Goal: Complete application form: Complete application form

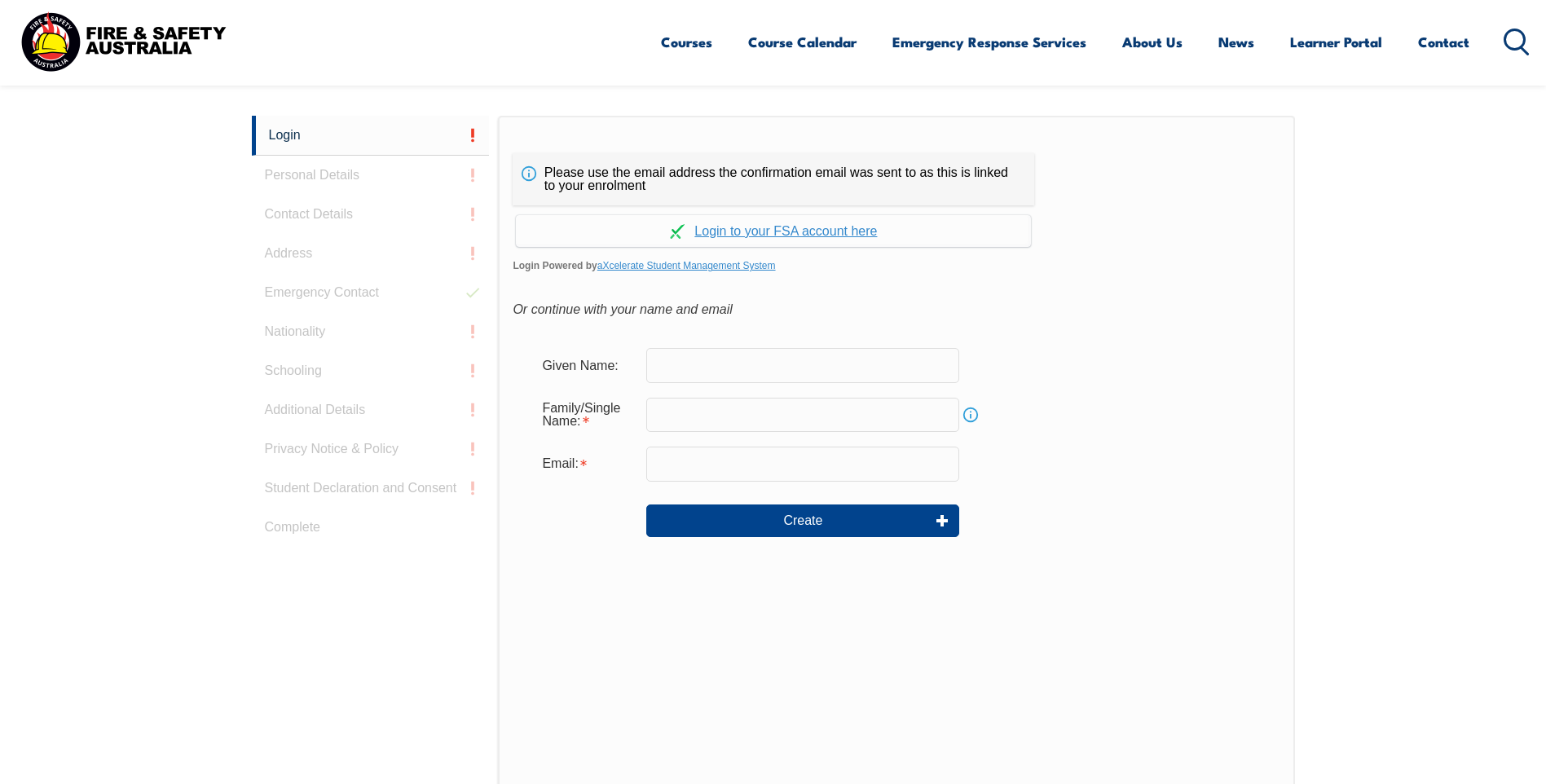
scroll to position [435, 0]
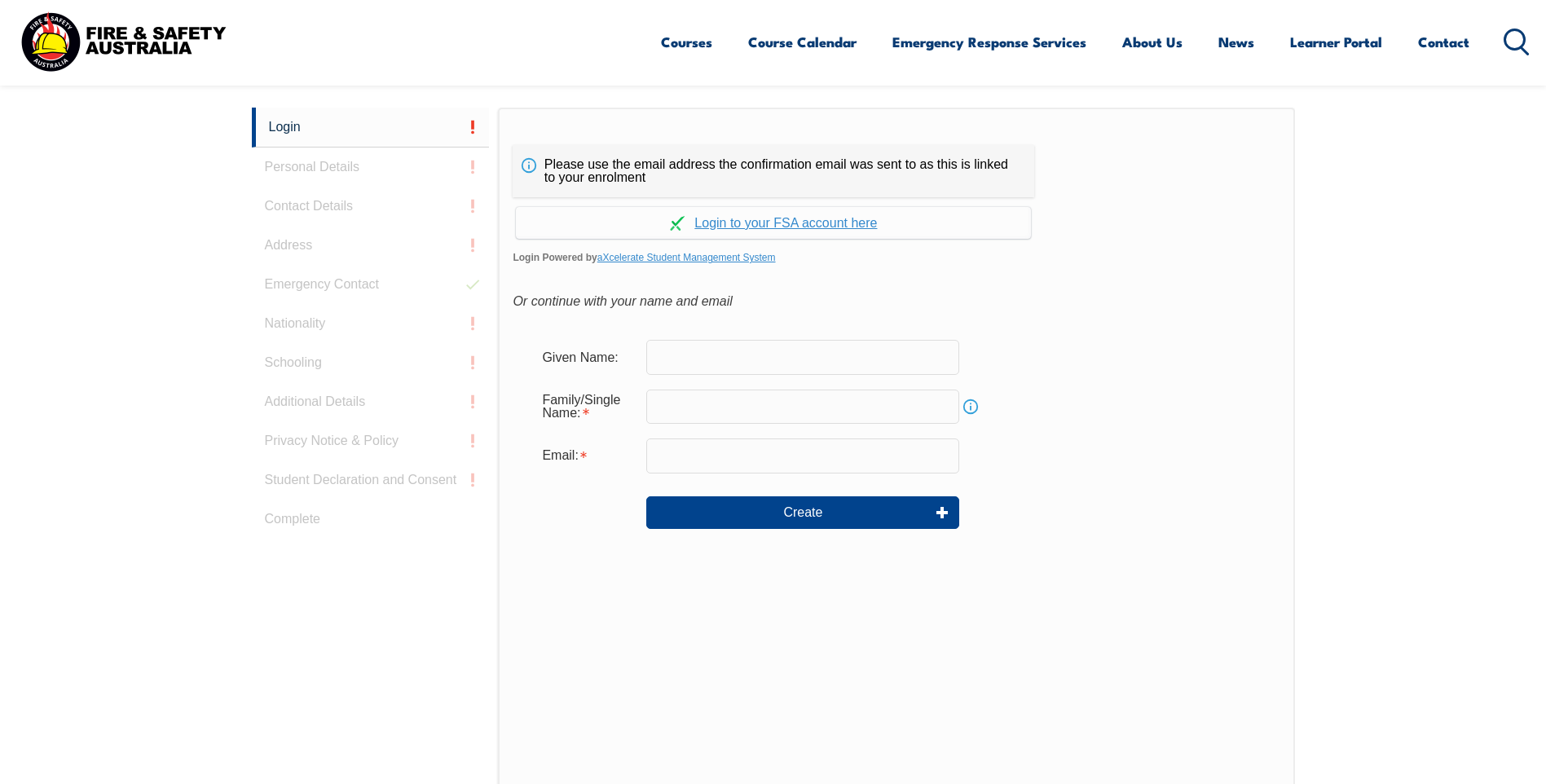
click at [682, 359] on input "text" at bounding box center [803, 357] width 313 height 34
type input "Sathyanarayana Ram"
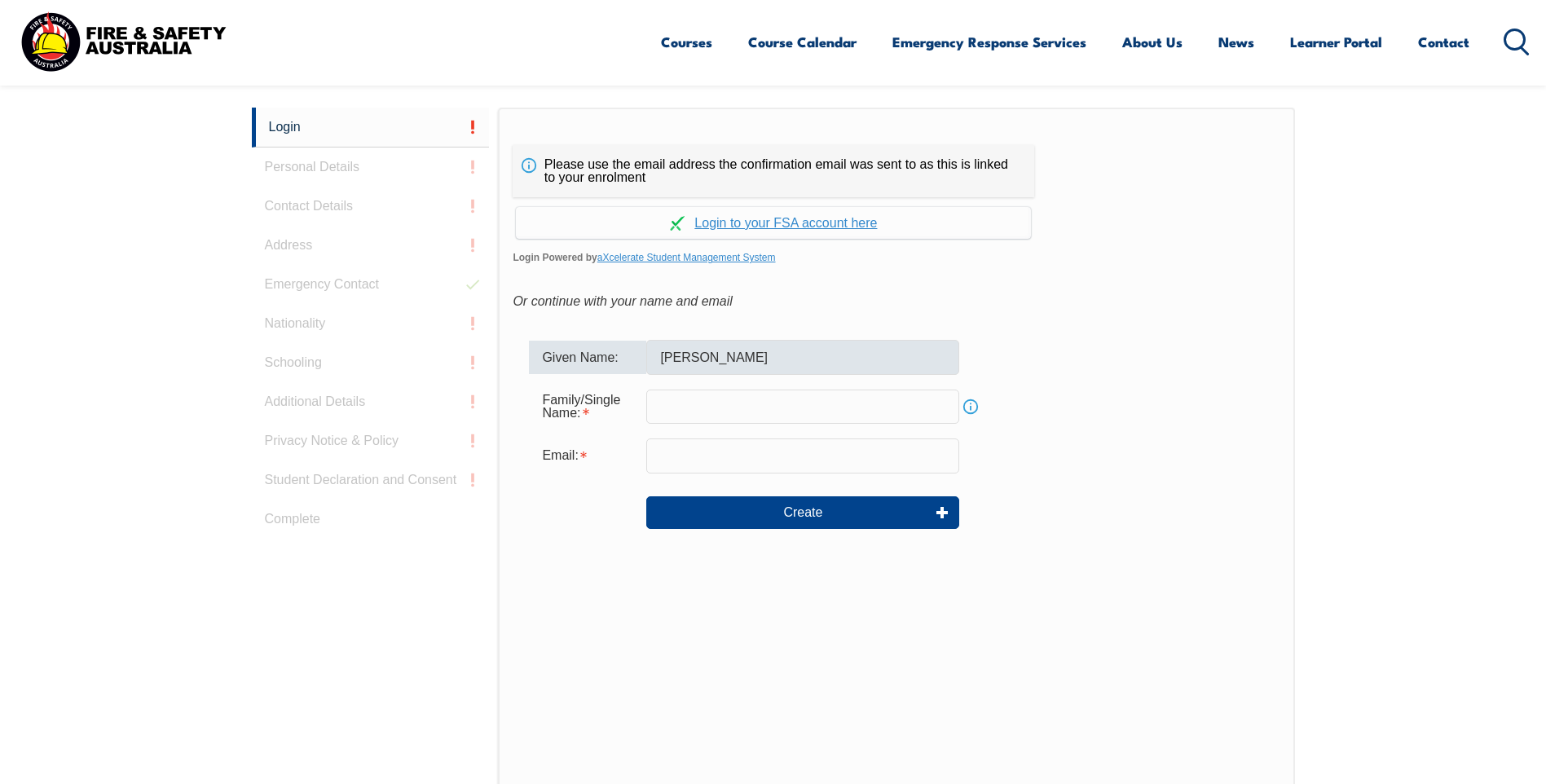
type input "Ellimisetty"
type input "ram@insulect.com"
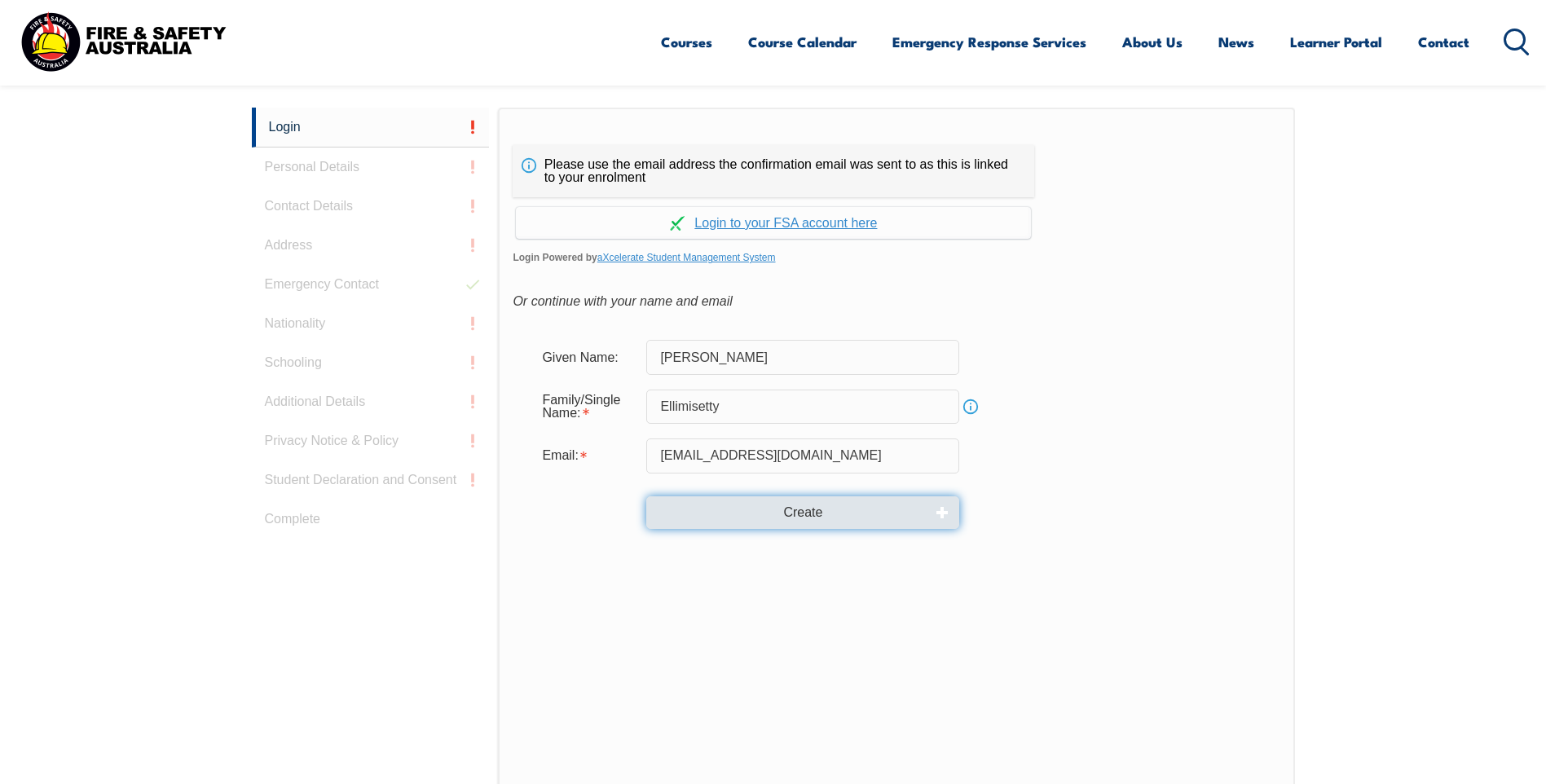
click at [779, 511] on button "Create" at bounding box center [803, 513] width 313 height 33
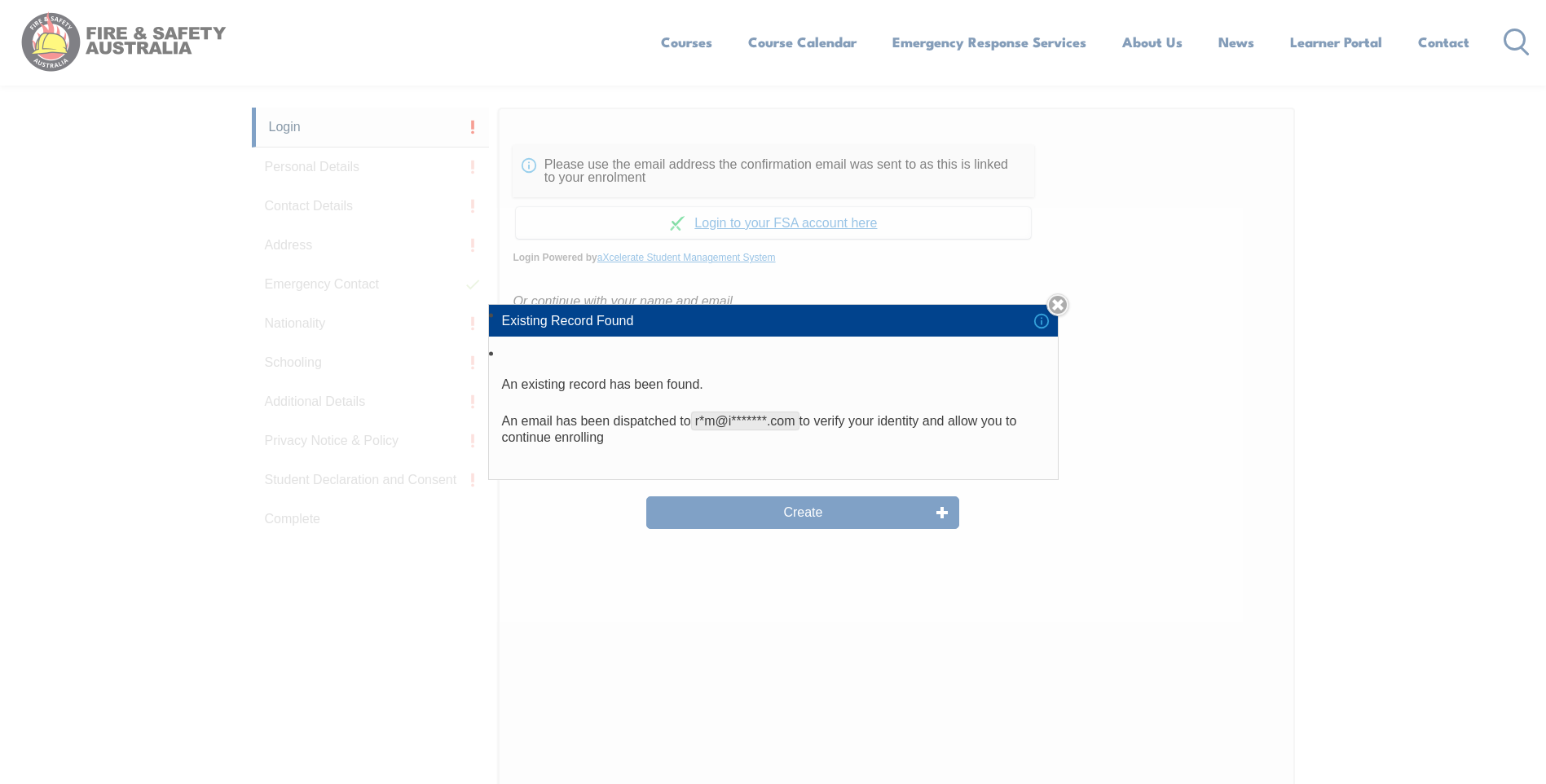
click at [889, 447] on li "An existing record has been found. An email has been dispatched to r*m@i*******…" at bounding box center [773, 411] width 569 height 136
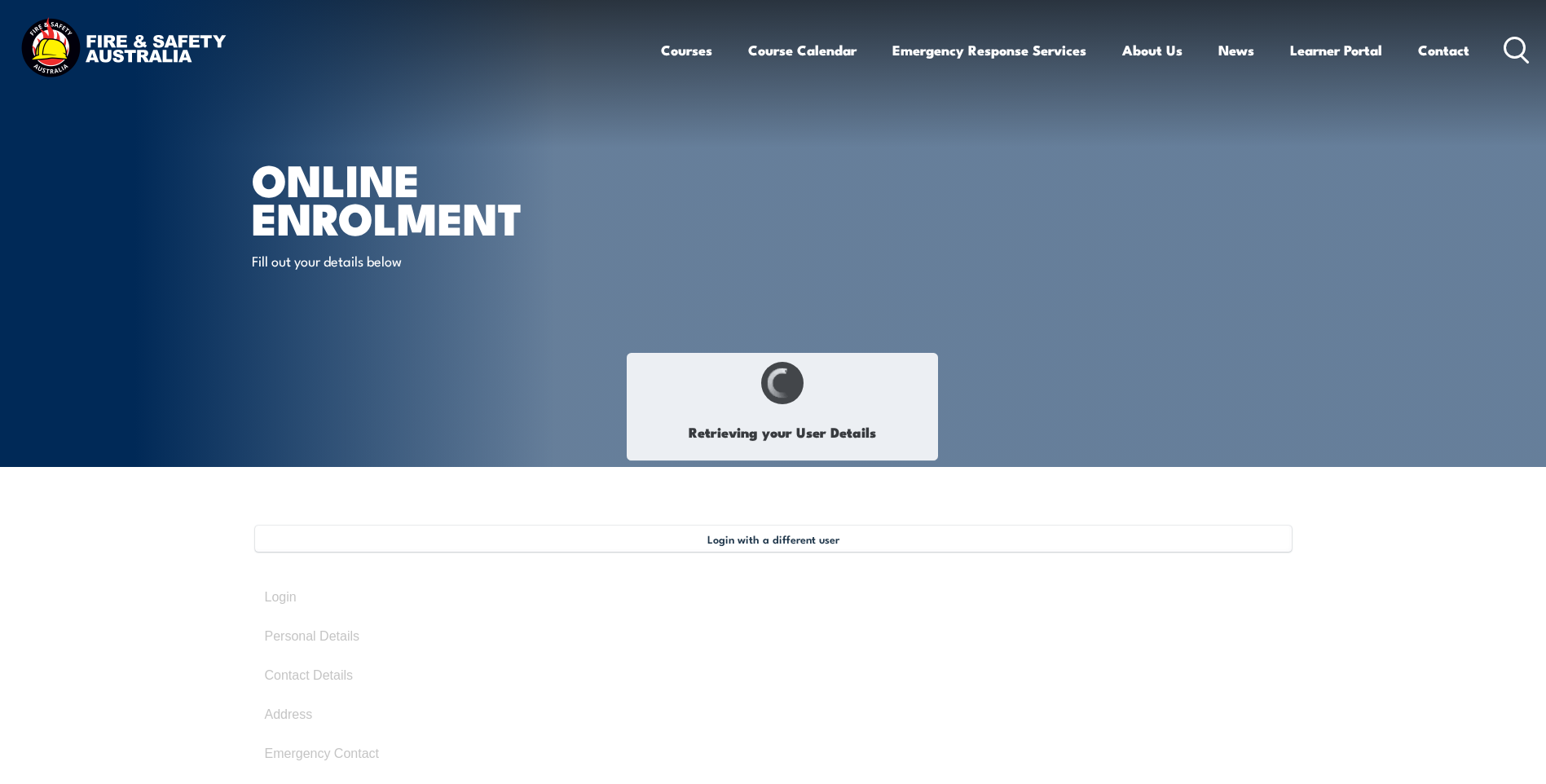
type input "[PERSON_NAME]"
type input "Ellimisetty"
type input "January 14, 1969"
type input "F3XW6MS9C9"
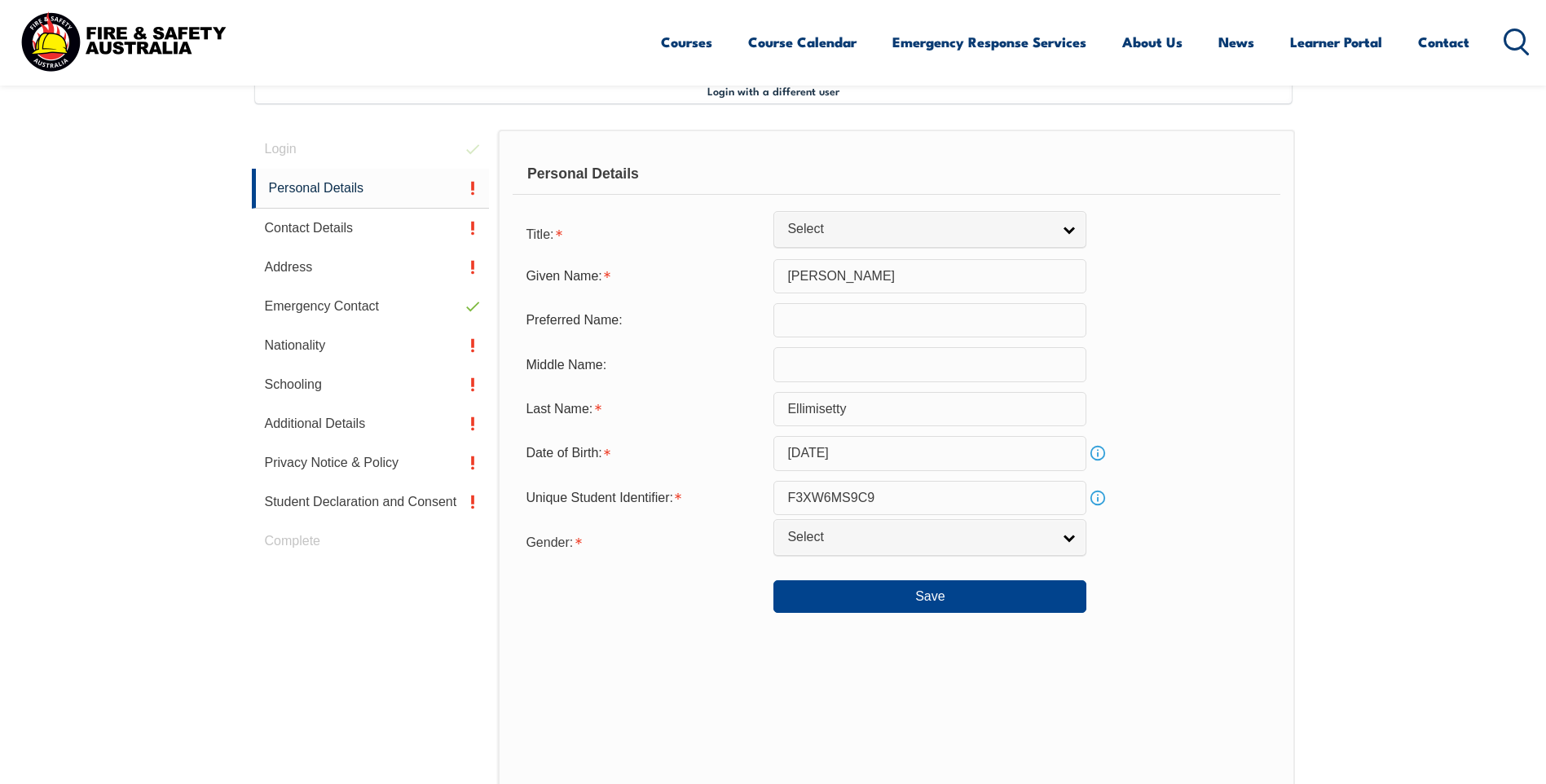
scroll to position [444, 0]
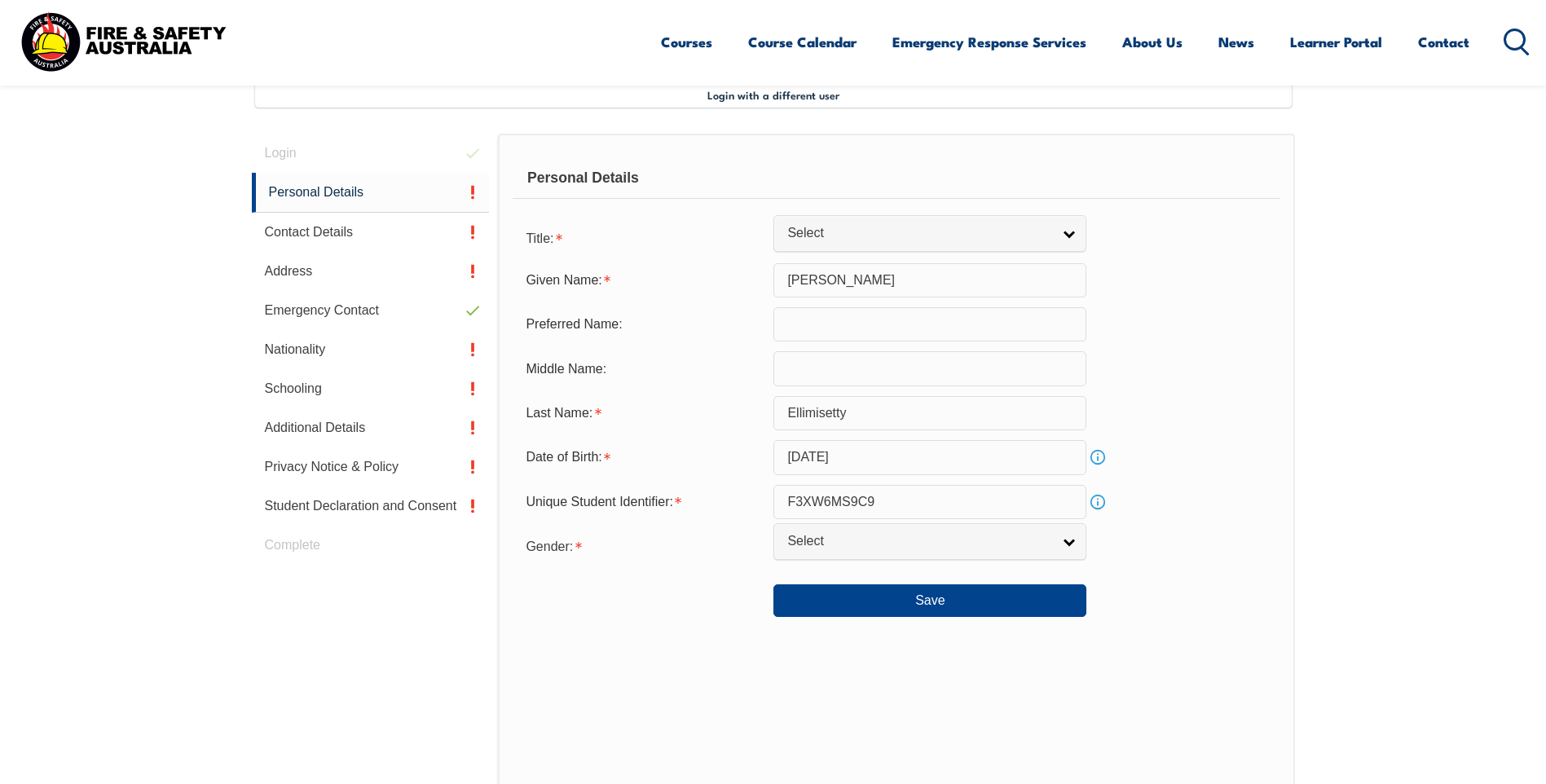
click at [798, 326] on input "text" at bounding box center [929, 324] width 313 height 34
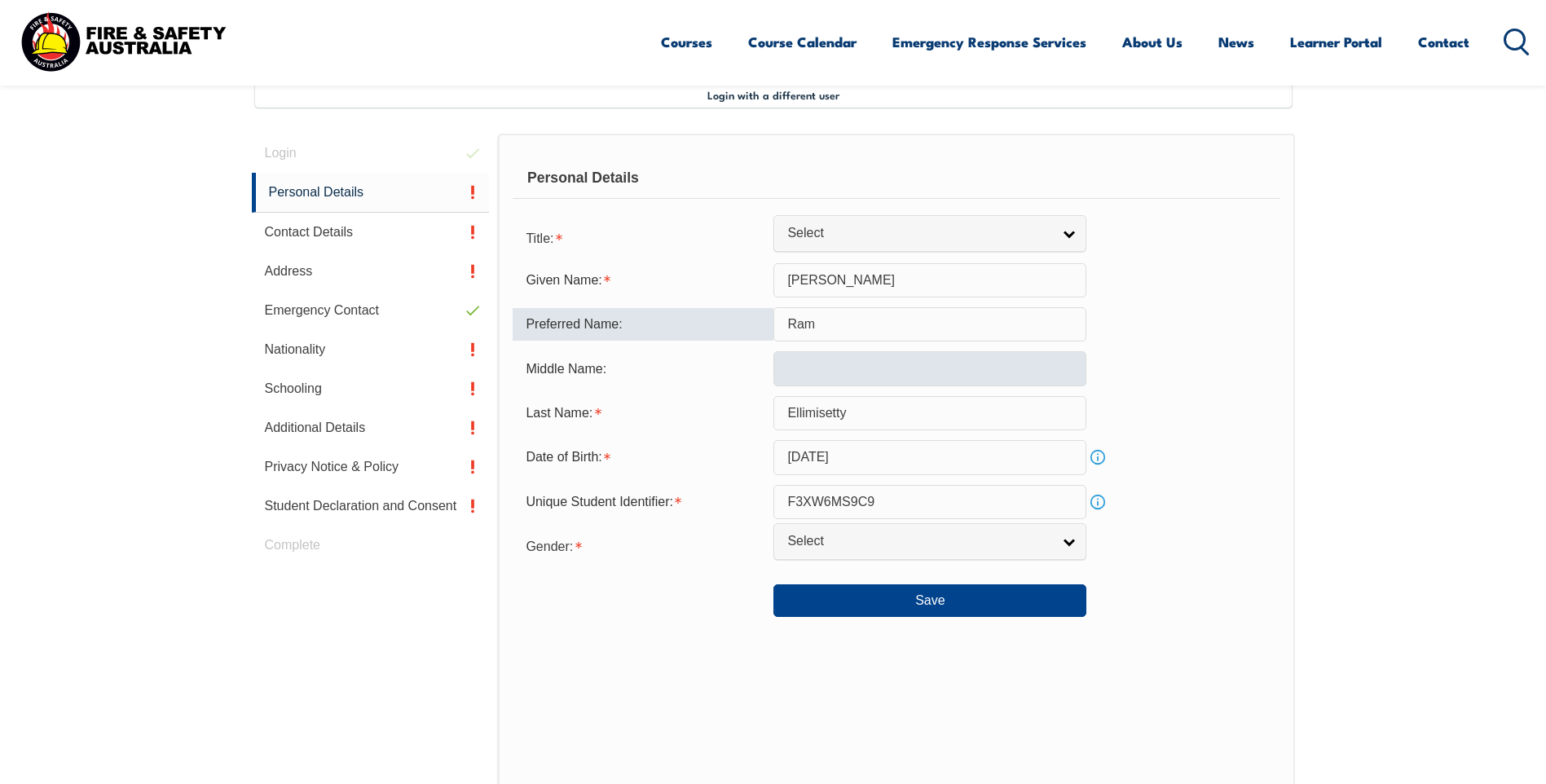
type input "Ram"
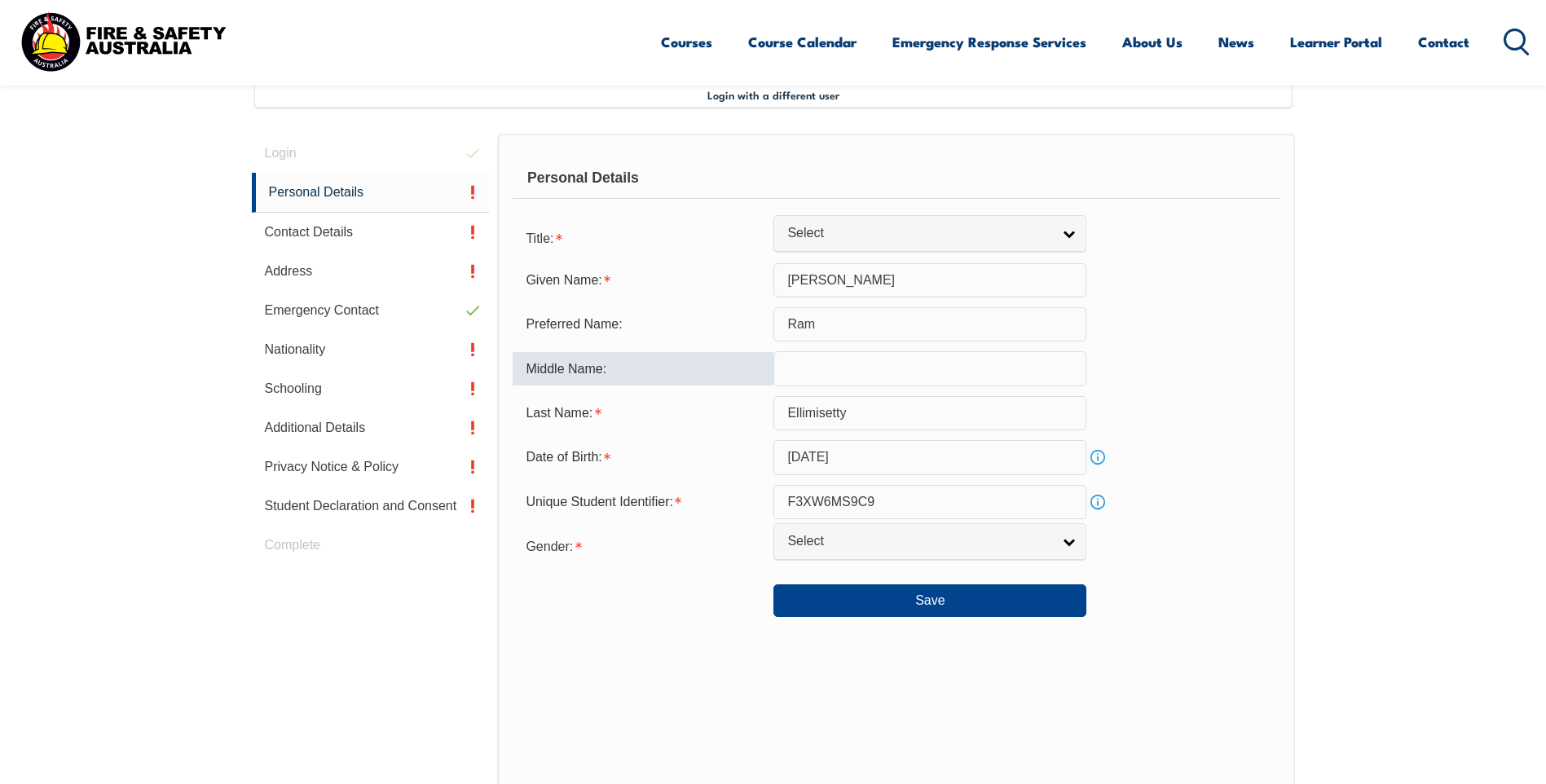
click at [811, 365] on input "text" at bounding box center [929, 368] width 313 height 34
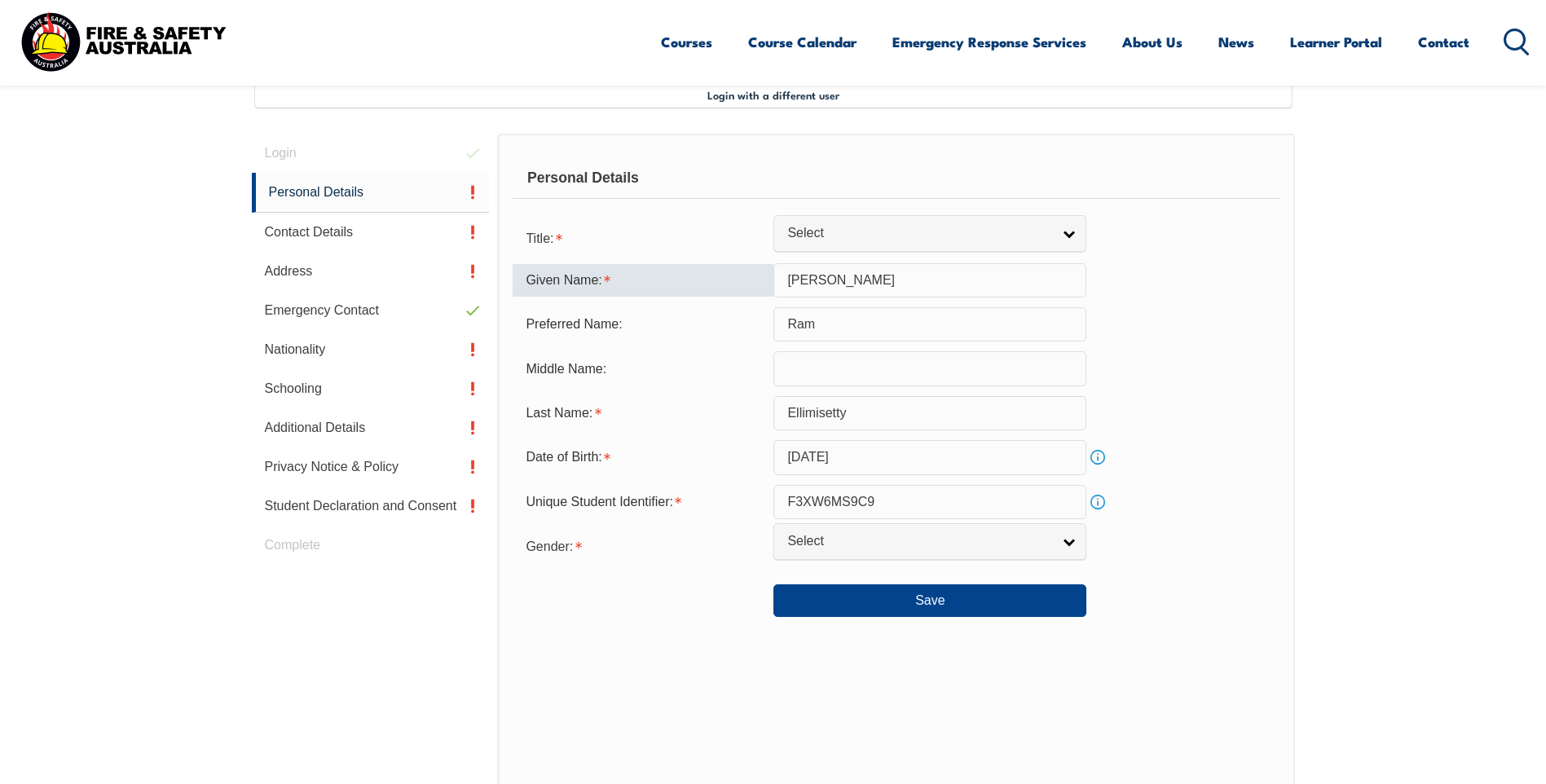
click at [984, 276] on input "Sathyanarayana Ram" at bounding box center [929, 280] width 313 height 34
type input "Sathyanarayana"
click at [1073, 228] on link "Select" at bounding box center [929, 233] width 313 height 36
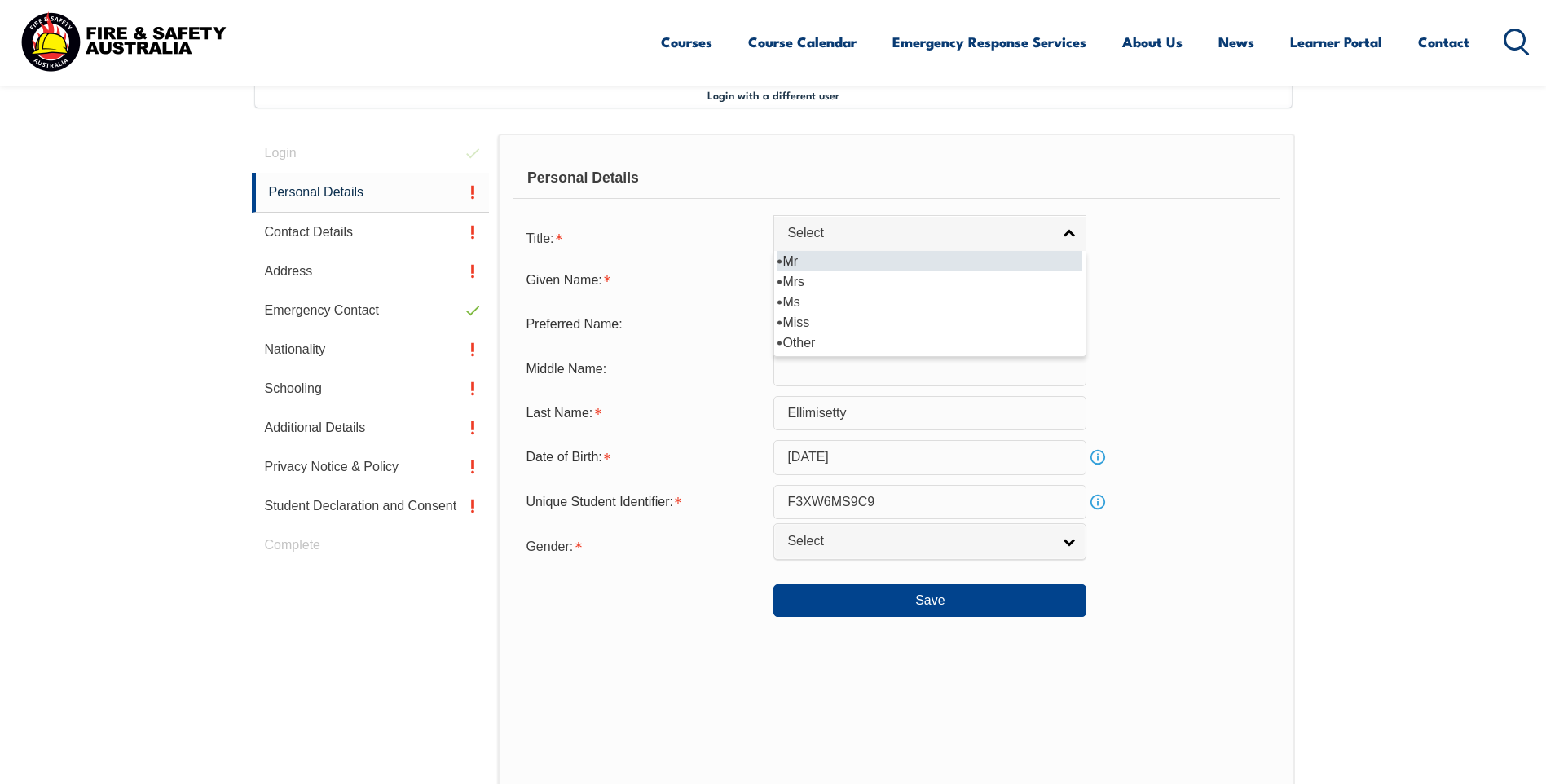
click at [803, 264] on li "Mr" at bounding box center [929, 261] width 304 height 20
select select "Mr"
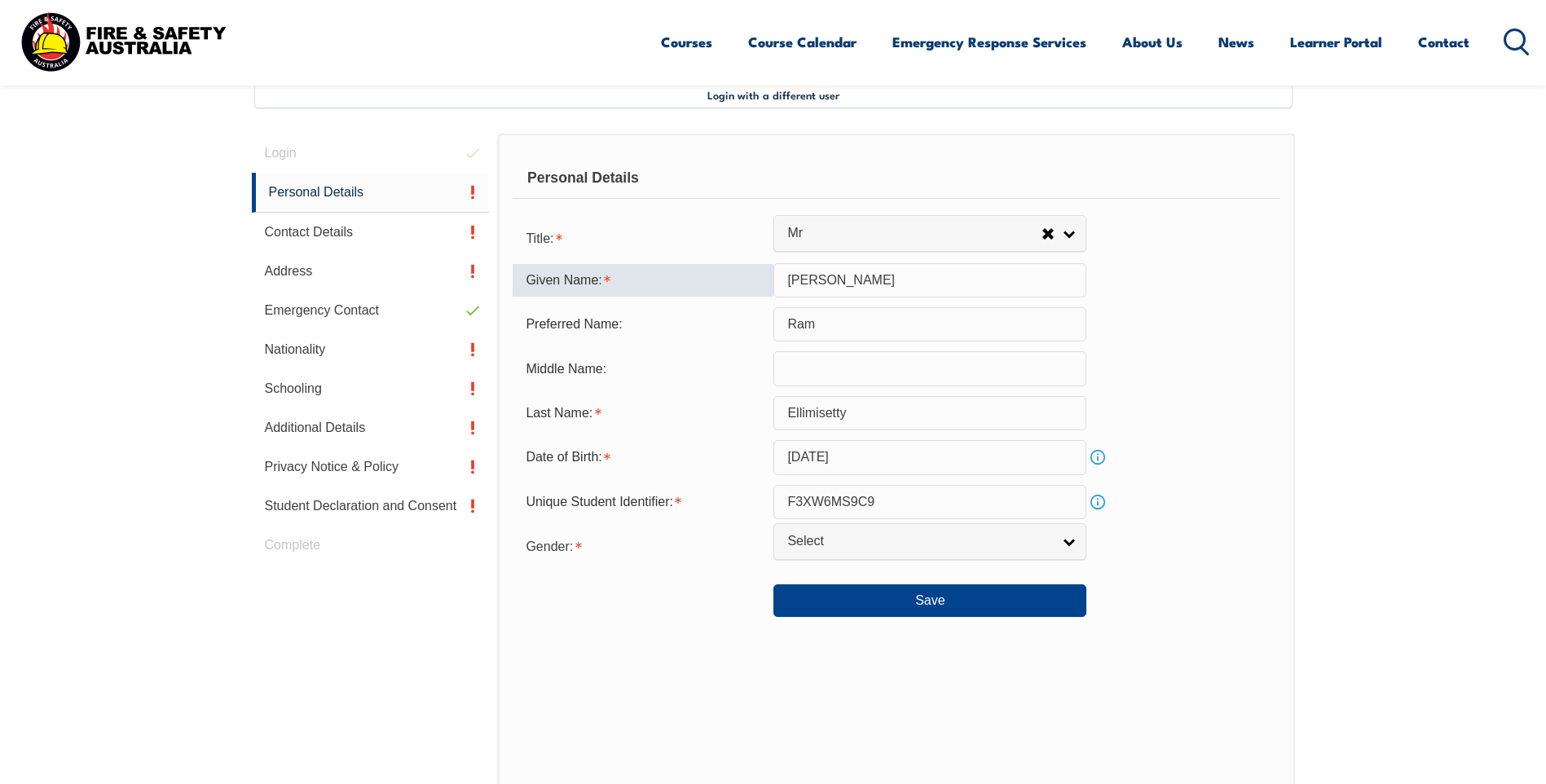
click at [899, 279] on input "Sathyanarayana" at bounding box center [929, 280] width 313 height 34
click at [810, 370] on input "text" at bounding box center [929, 368] width 313 height 34
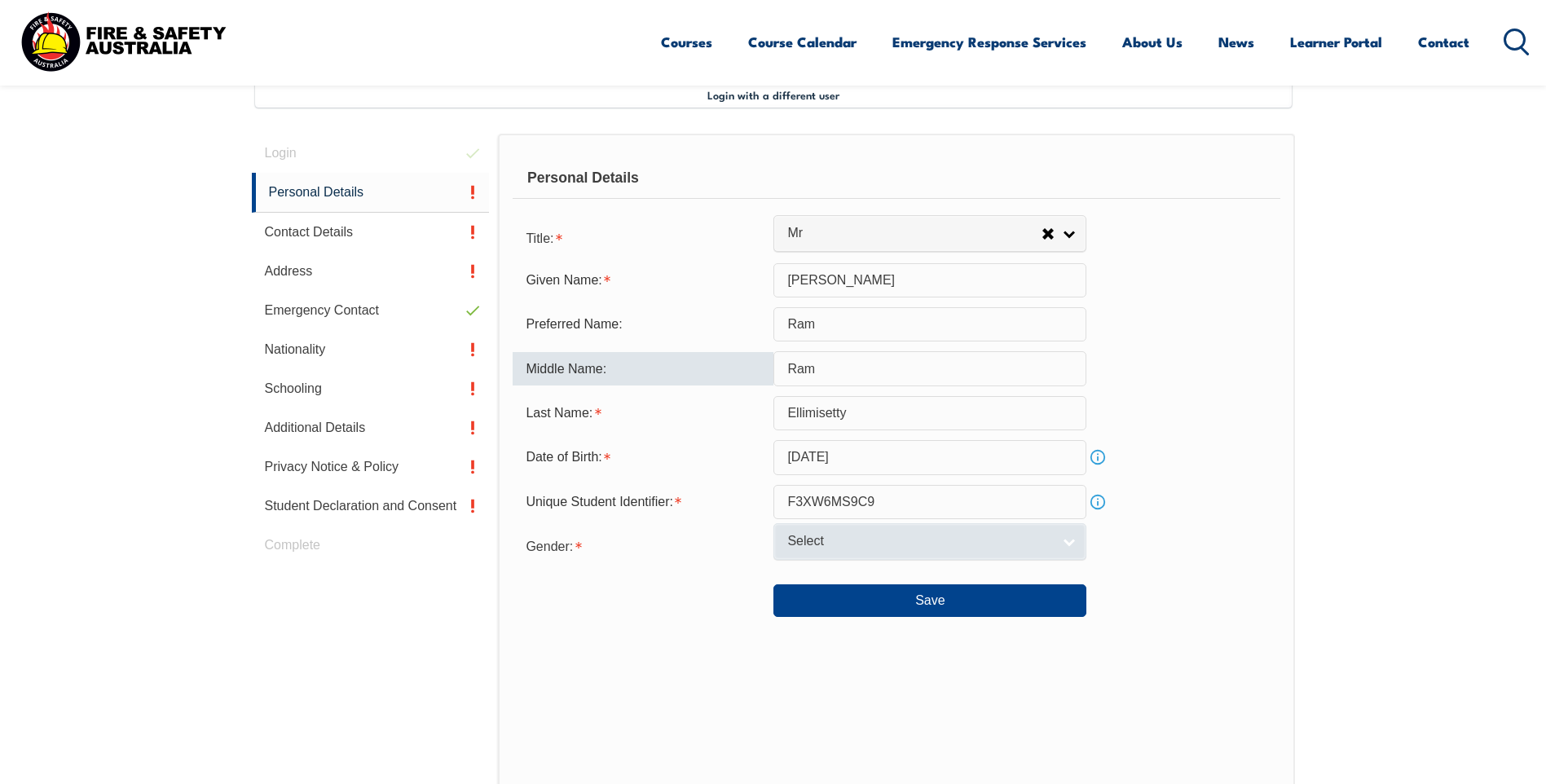
type input "Ram"
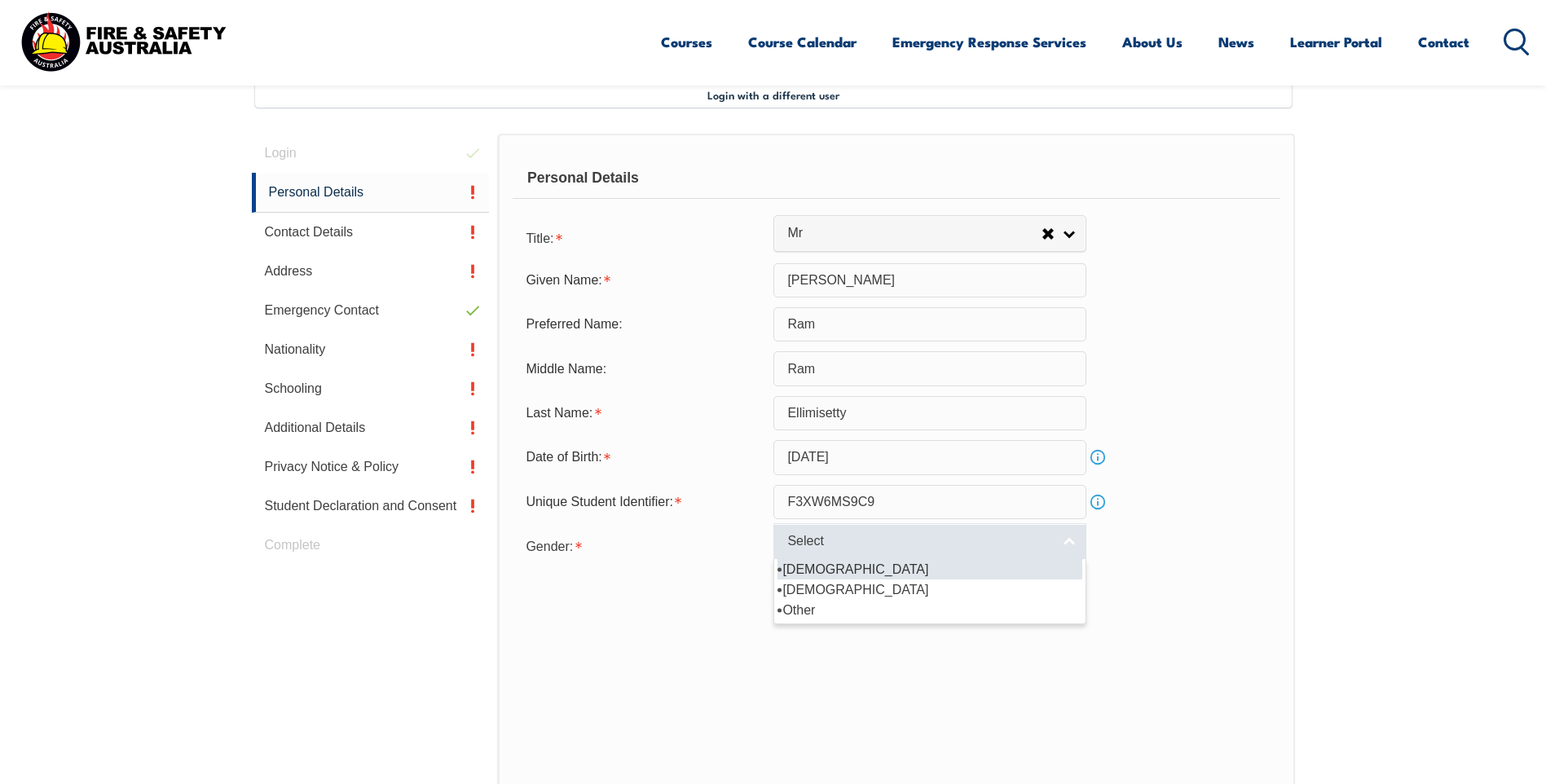
click at [1077, 544] on link "Select" at bounding box center [929, 541] width 313 height 36
click at [799, 569] on li "Male" at bounding box center [929, 569] width 304 height 20
select select "M"
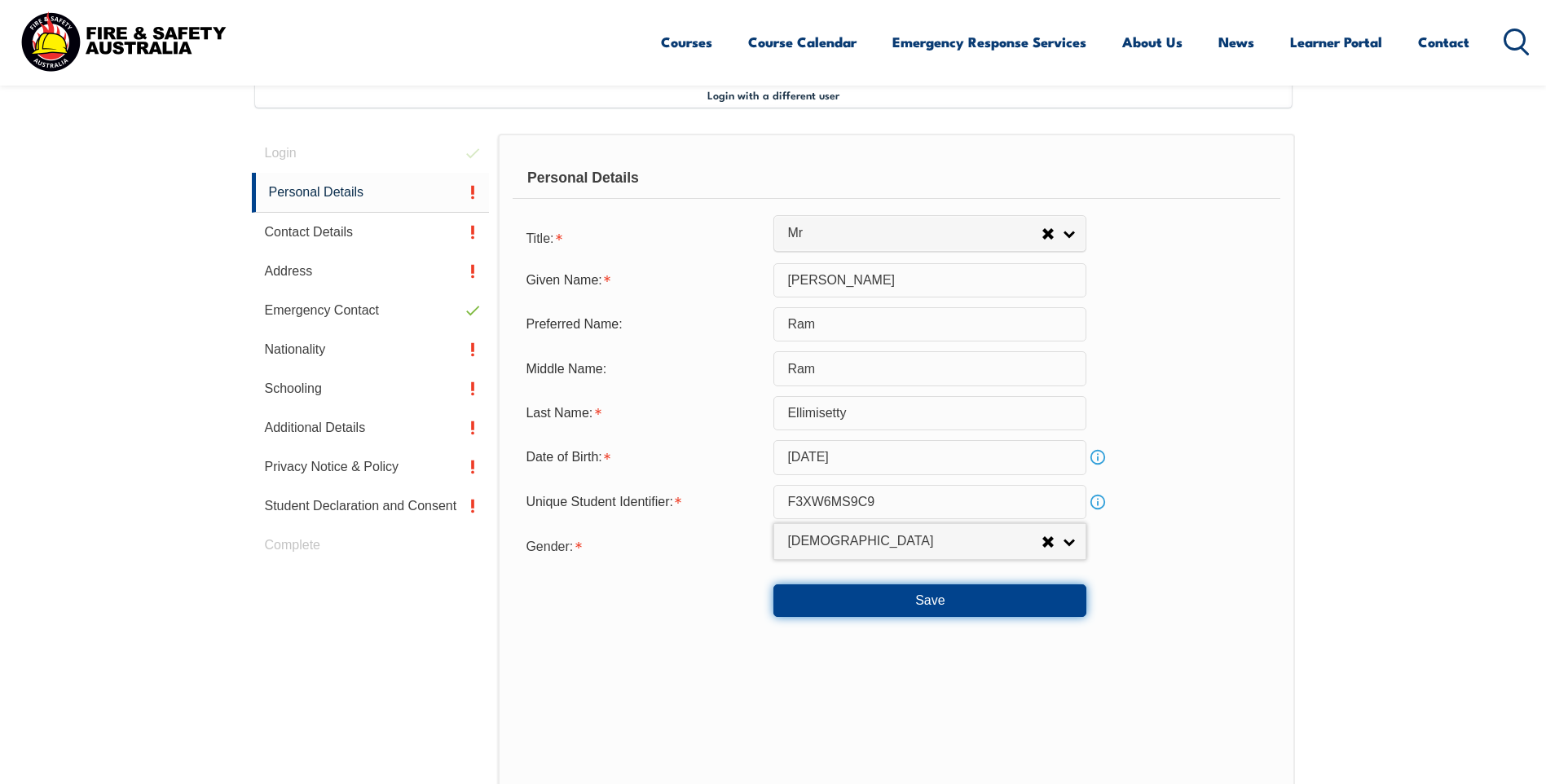
click at [915, 604] on button "Save" at bounding box center [929, 600] width 313 height 33
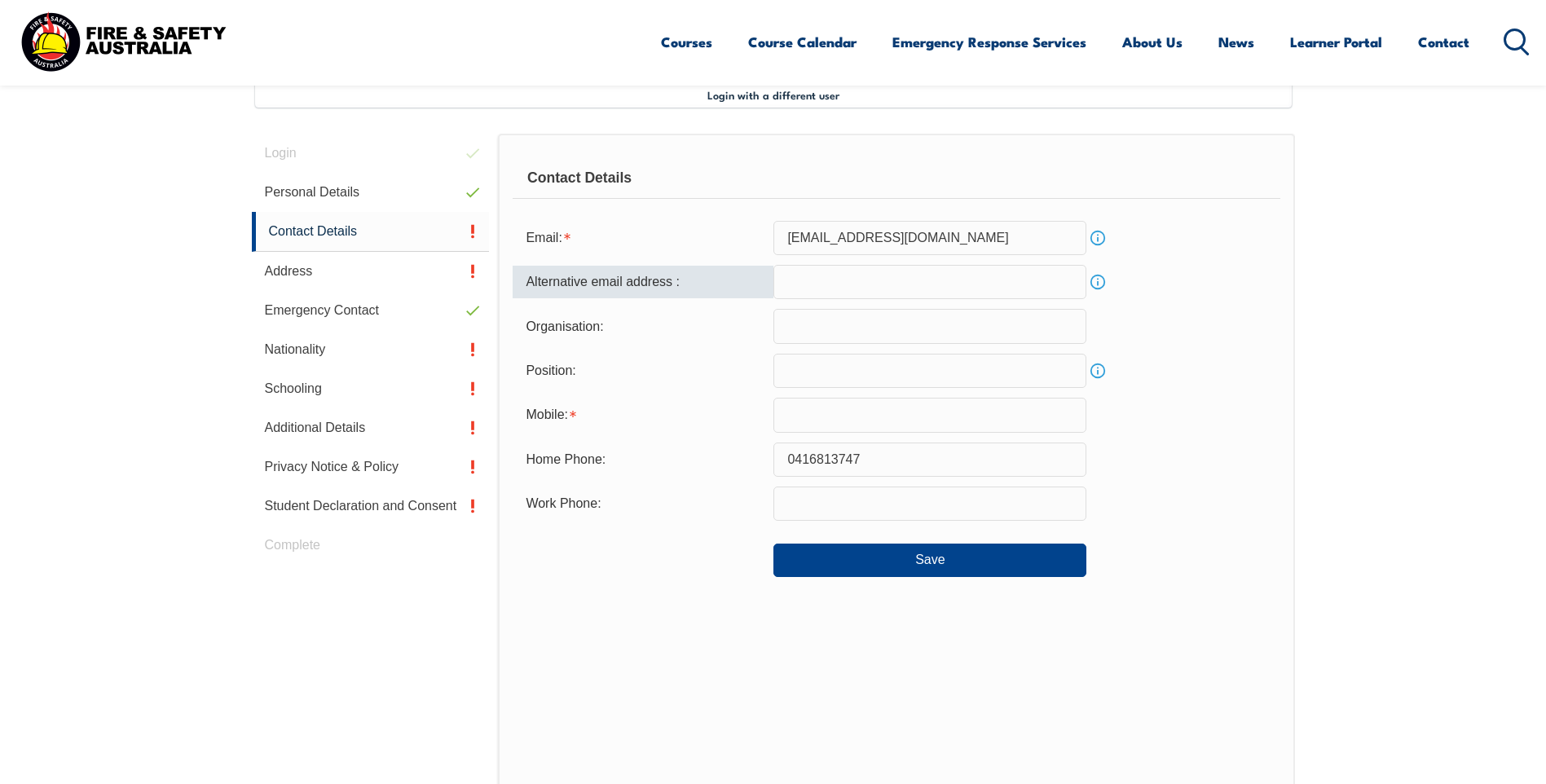
drag, startPoint x: 838, startPoint y: 282, endPoint x: 840, endPoint y: 293, distance: 11.2
click at [838, 282] on input "email" at bounding box center [929, 282] width 313 height 34
type input "ramellimisetty@gmail.com"
type input "0416813747"
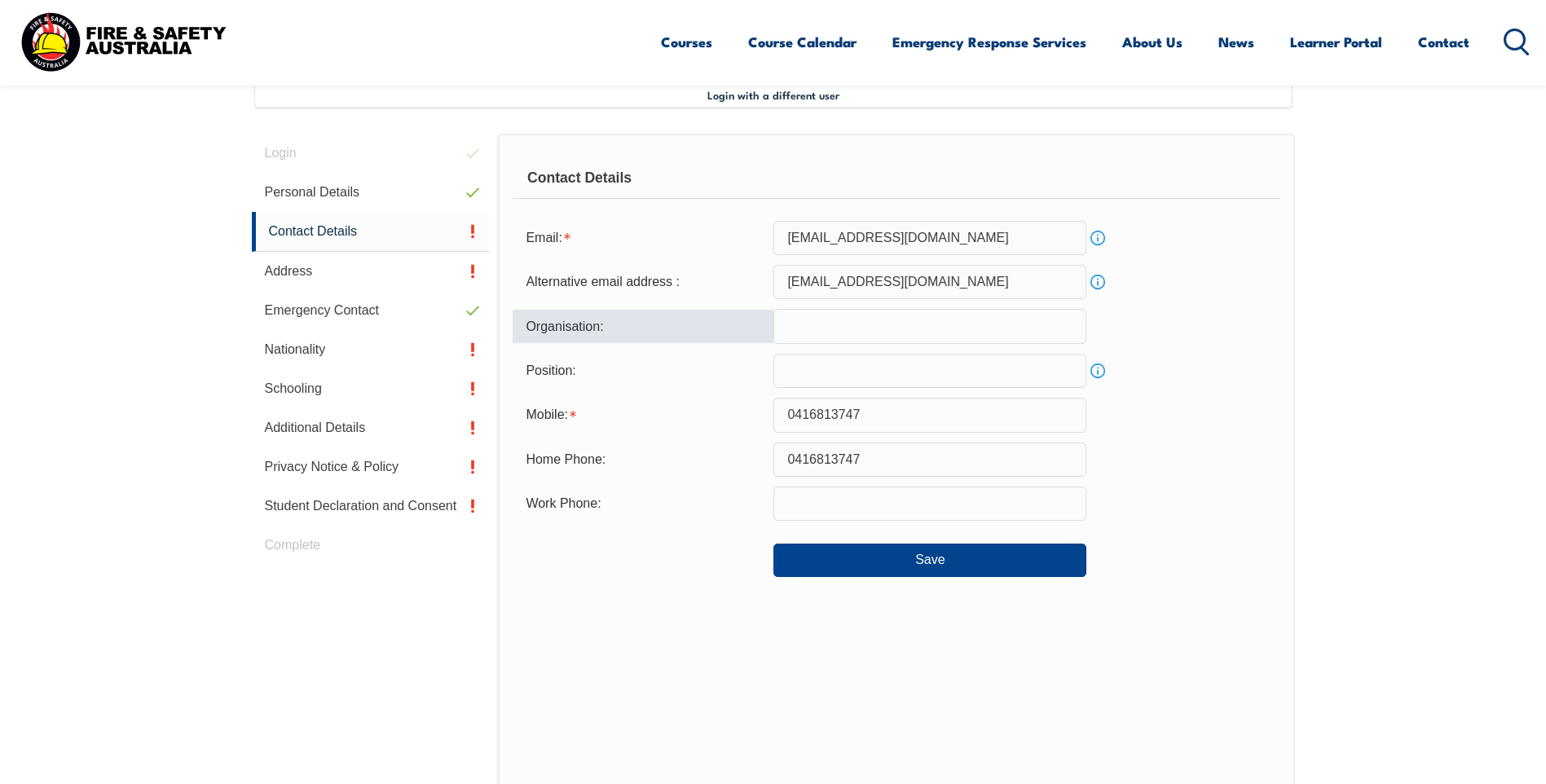
click at [858, 334] on input "text" at bounding box center [929, 326] width 313 height 34
type input "Insulect Australia Pty Ltd"
click at [837, 368] on input "text" at bounding box center [929, 370] width 313 height 34
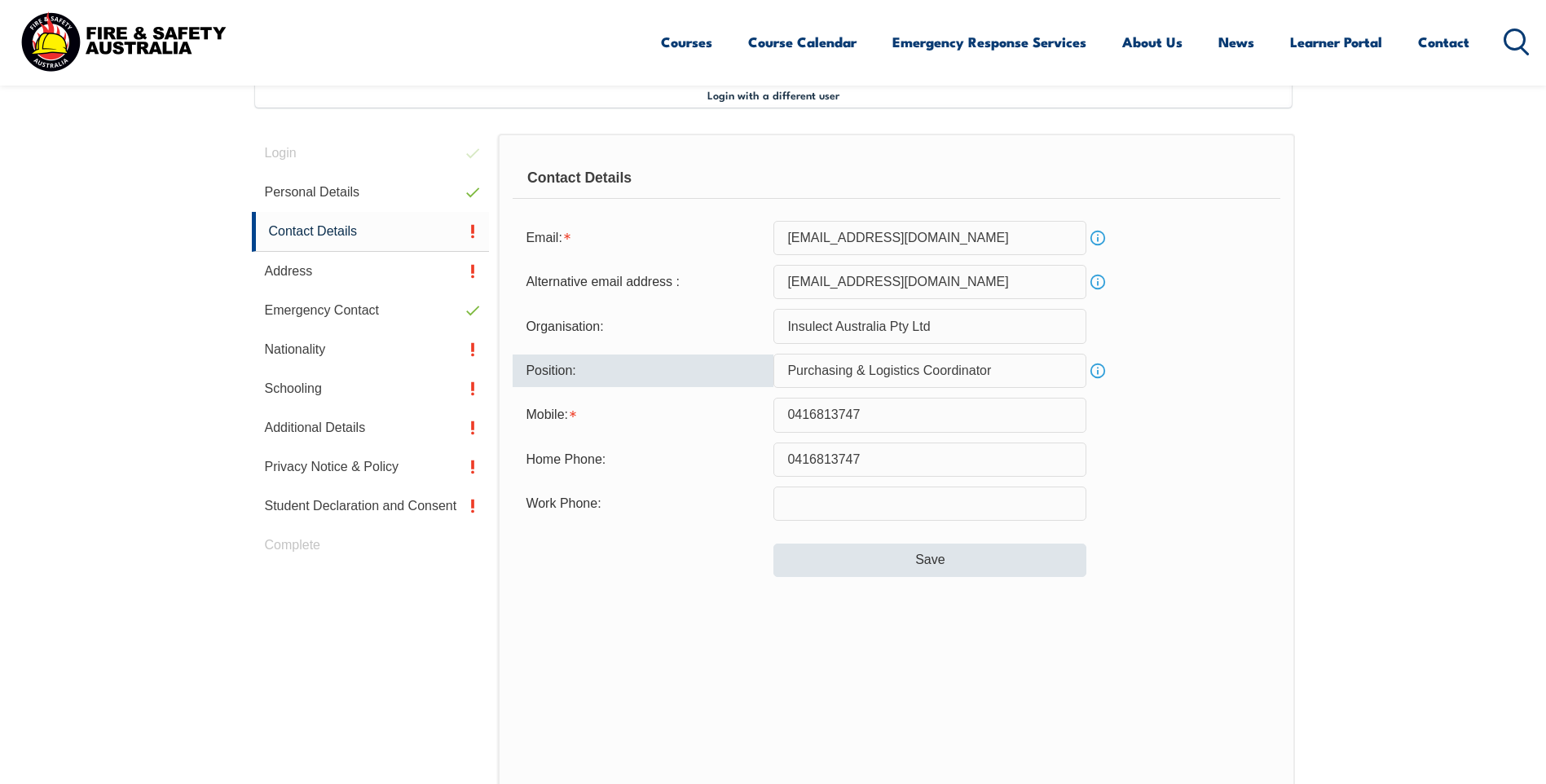
type input "Purchasing & Logistics Coordinator"
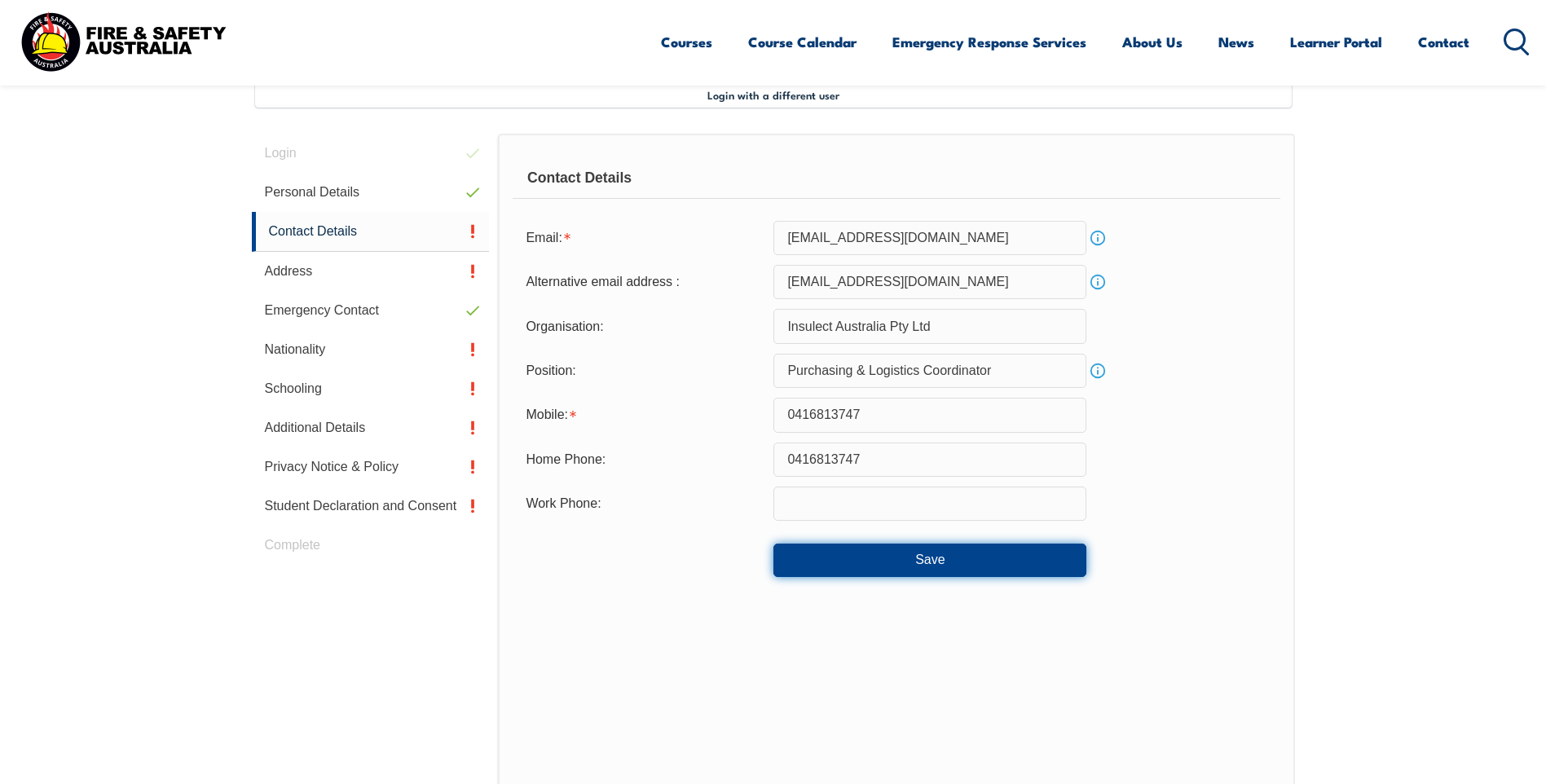
click at [929, 561] on button "Save" at bounding box center [929, 560] width 313 height 33
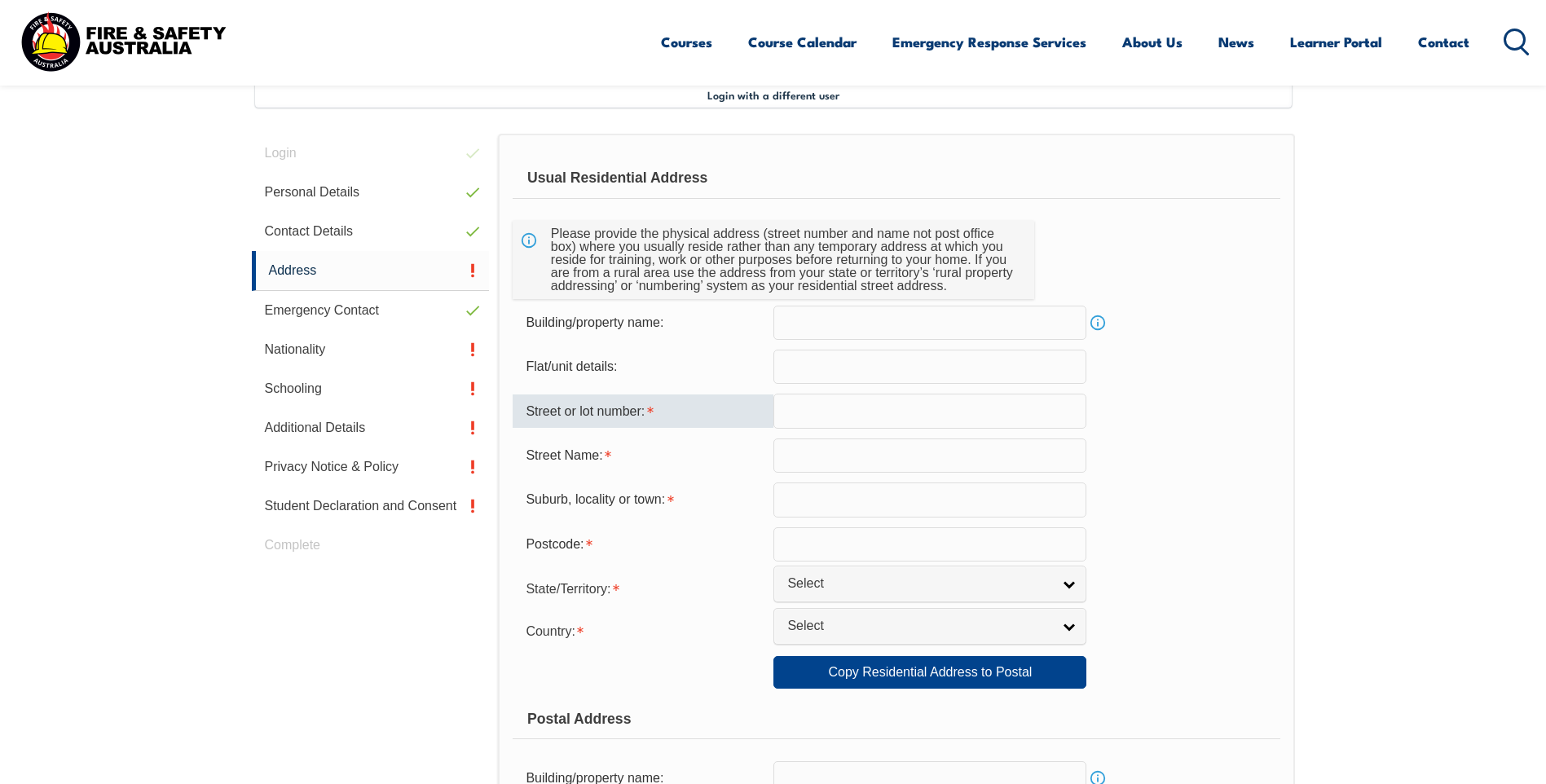
click at [822, 413] on input "text" at bounding box center [929, 410] width 313 height 34
type input "12 Wirilda stre"
type input "4074"
select select "1101"
type input "12"
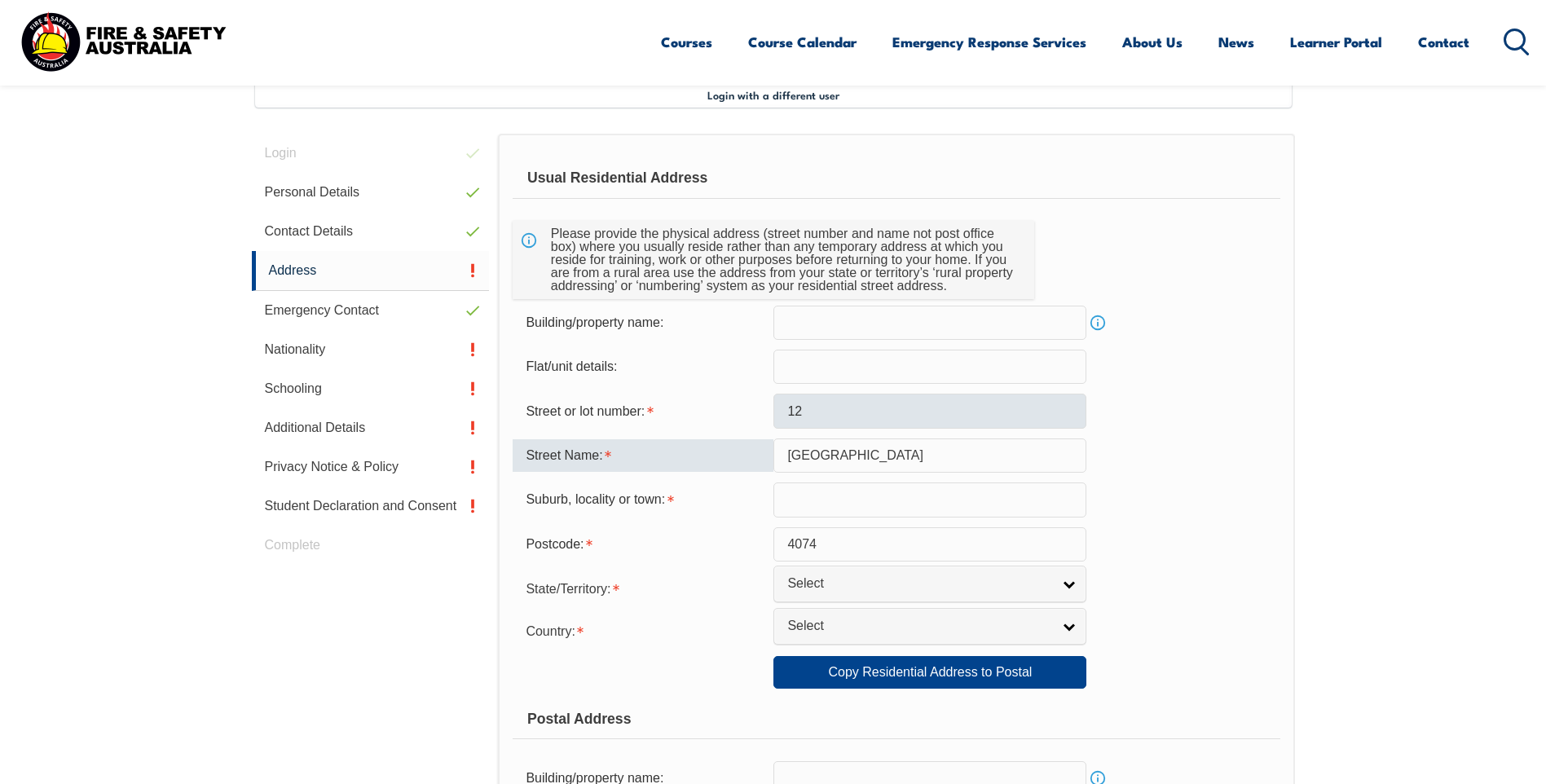
type input "Wirilda Street"
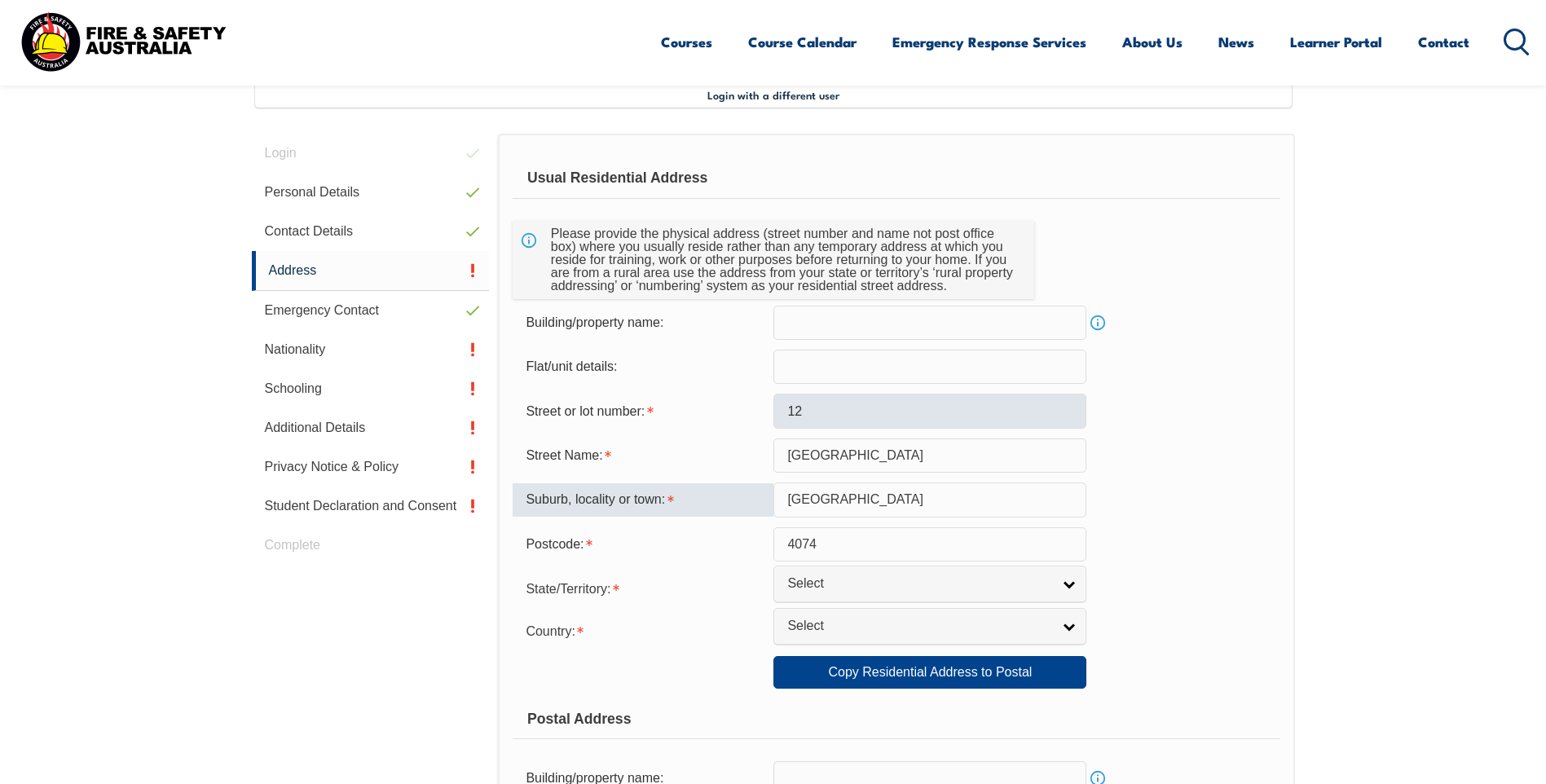
type input "Middle Park"
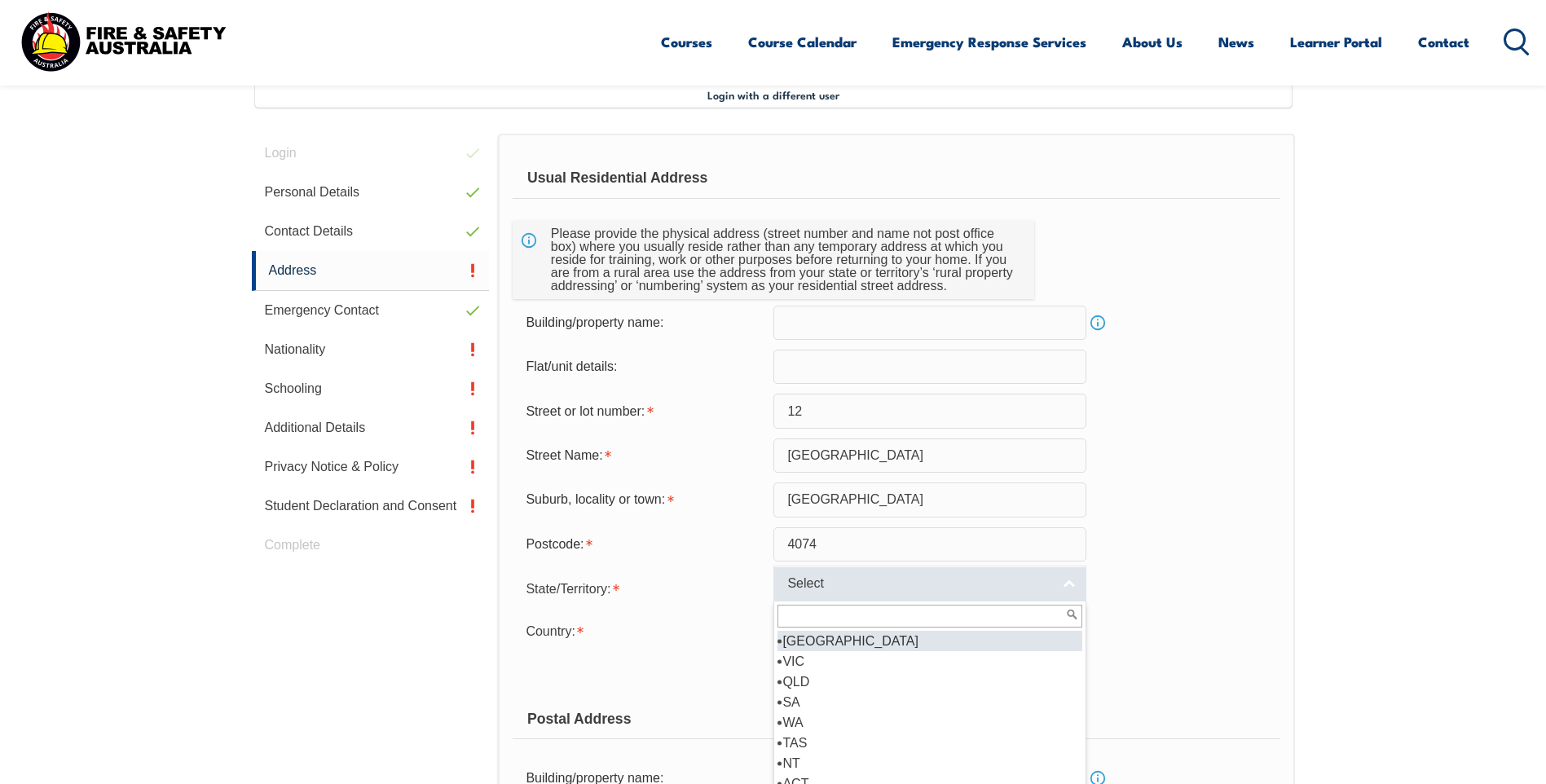
click at [1073, 585] on link "Select" at bounding box center [929, 584] width 313 height 36
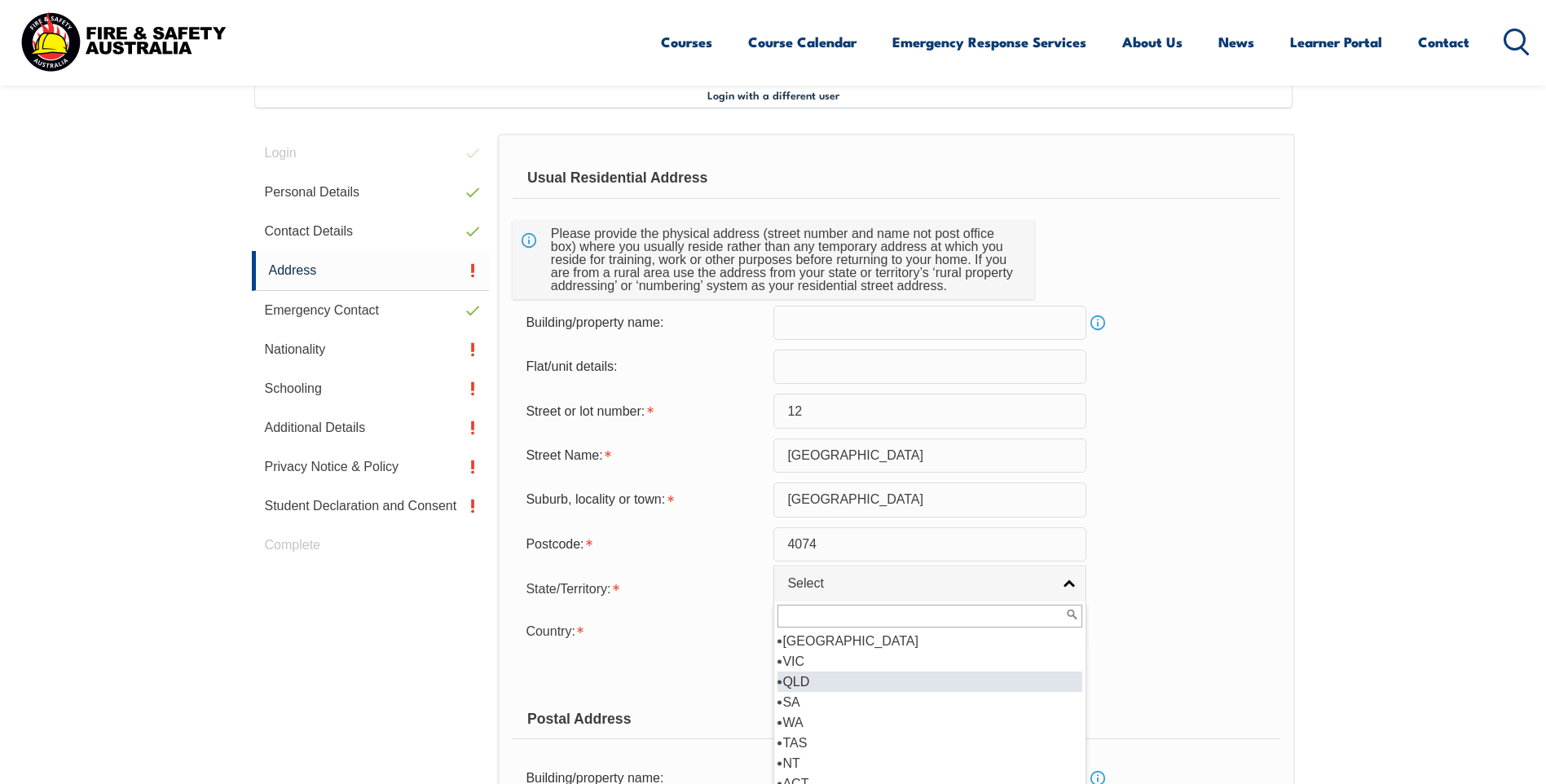
click at [809, 686] on li "QLD" at bounding box center [929, 682] width 304 height 20
select select "QLD"
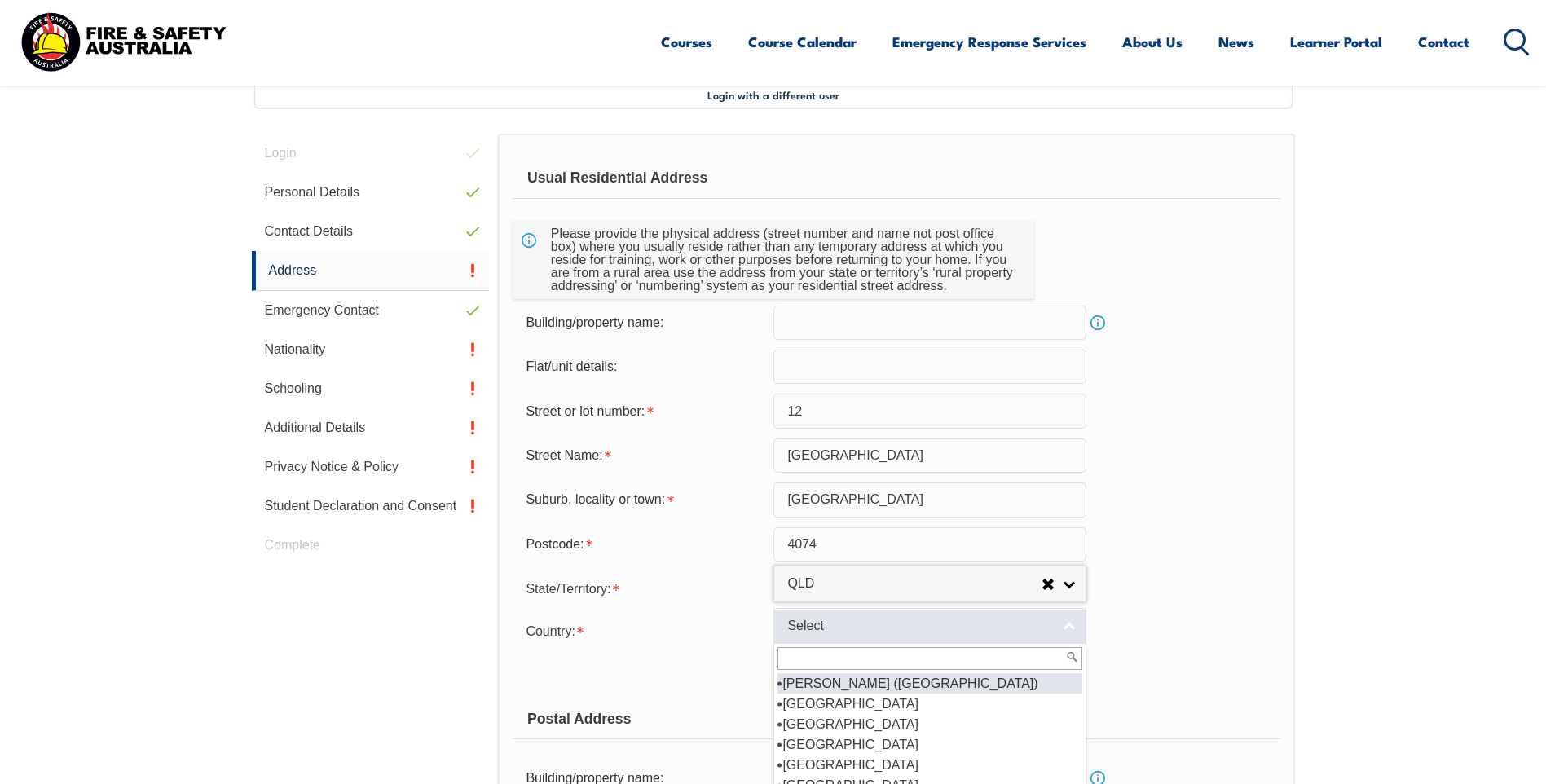
click at [1058, 629] on link "Select" at bounding box center [929, 626] width 313 height 36
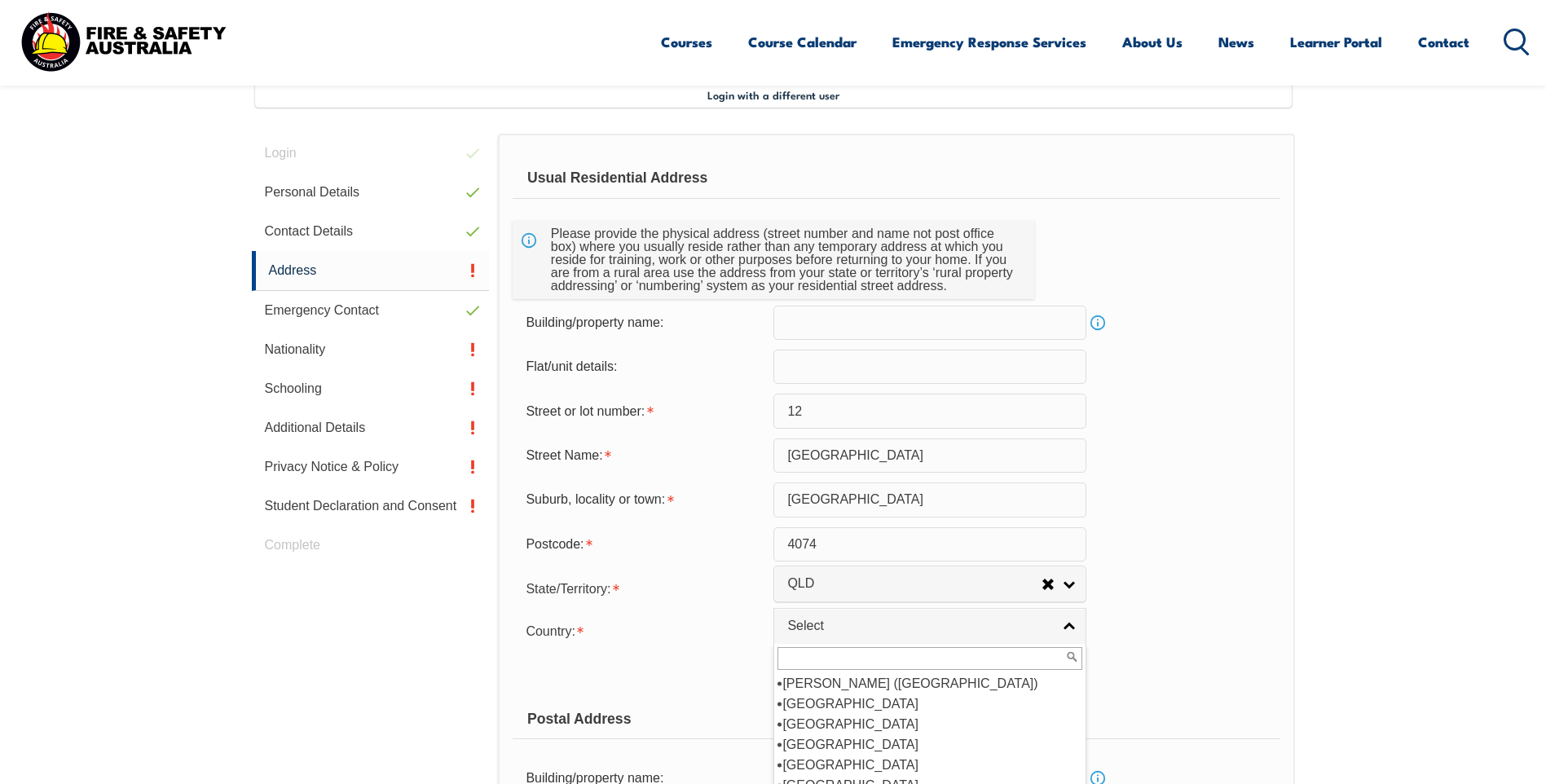
type input "a"
select select "1601"
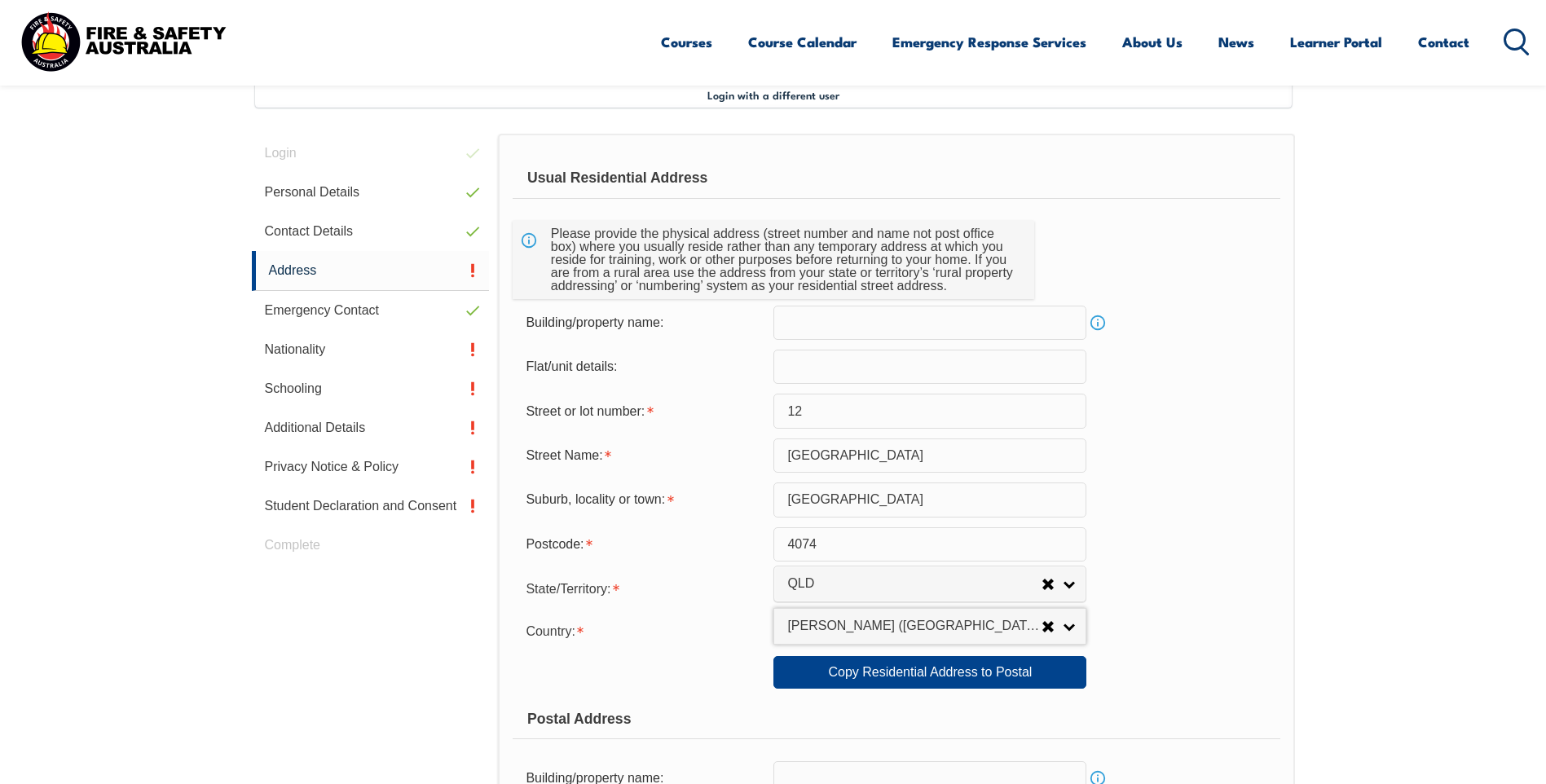
click at [664, 650] on form "Usual Residential Address Please provide the physical address (street number an…" at bounding box center [896, 680] width 767 height 1044
click at [1063, 630] on link "Adelie Land (France)" at bounding box center [929, 626] width 313 height 36
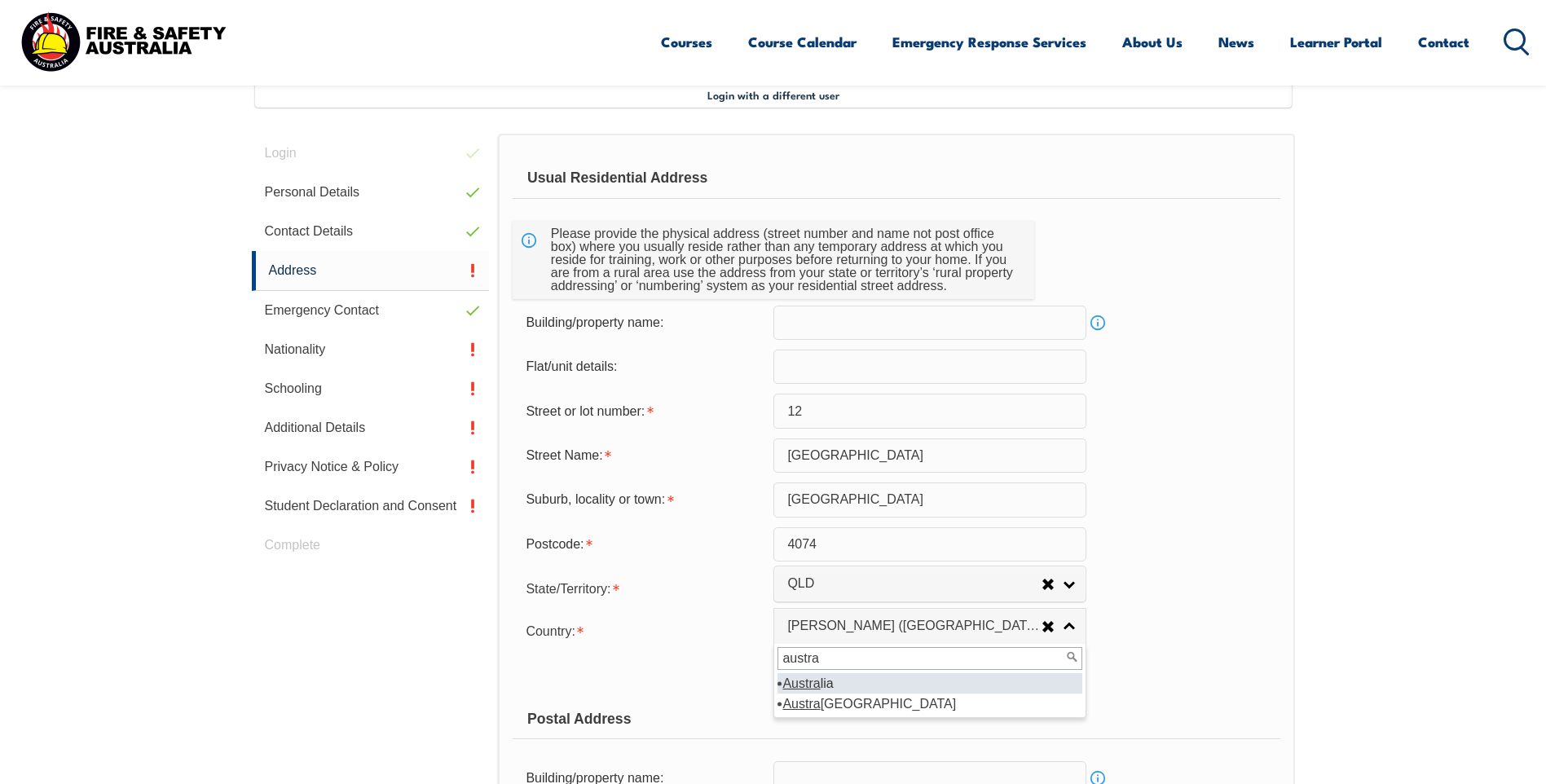
type input "austra"
click at [836, 682] on li "Austra lia" at bounding box center [929, 683] width 304 height 20
select select "1101"
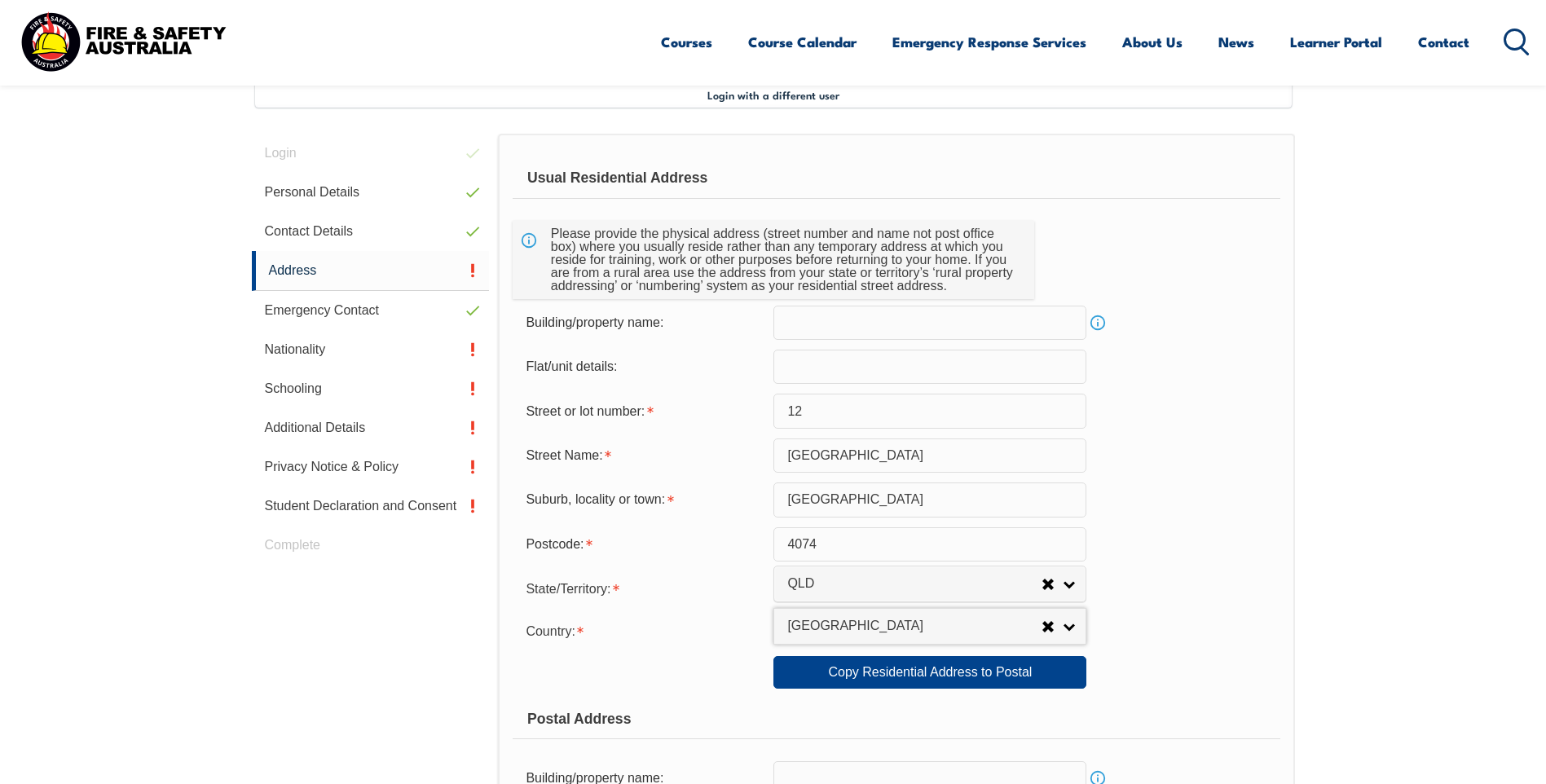
scroll to position [607, 0]
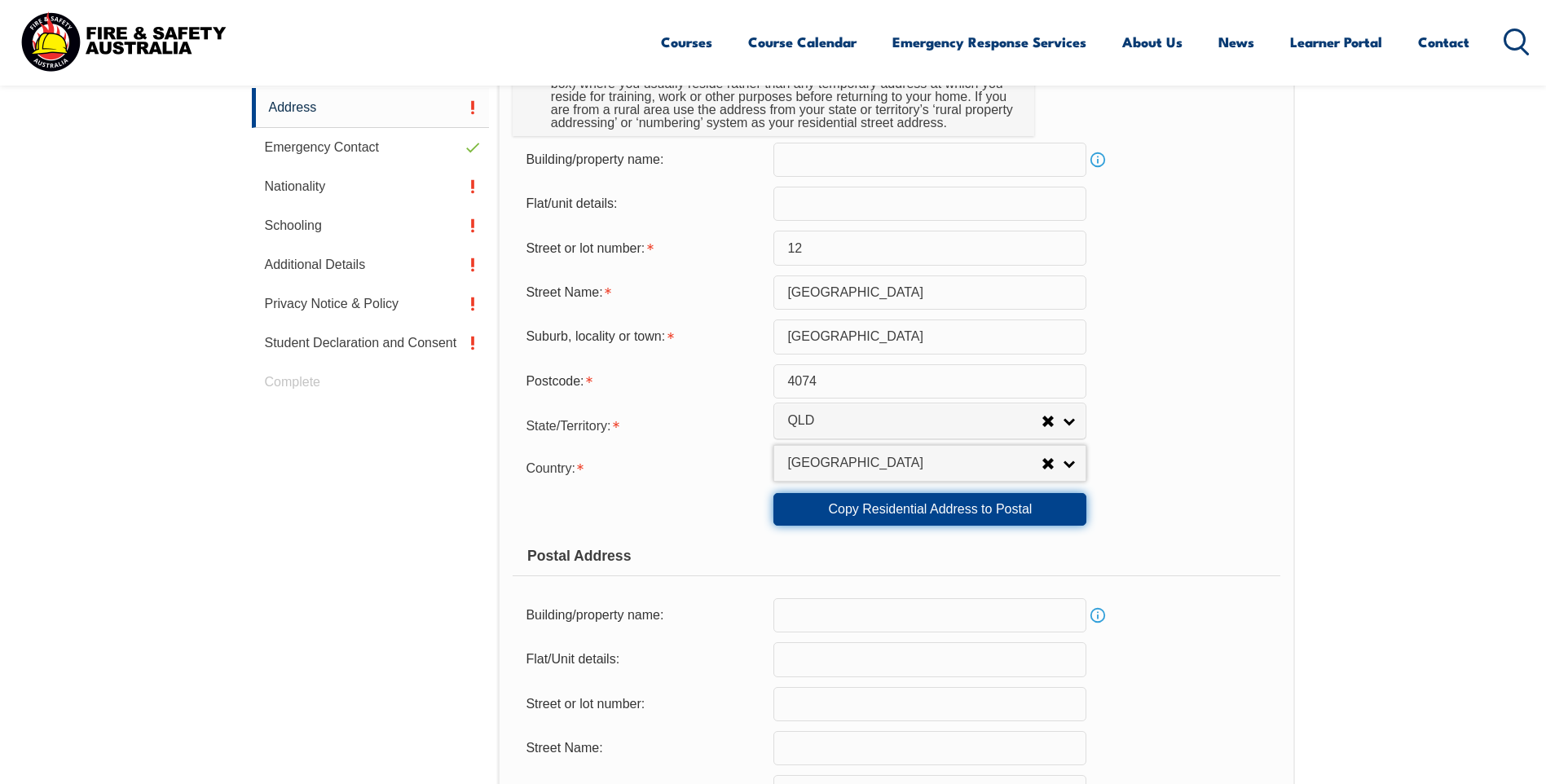
click at [878, 510] on link "Copy Residential Address to Postal" at bounding box center [929, 509] width 313 height 33
type input "12"
type input "Wirilda Street"
type input "Middle Park"
select select "QLD"
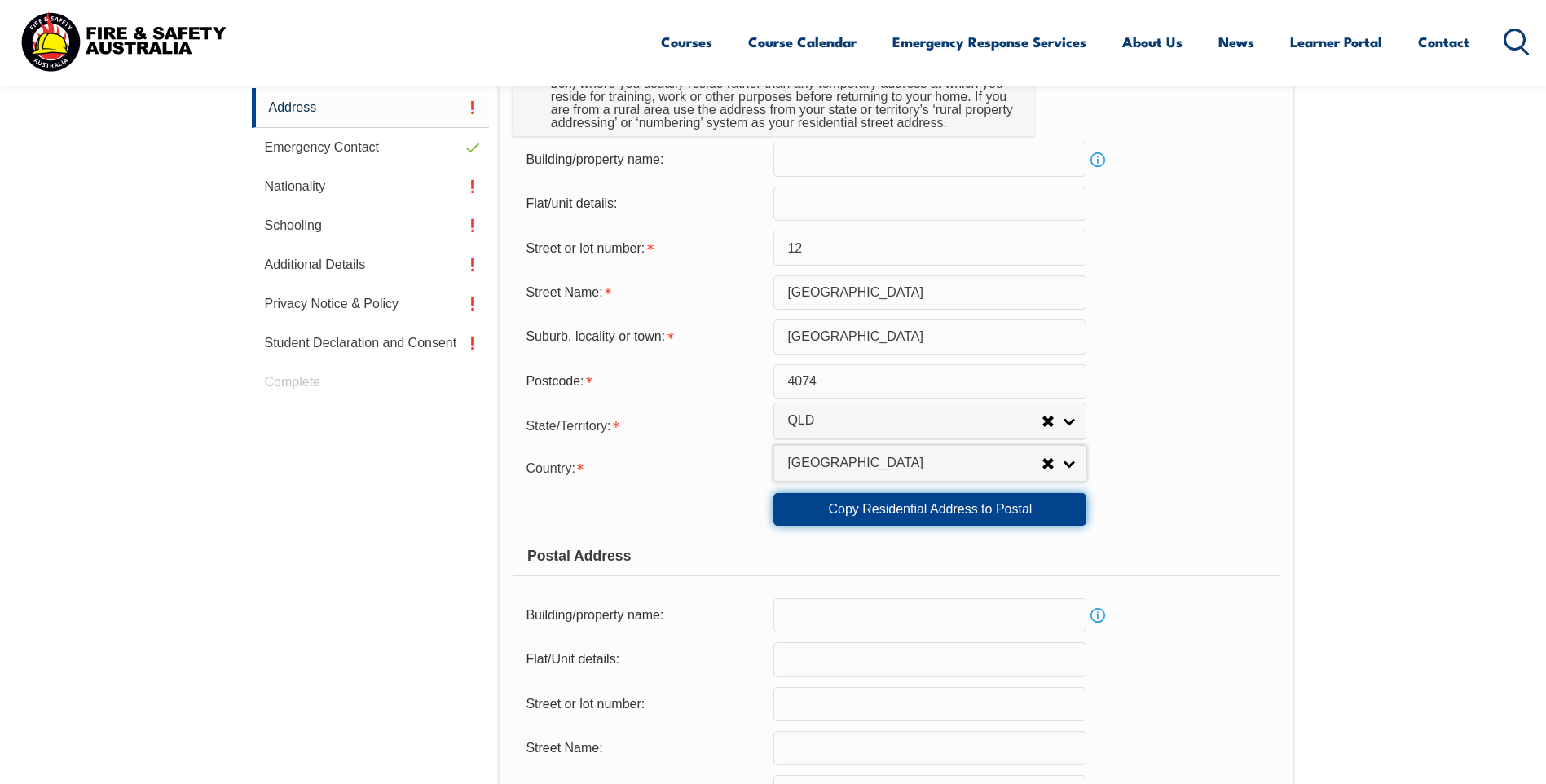
type input "4074"
select select "1101"
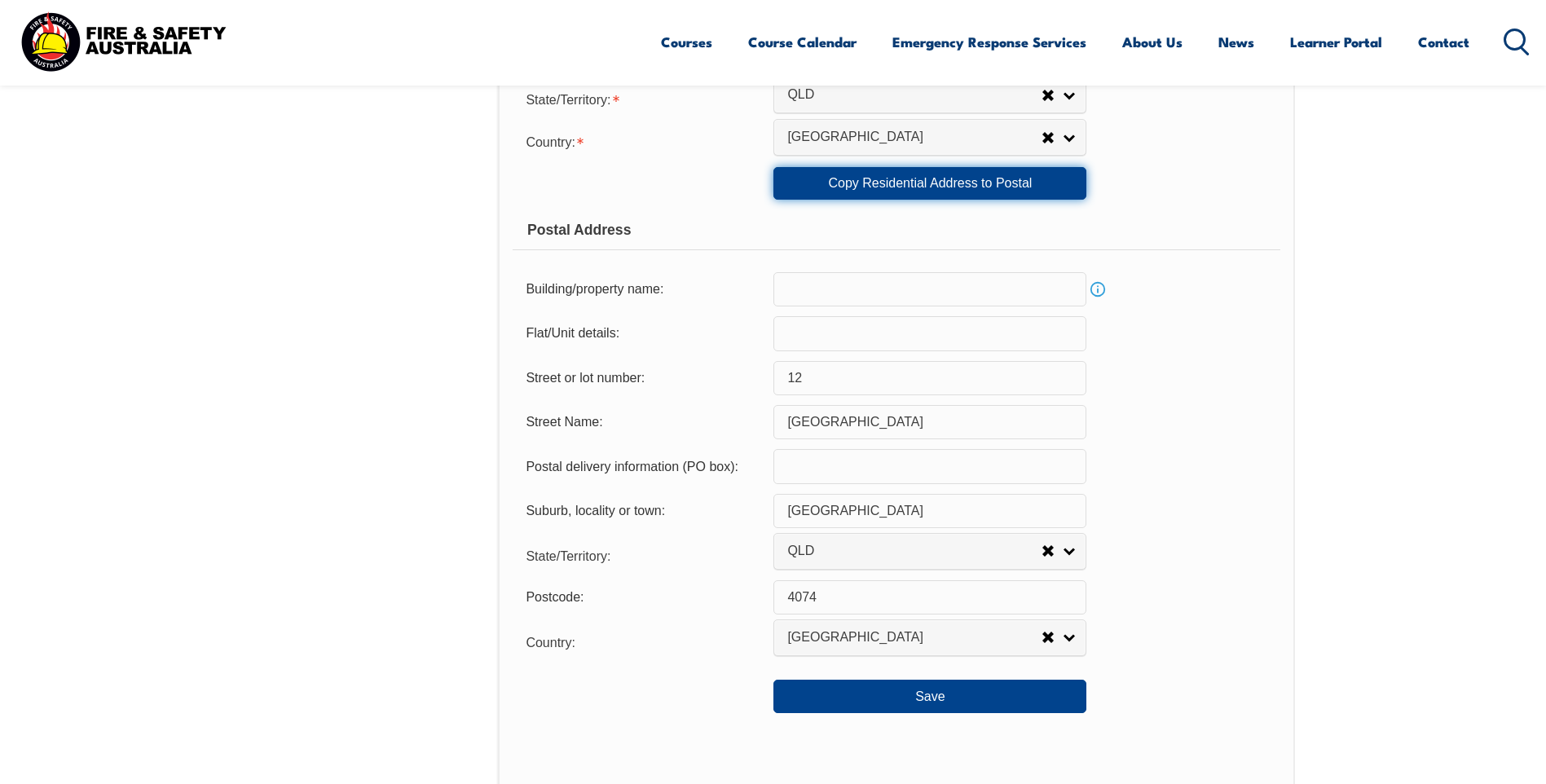
scroll to position [1096, 0]
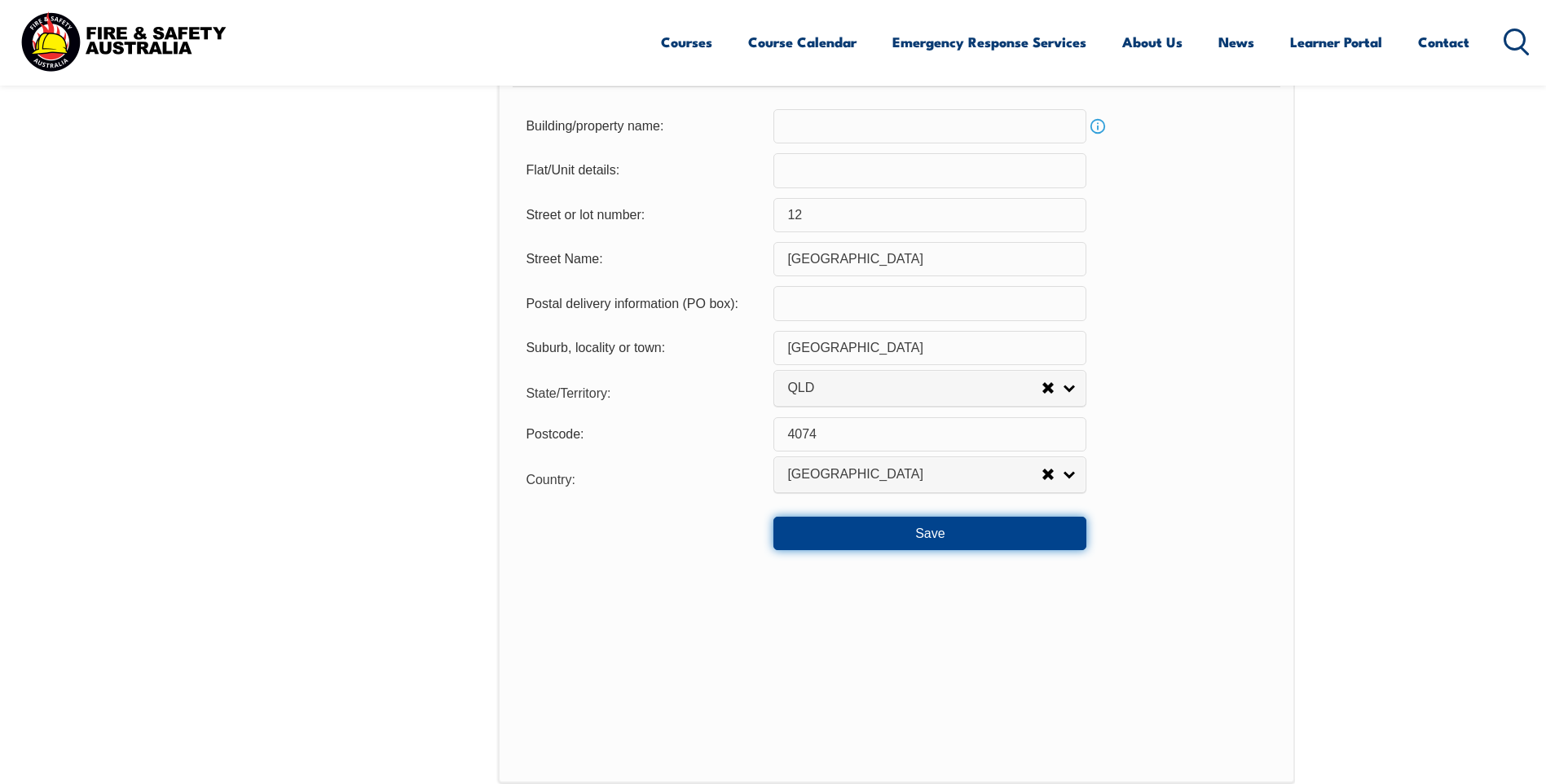
click at [925, 533] on button "Save" at bounding box center [929, 533] width 313 height 33
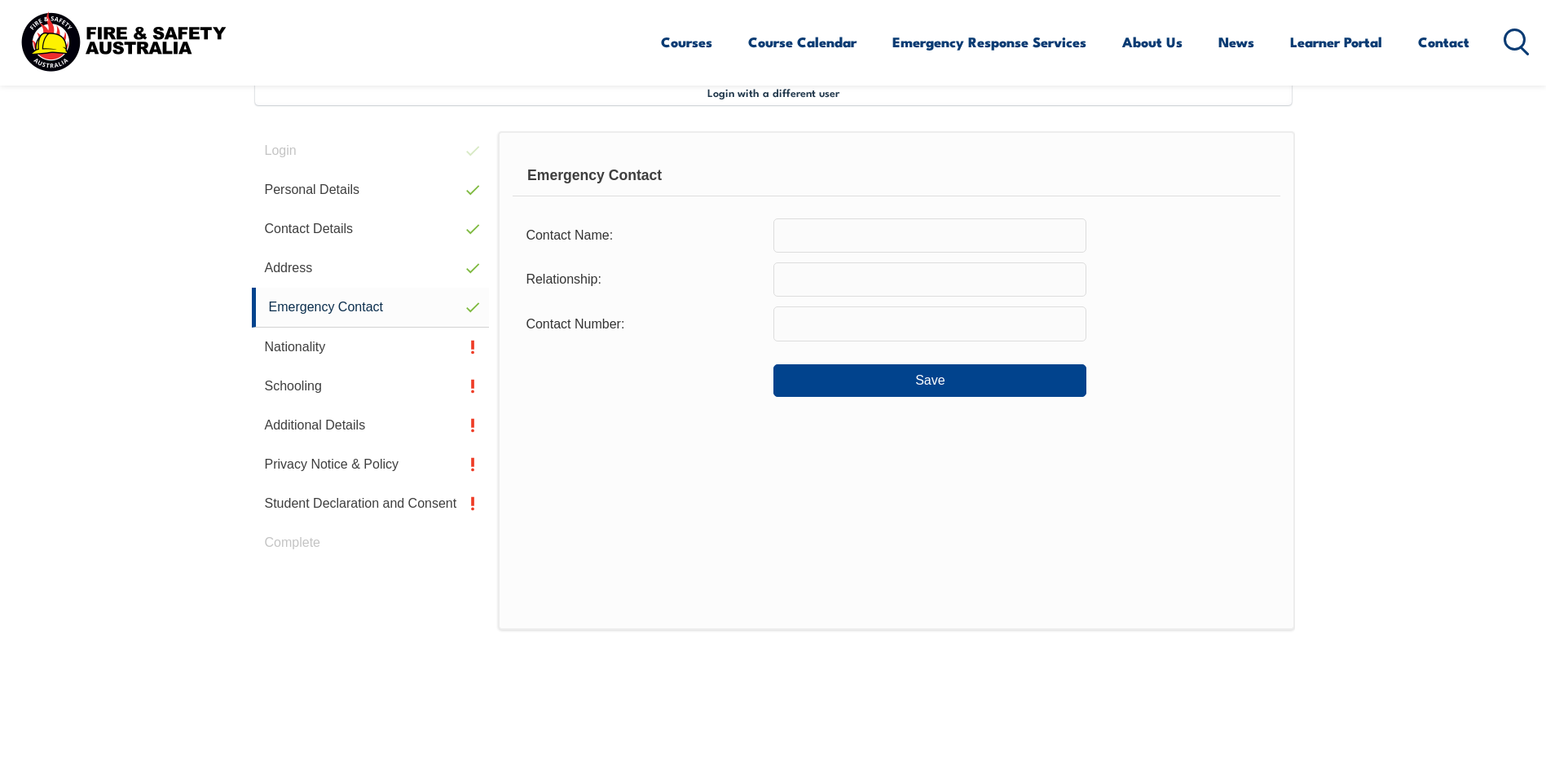
scroll to position [444, 0]
click at [810, 237] on input "text" at bounding box center [929, 238] width 313 height 34
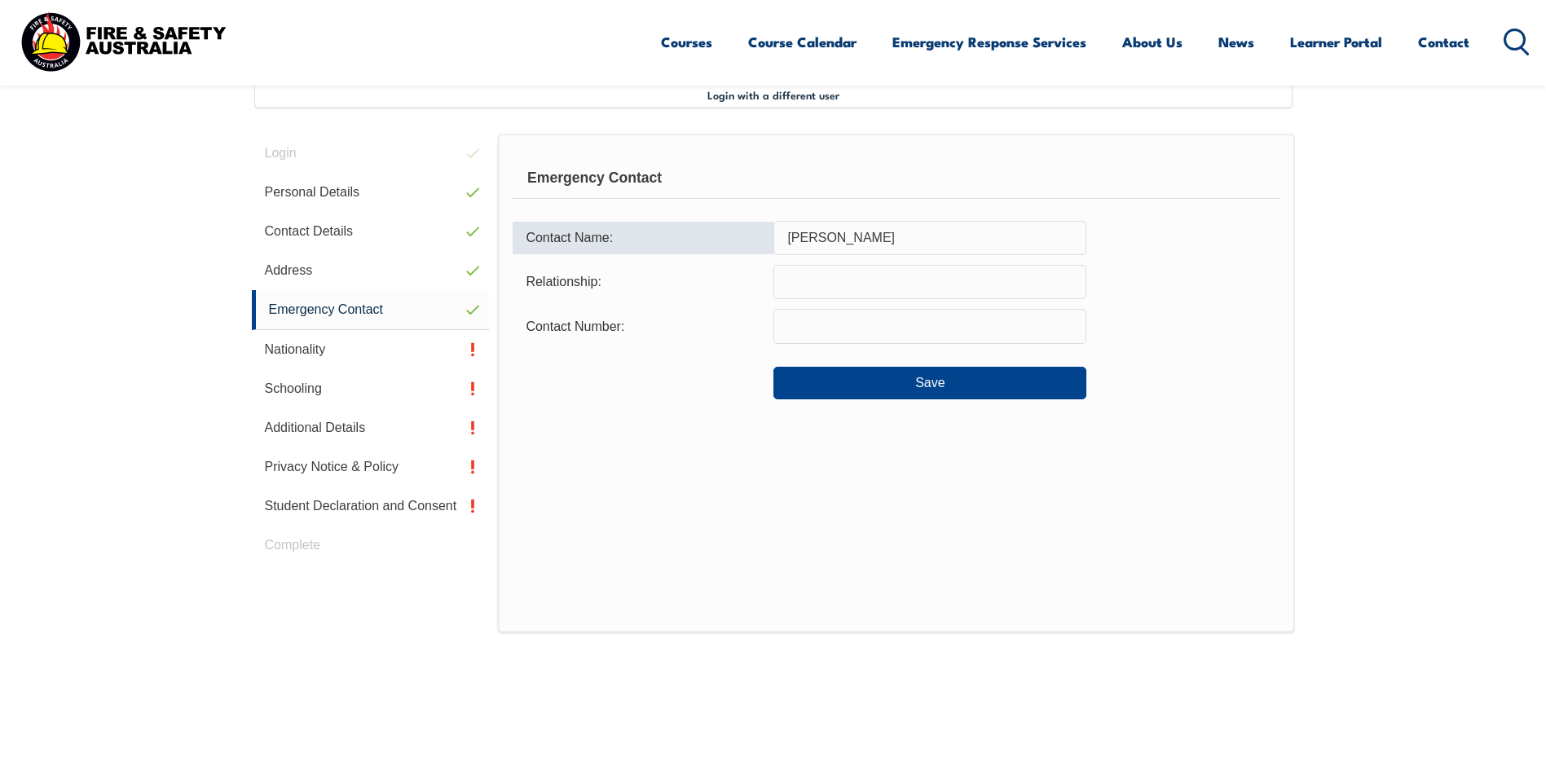
drag, startPoint x: 949, startPoint y: 235, endPoint x: 752, endPoint y: 234, distance: 197.0
click at [752, 234] on div "Contact Name: Manjula Ram Ellimisetty" at bounding box center [896, 238] width 767 height 34
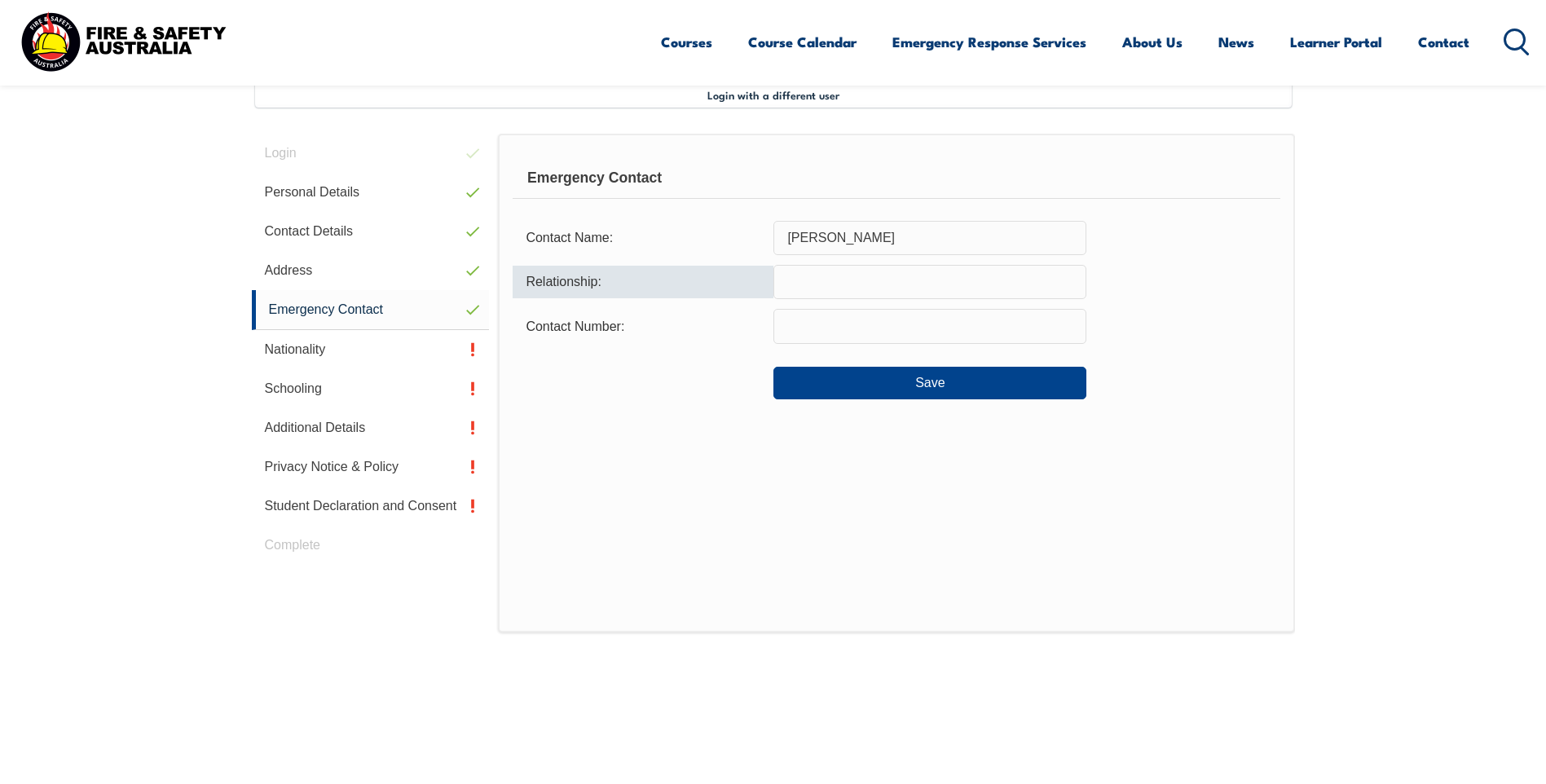
click at [887, 233] on input "Srinivas Sadam" at bounding box center [929, 238] width 313 height 34
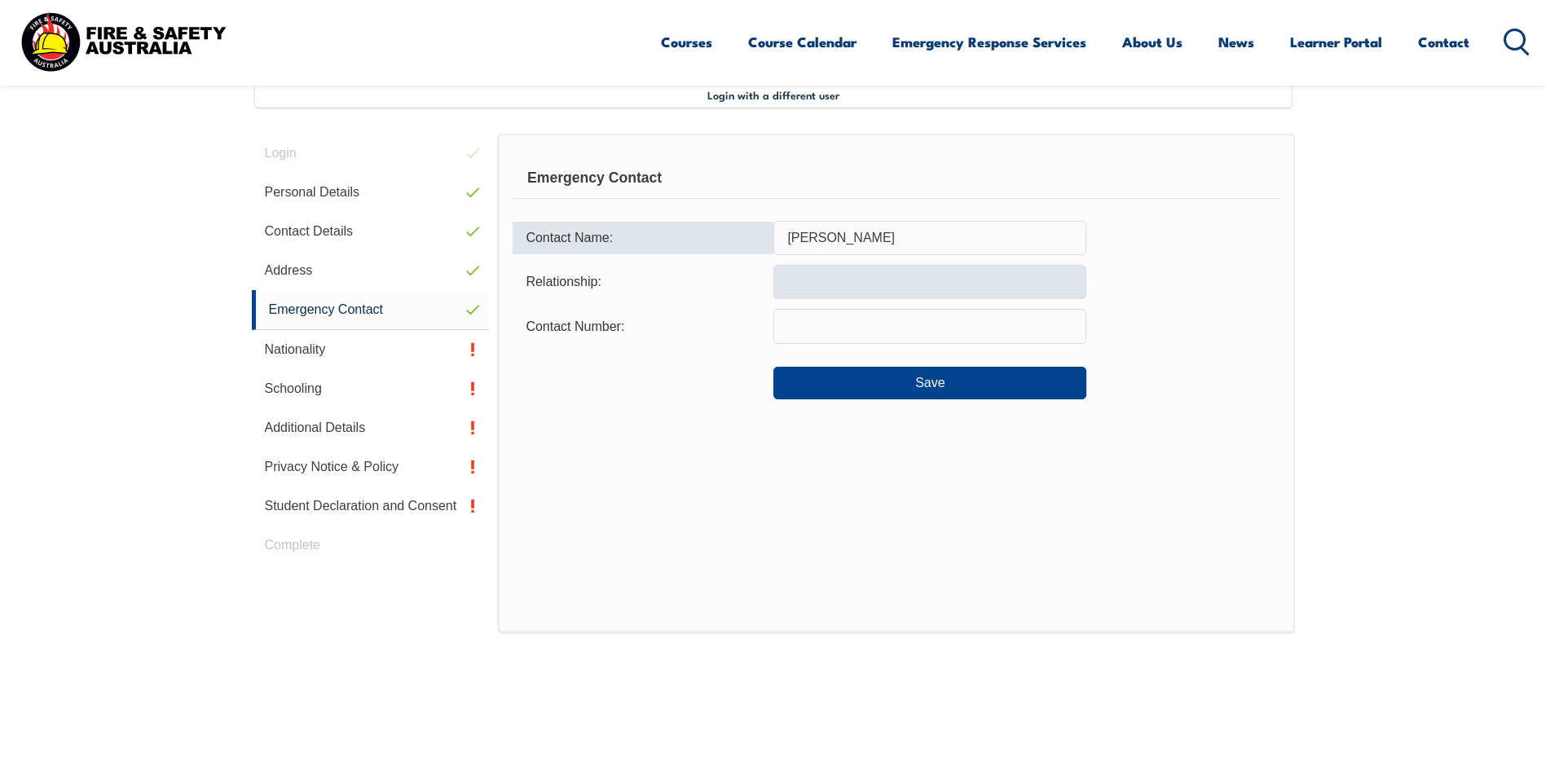
type input "Srinivas Sadam"
click at [787, 288] on input "text" at bounding box center [929, 282] width 313 height 34
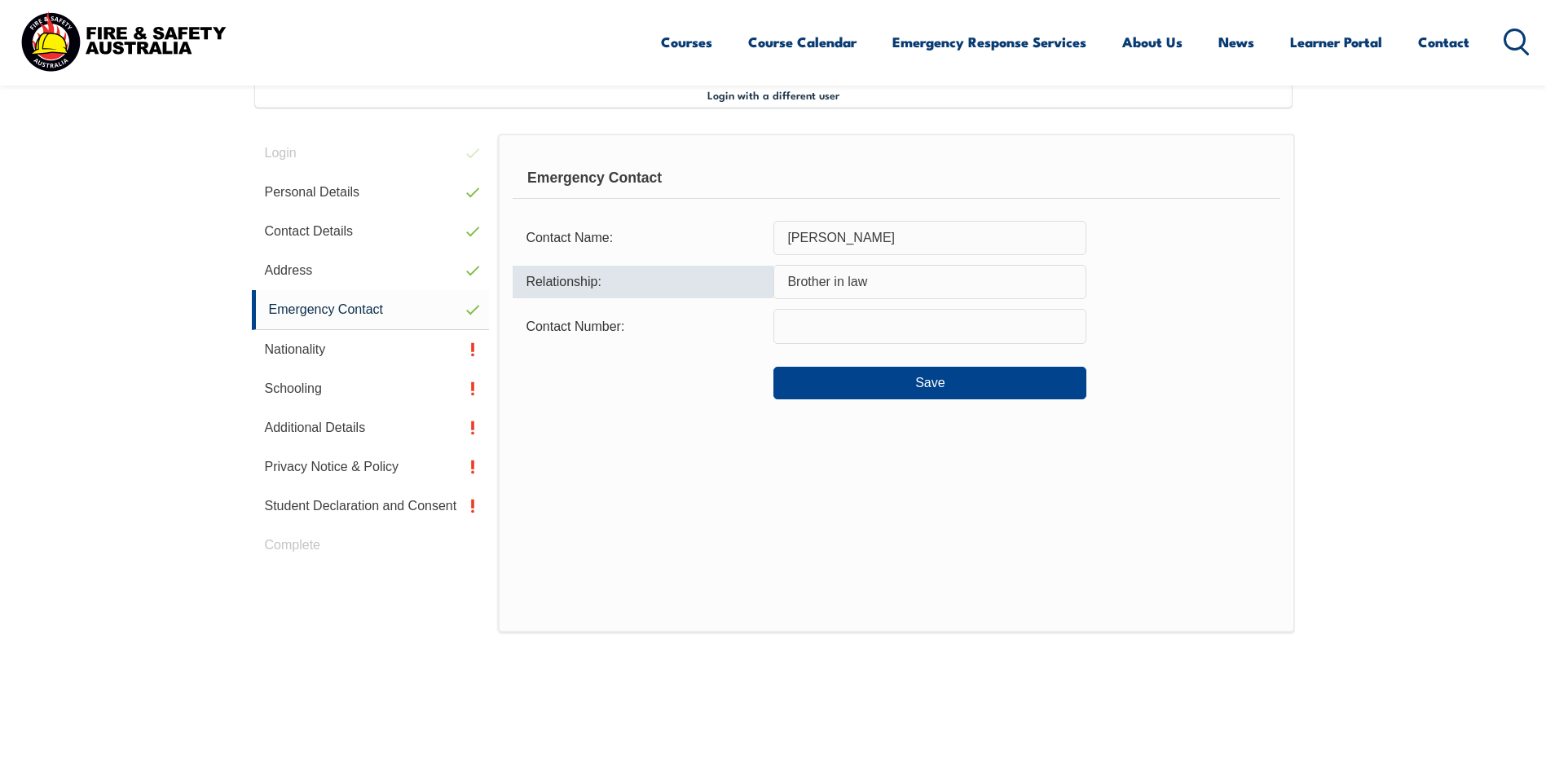
type input "Brother in law"
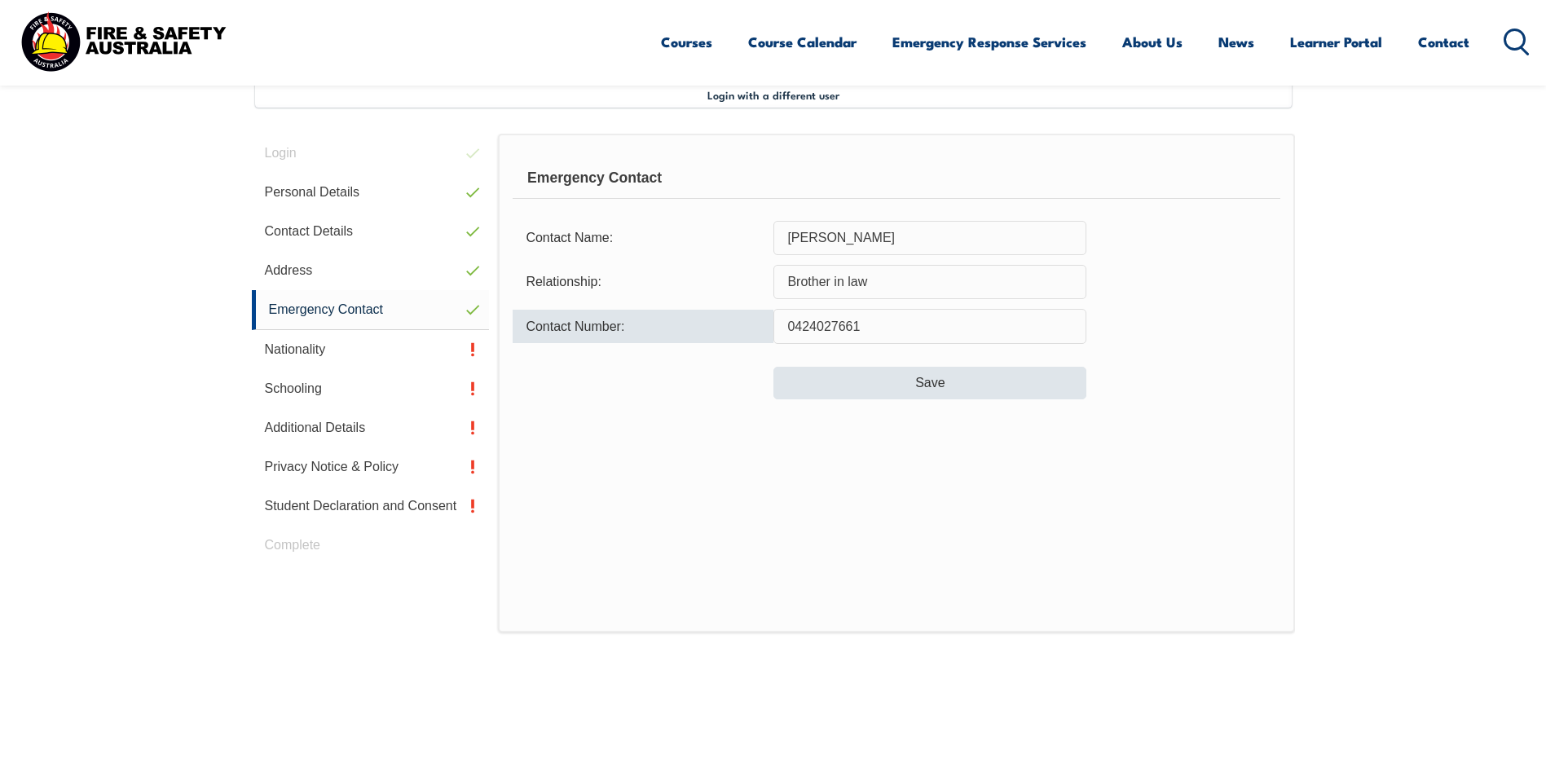
type input "0424027661"
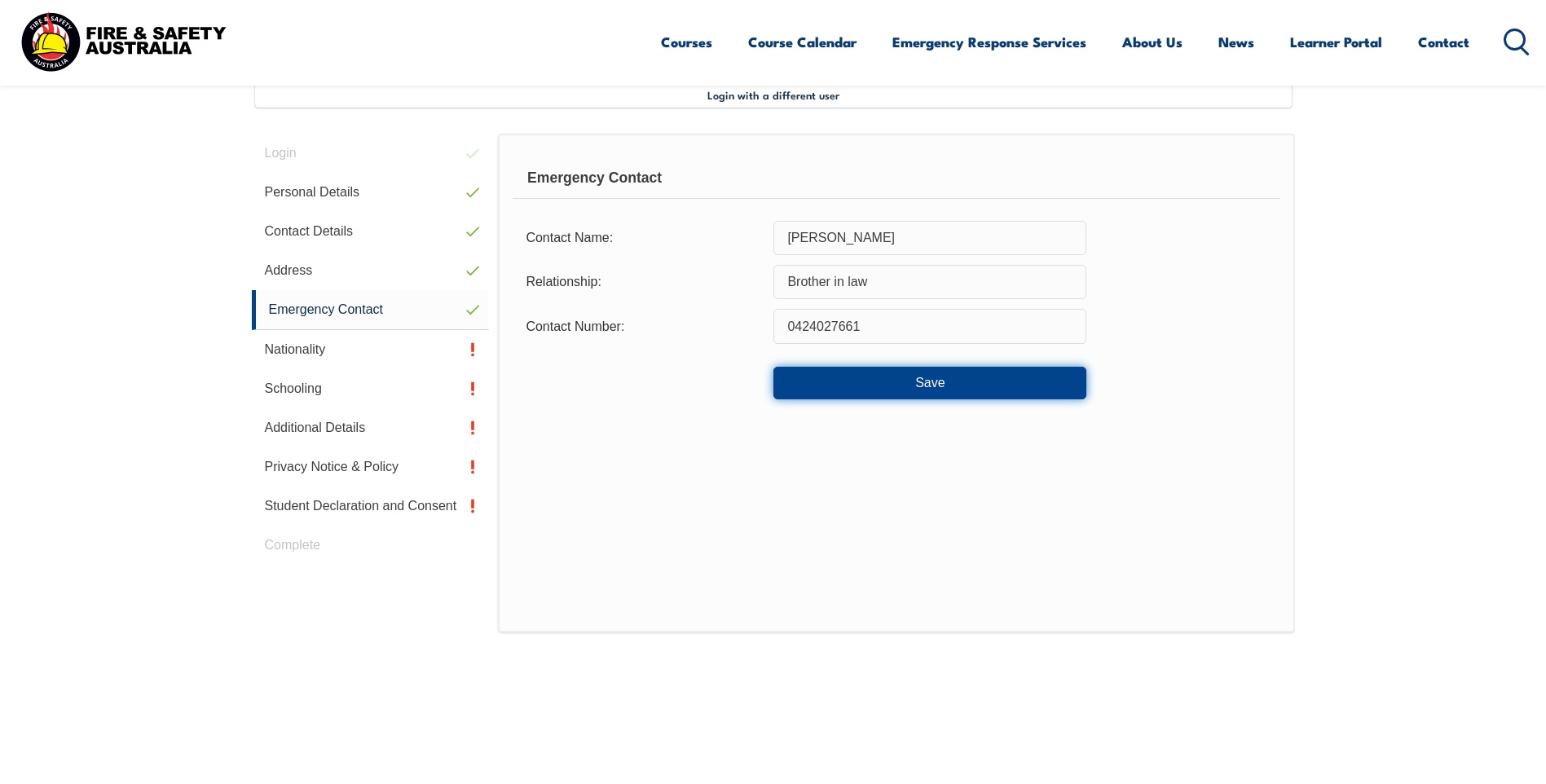
click at [928, 376] on button "Save" at bounding box center [929, 383] width 313 height 33
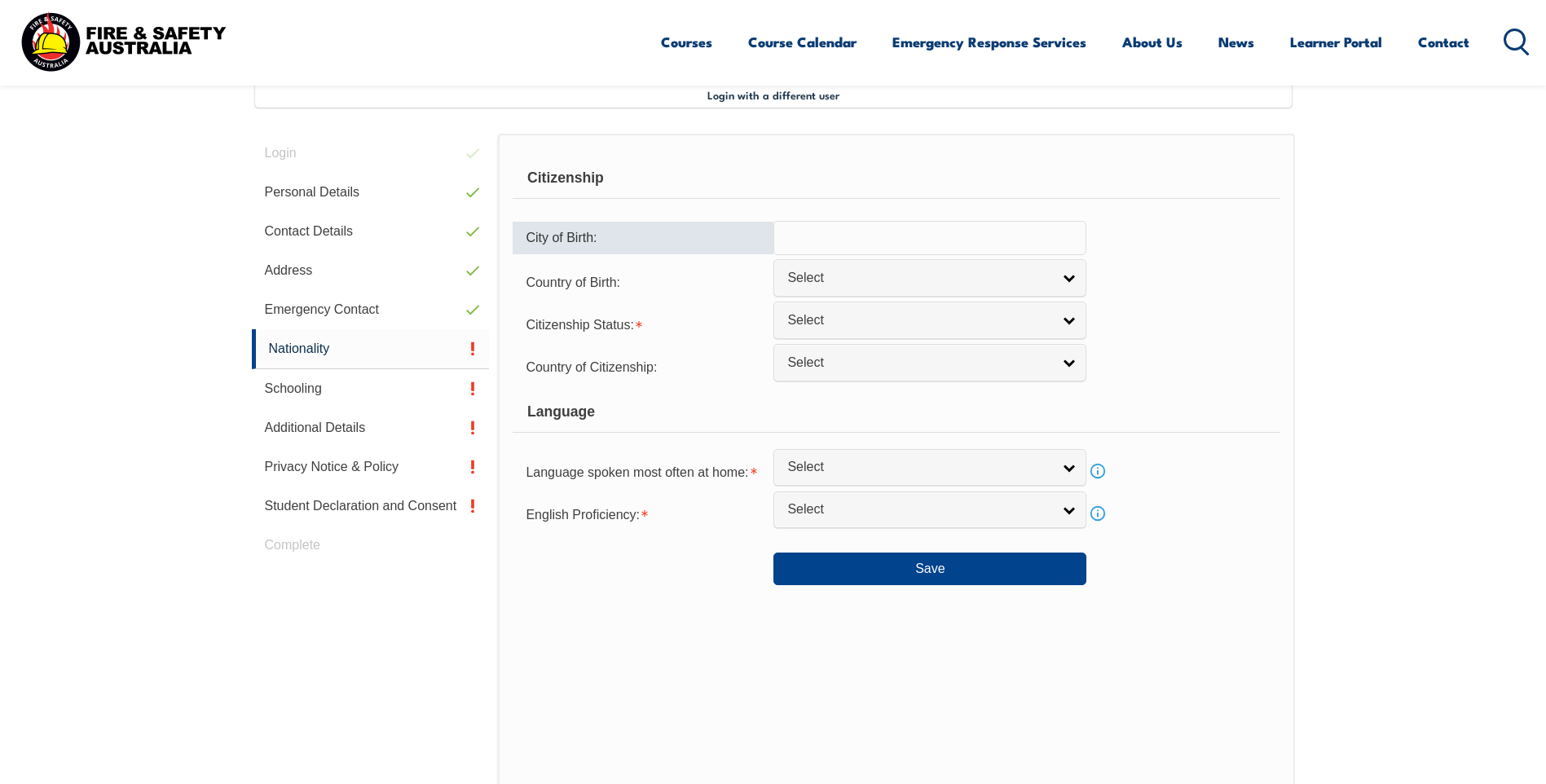
click at [862, 238] on input "text" at bounding box center [929, 238] width 313 height 34
type input "Secunderabad"
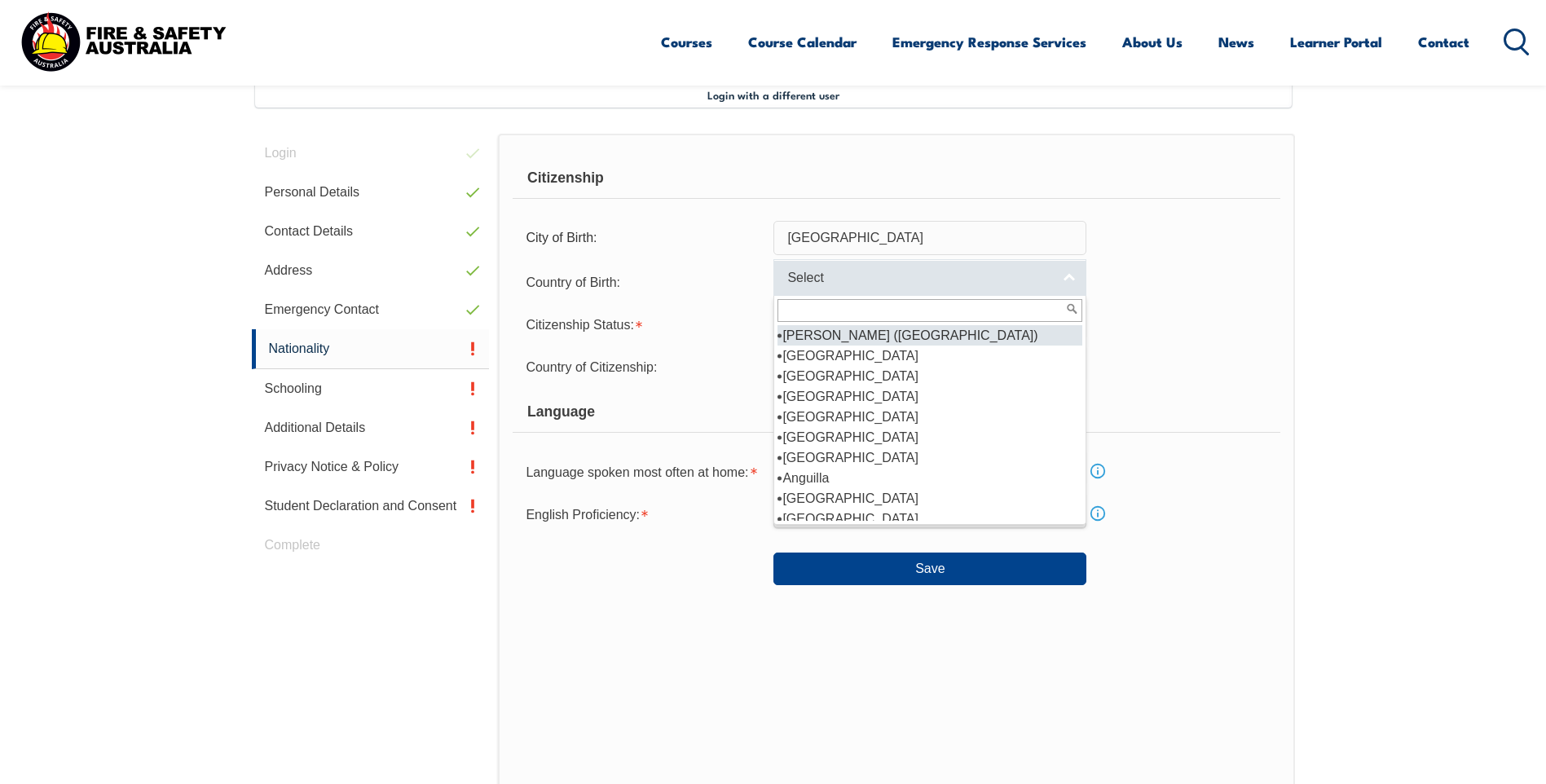
click at [1070, 279] on link "Select" at bounding box center [929, 277] width 313 height 36
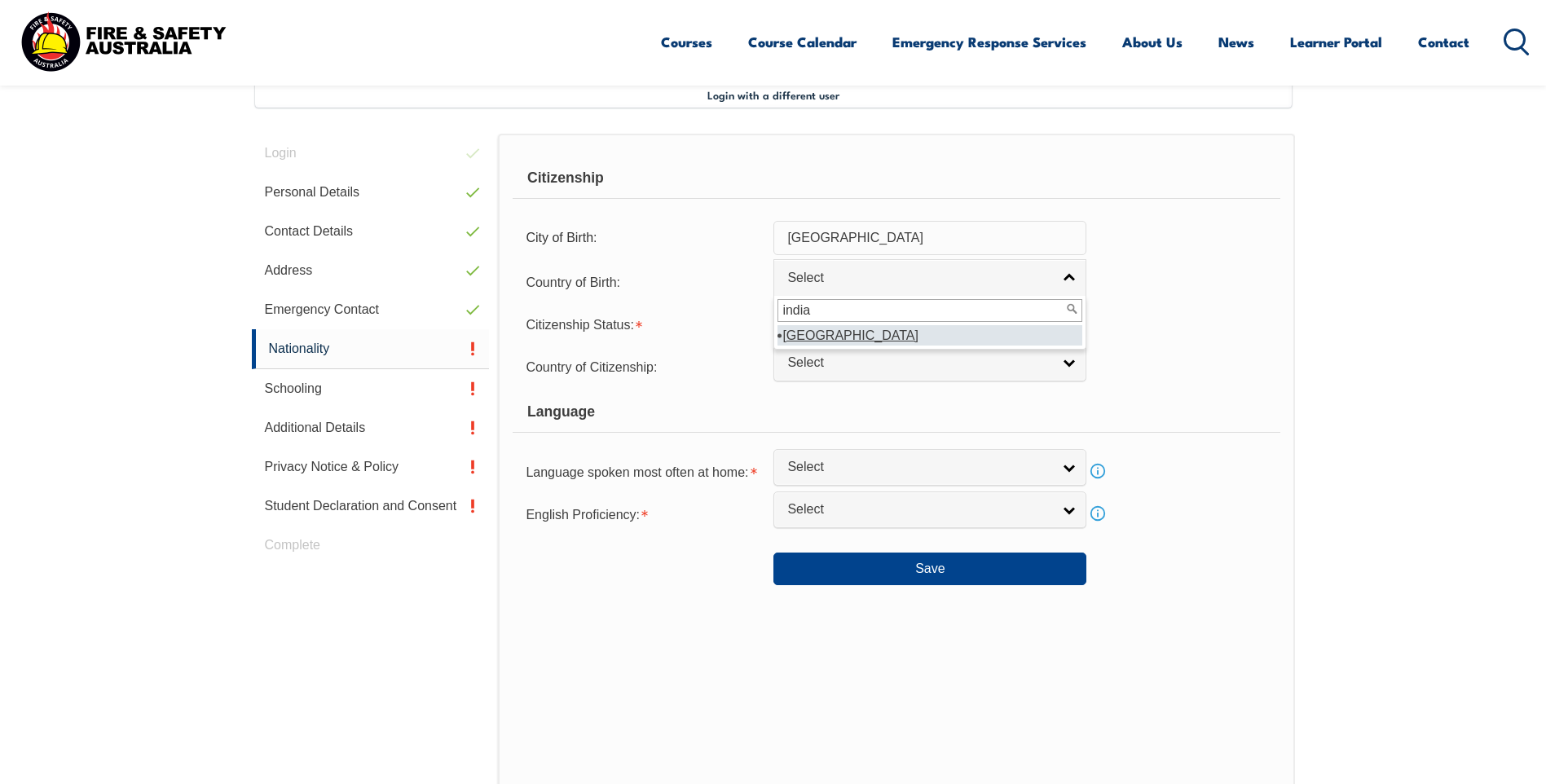
type input "india"
click at [803, 333] on em "India" at bounding box center [850, 335] width 136 height 14
select select "7103"
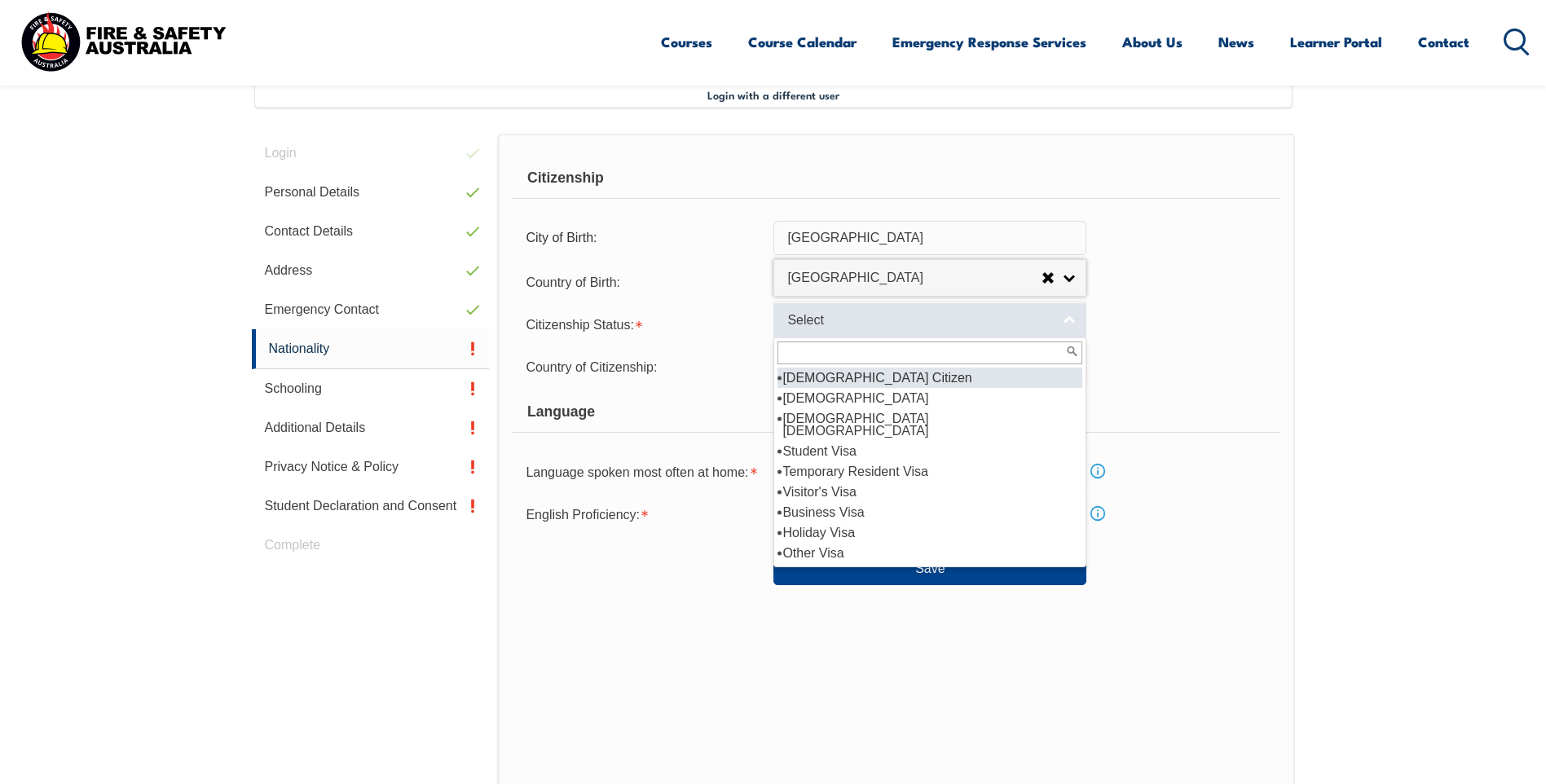
click at [1073, 321] on link "Select" at bounding box center [929, 320] width 313 height 36
click at [858, 375] on li "Australian Citizen" at bounding box center [929, 378] width 304 height 20
select select "1"
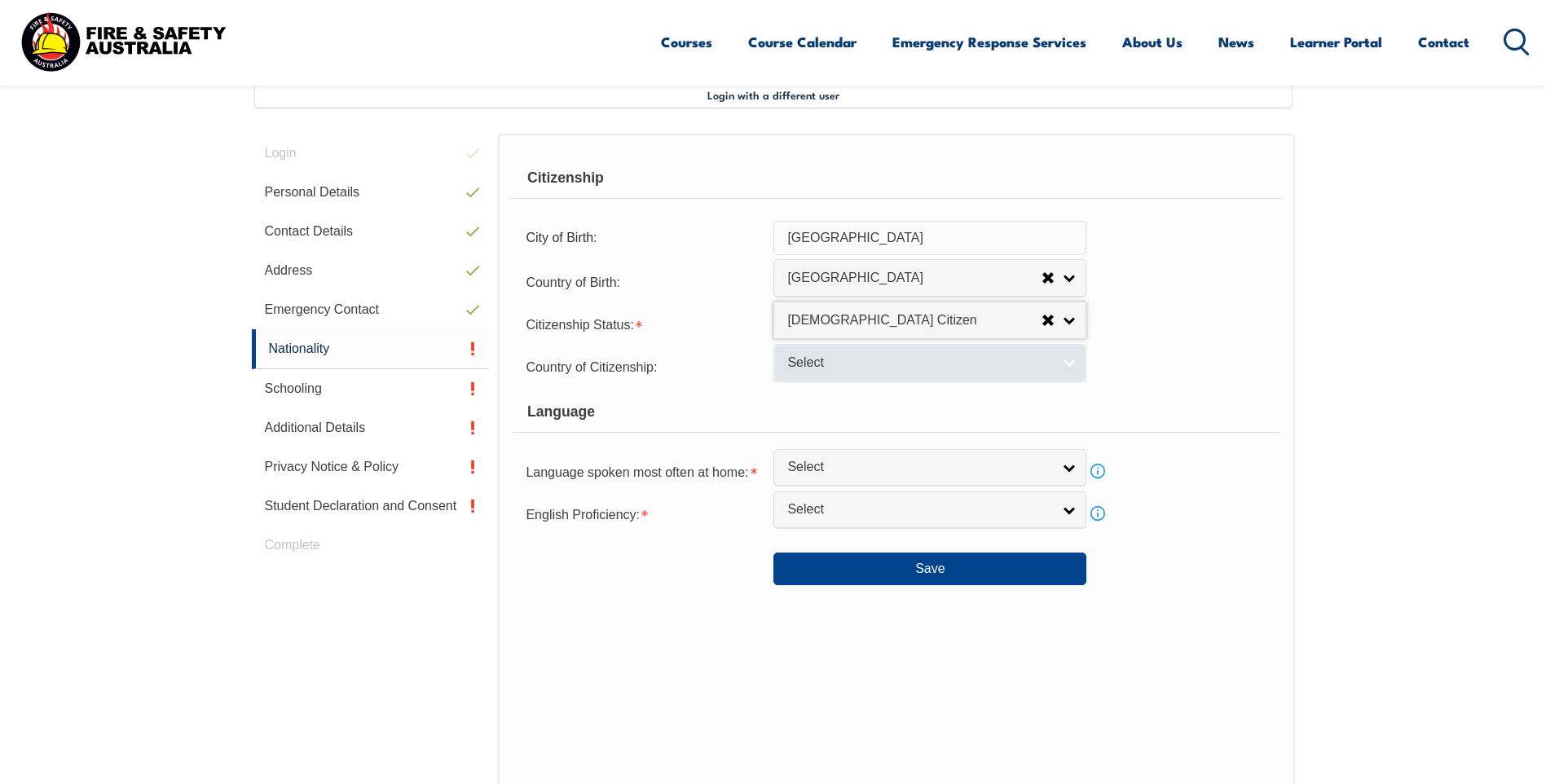
click at [1068, 359] on link "Select" at bounding box center [929, 362] width 313 height 36
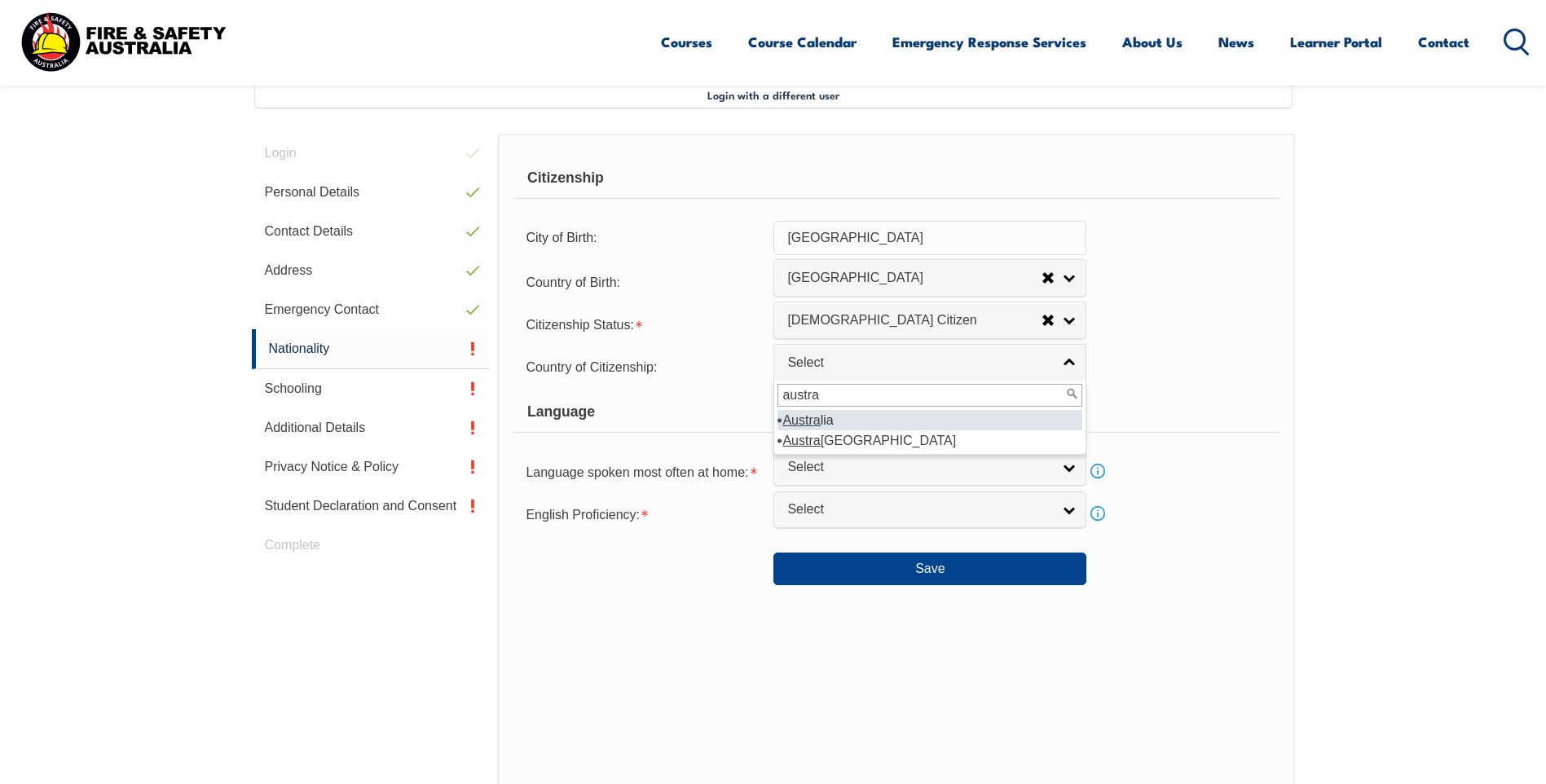
type input "austra"
click at [817, 416] on em "Austra" at bounding box center [801, 420] width 37 height 14
select select "1101"
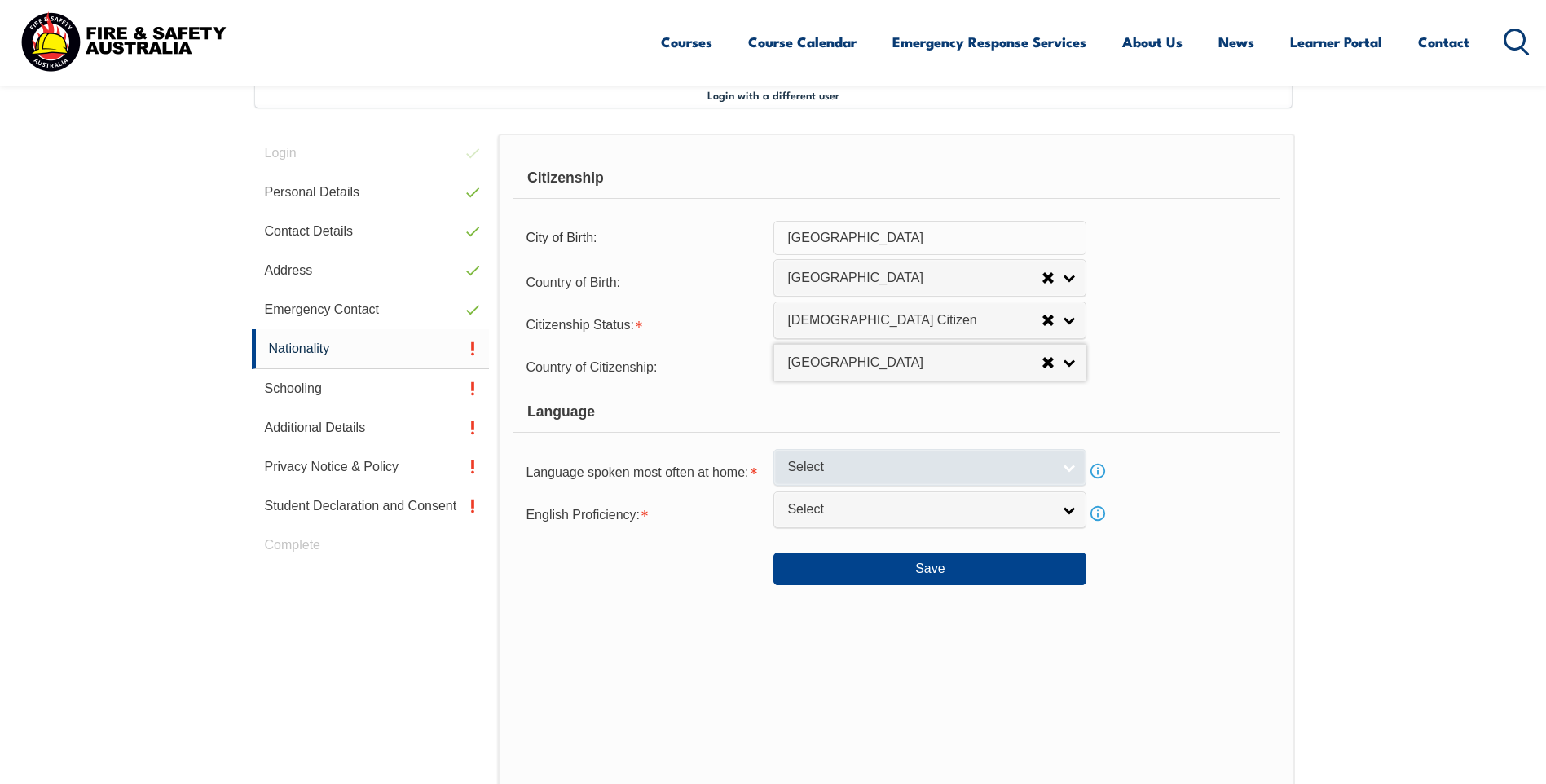
click at [1072, 463] on link "Select" at bounding box center [929, 467] width 313 height 36
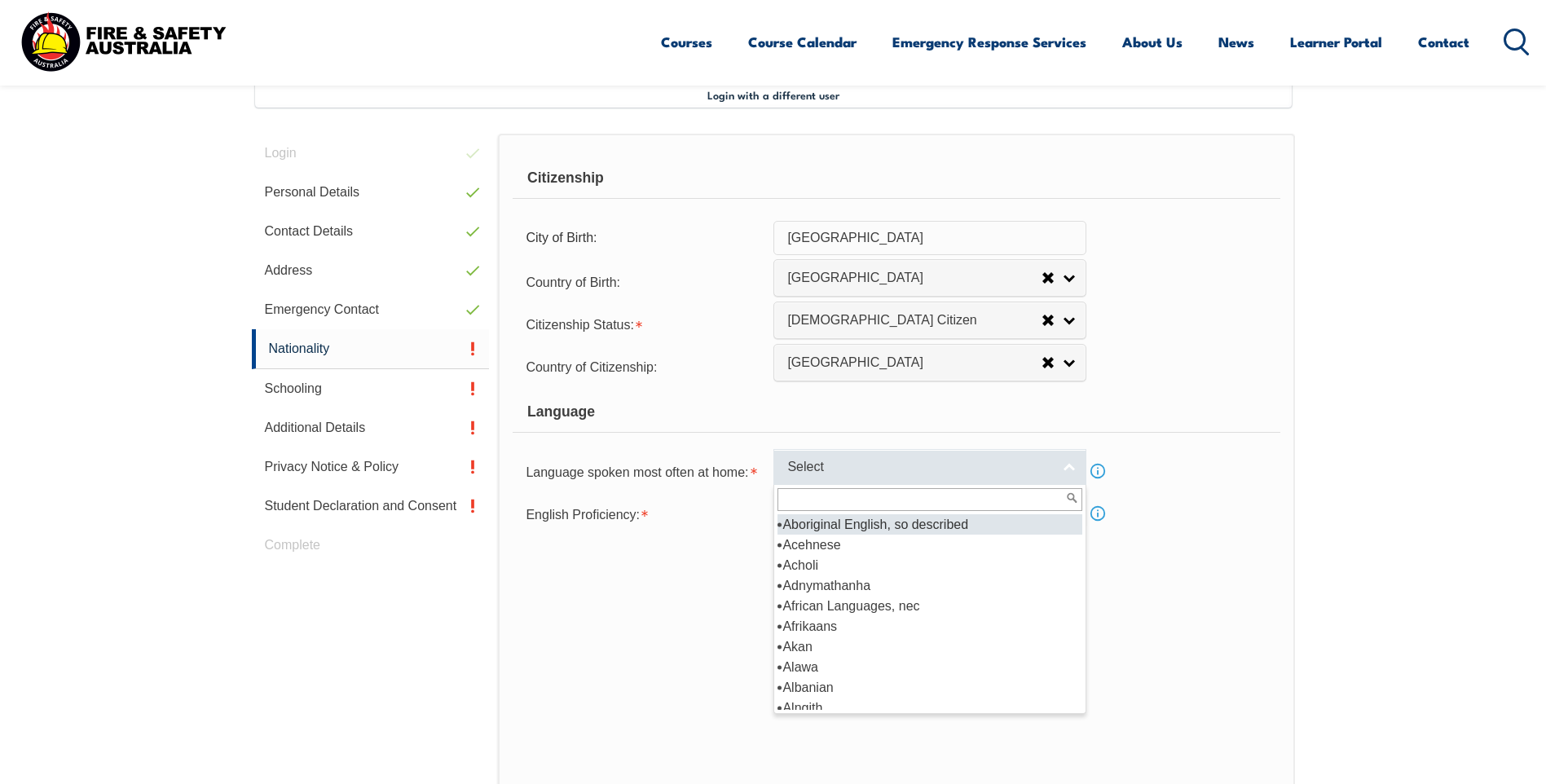
type input "e"
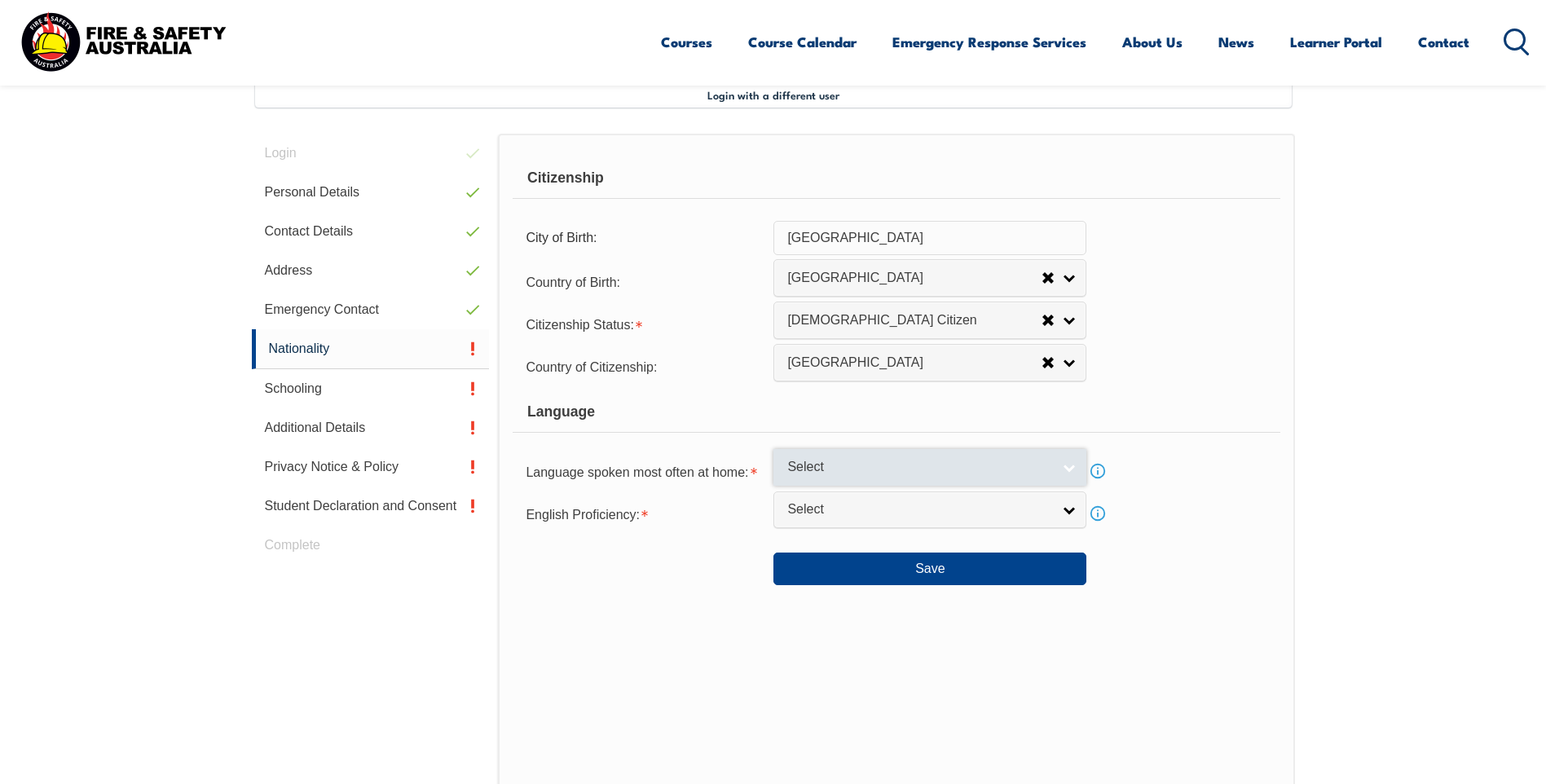
click at [858, 469] on span "Select" at bounding box center [919, 467] width 264 height 17
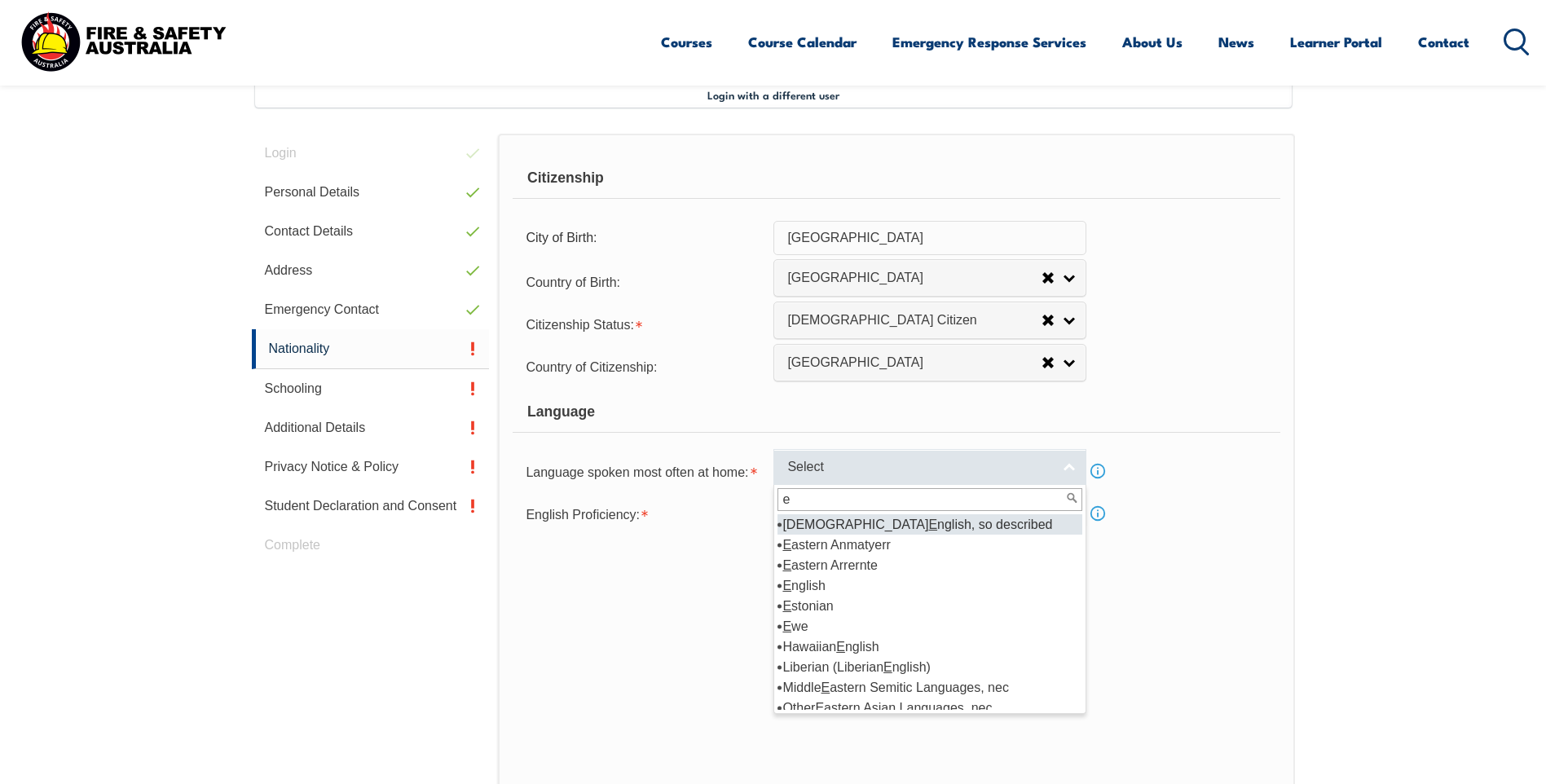
click at [1058, 466] on link "Select" at bounding box center [929, 467] width 313 height 36
click at [793, 496] on input "e" at bounding box center [929, 499] width 304 height 23
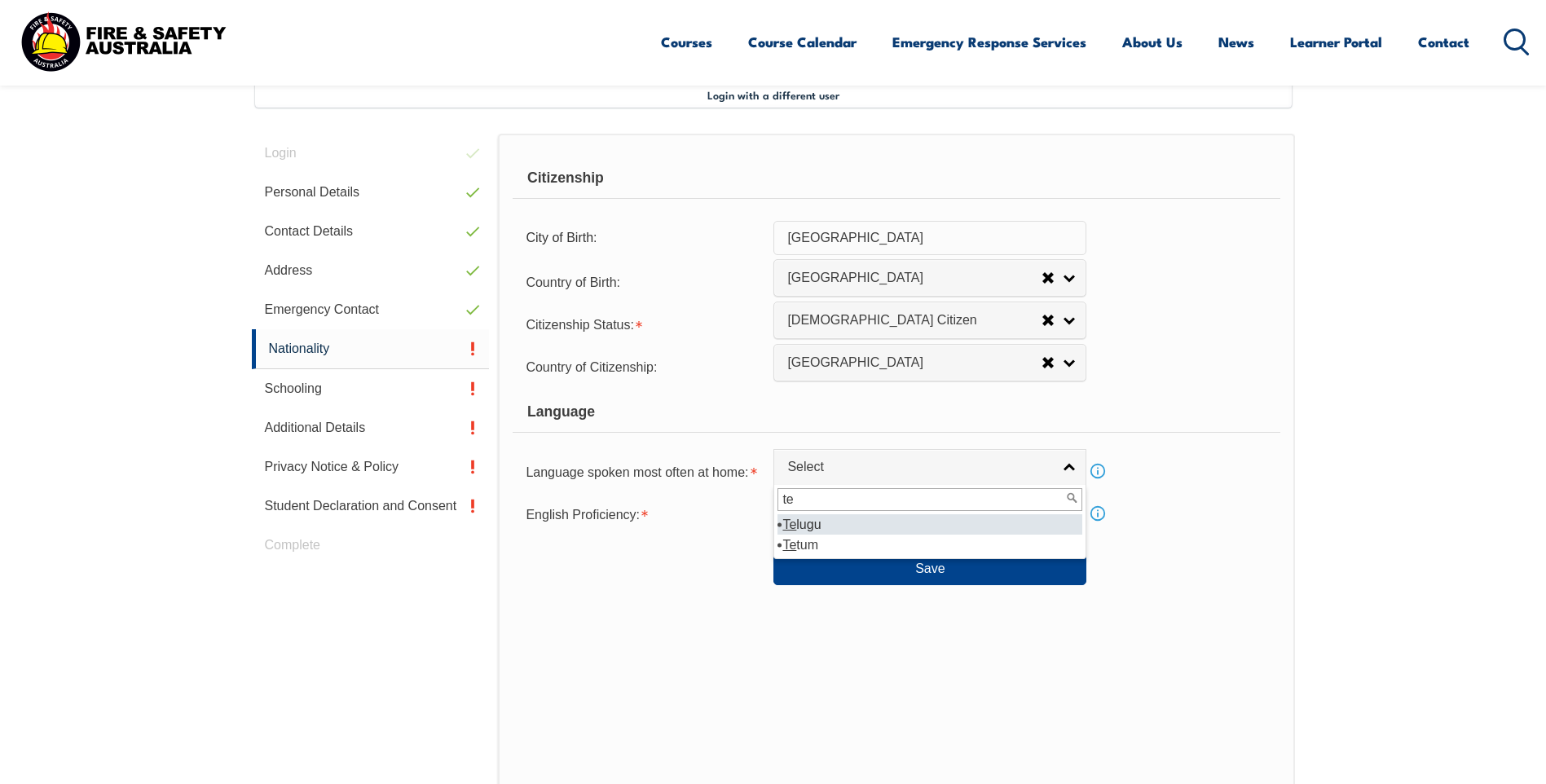
type input "te"
click at [796, 525] on li "Te lugu" at bounding box center [929, 524] width 304 height 20
select select "5104"
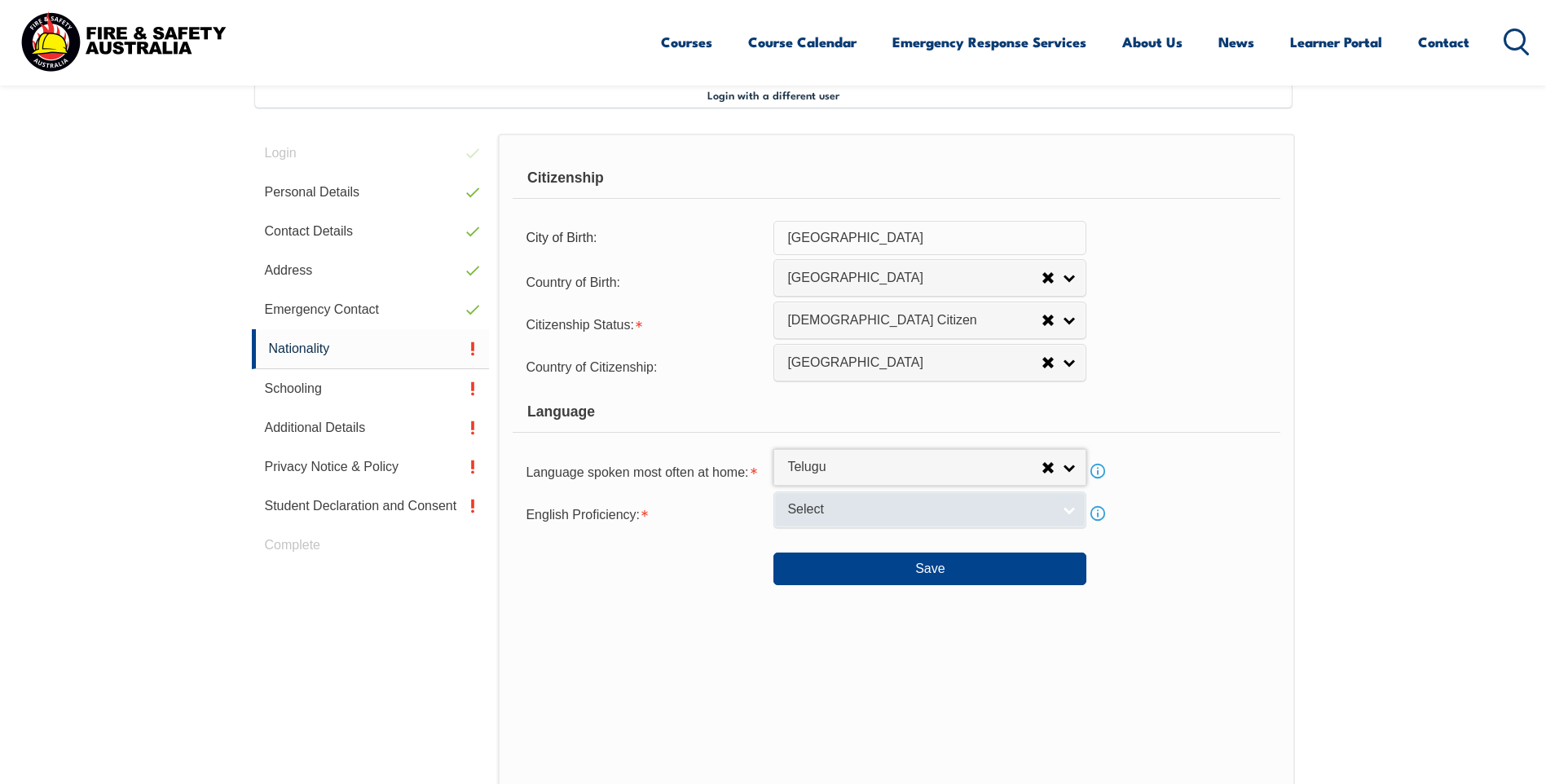
click at [1072, 507] on link "Select" at bounding box center [929, 509] width 313 height 36
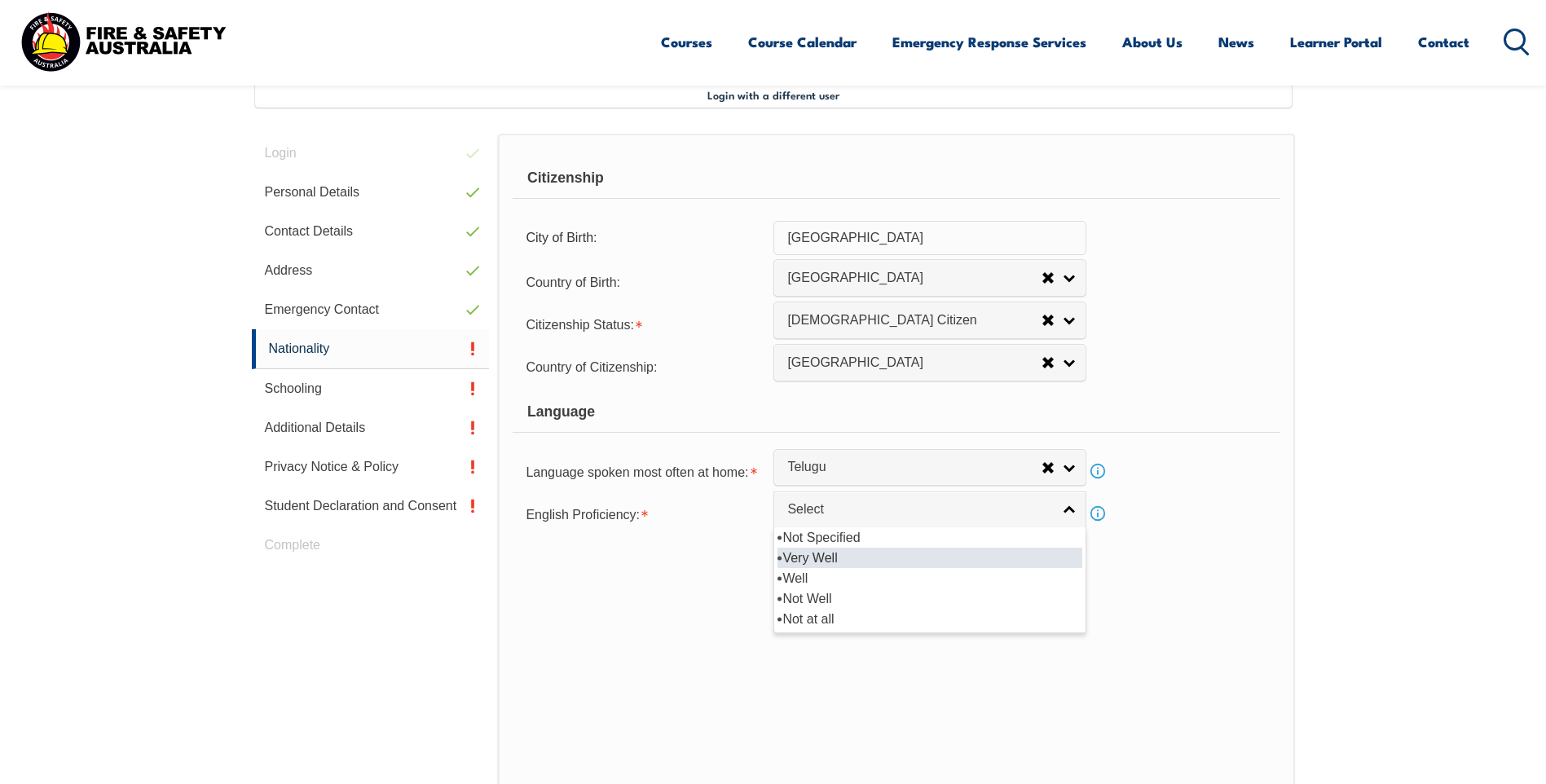
click at [824, 554] on li "Very Well" at bounding box center [929, 558] width 304 height 20
select select "1"
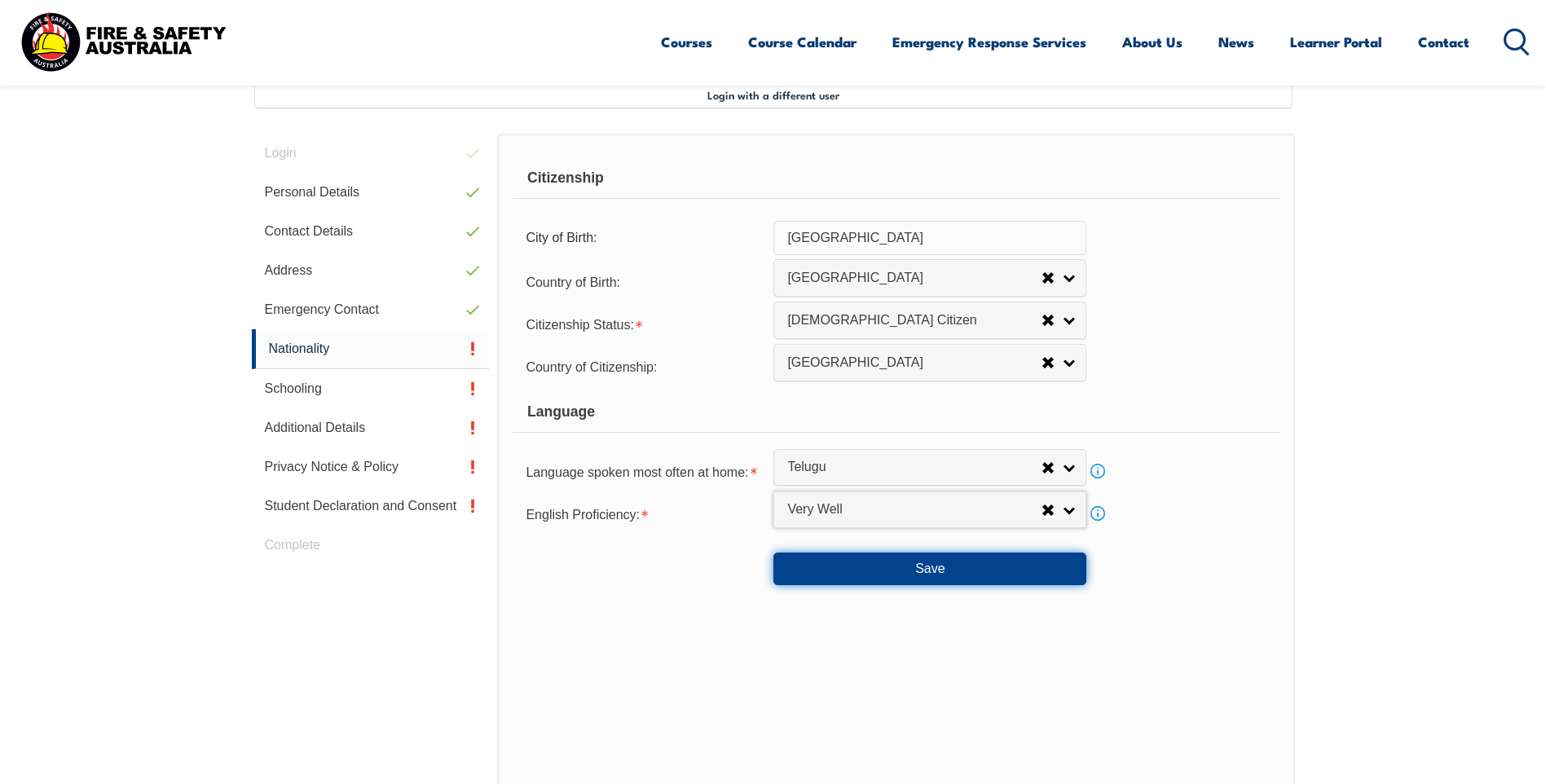
click at [902, 571] on button "Save" at bounding box center [929, 568] width 313 height 33
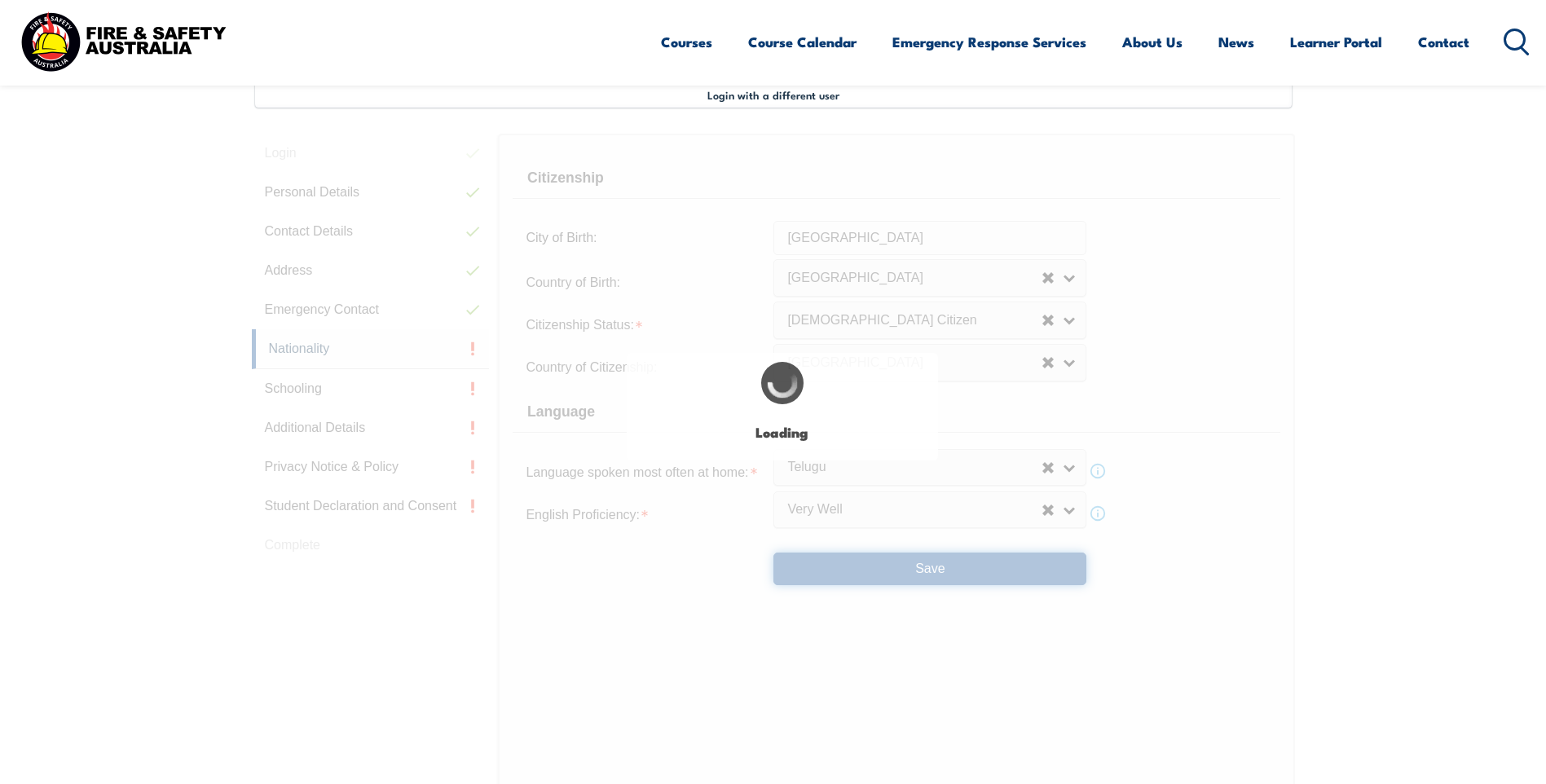
select select "false"
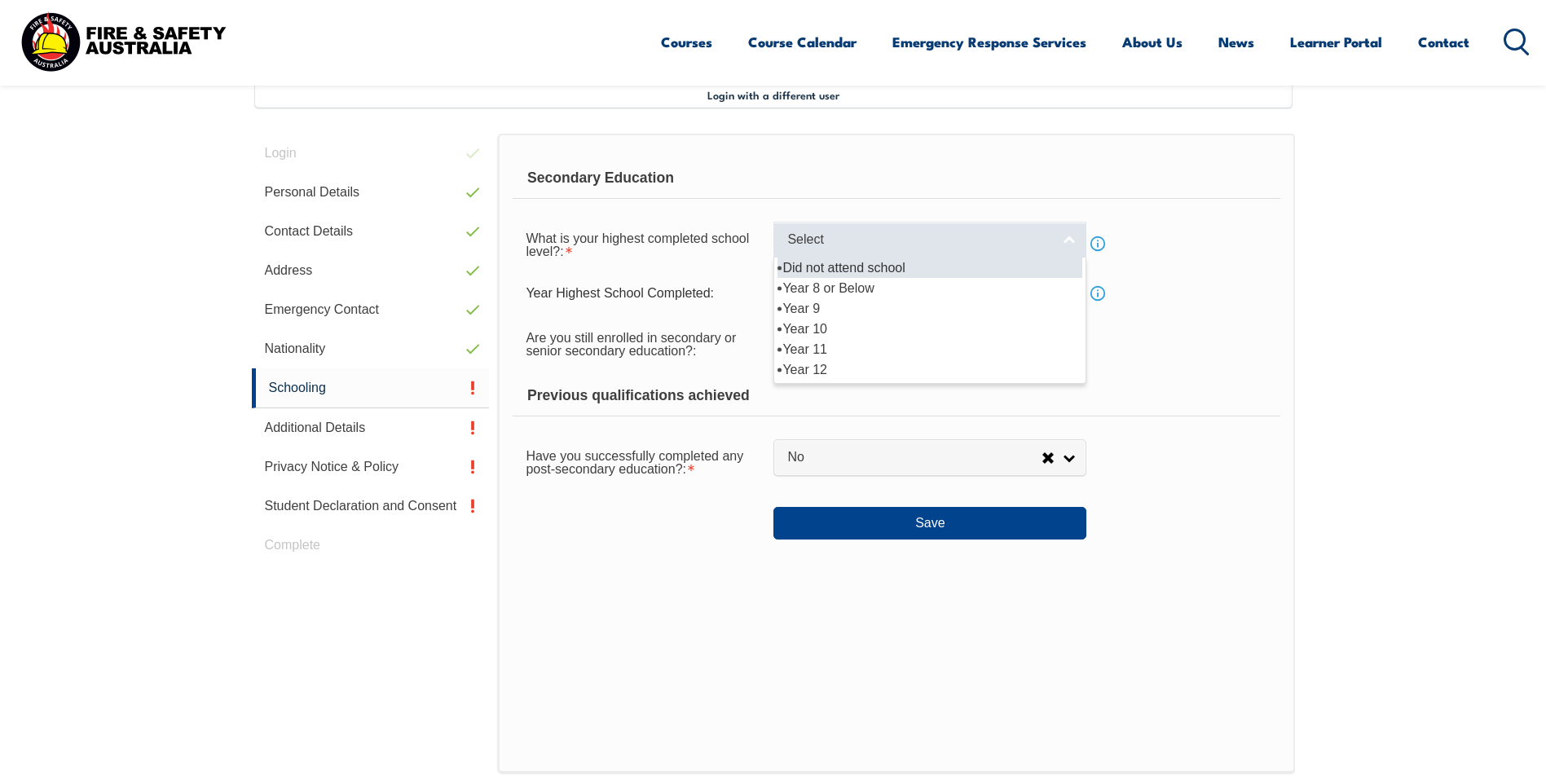
click at [1063, 235] on link "Select" at bounding box center [929, 239] width 313 height 36
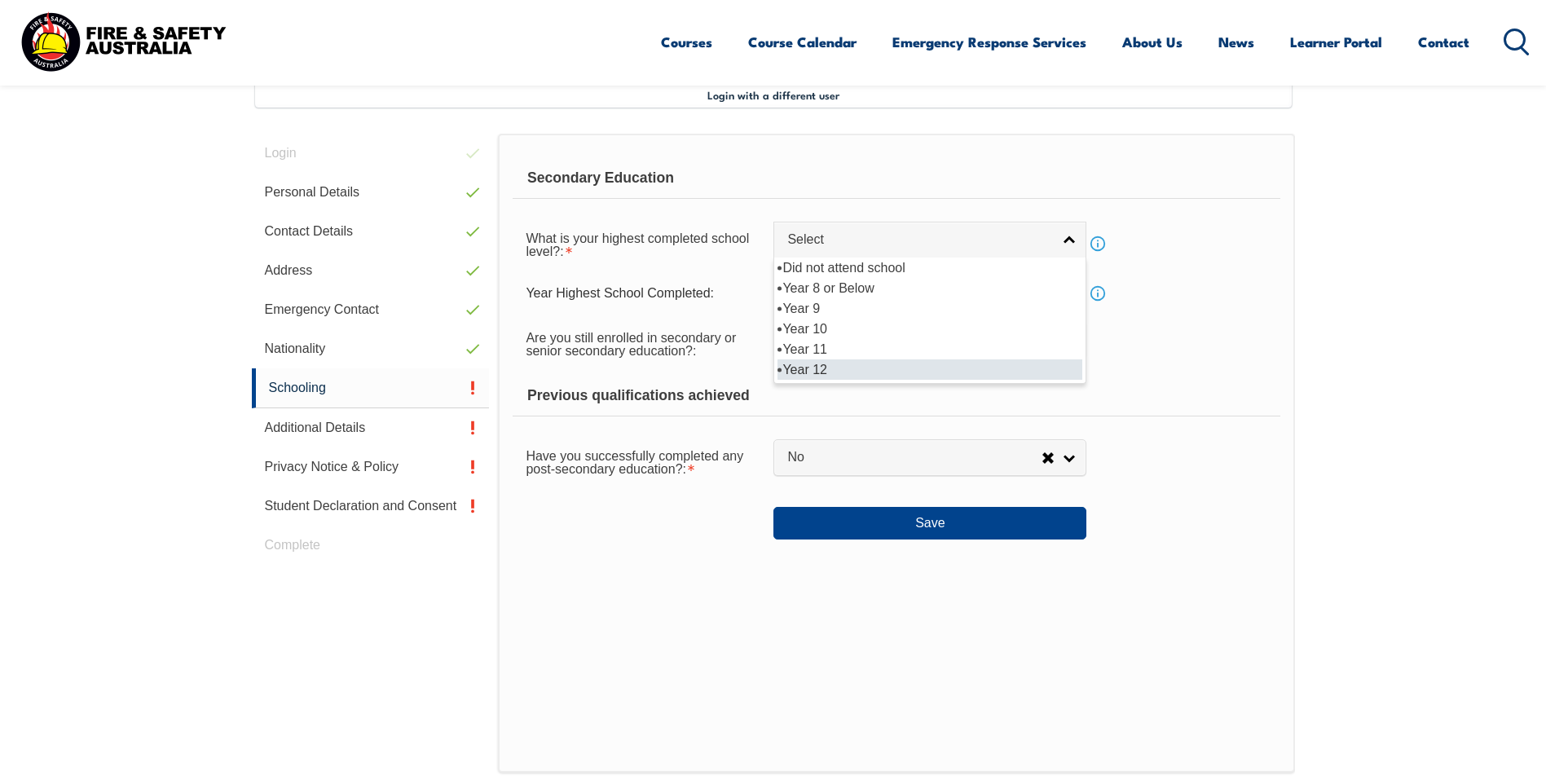
click at [843, 370] on li "Year 12" at bounding box center [929, 370] width 304 height 20
select select "12"
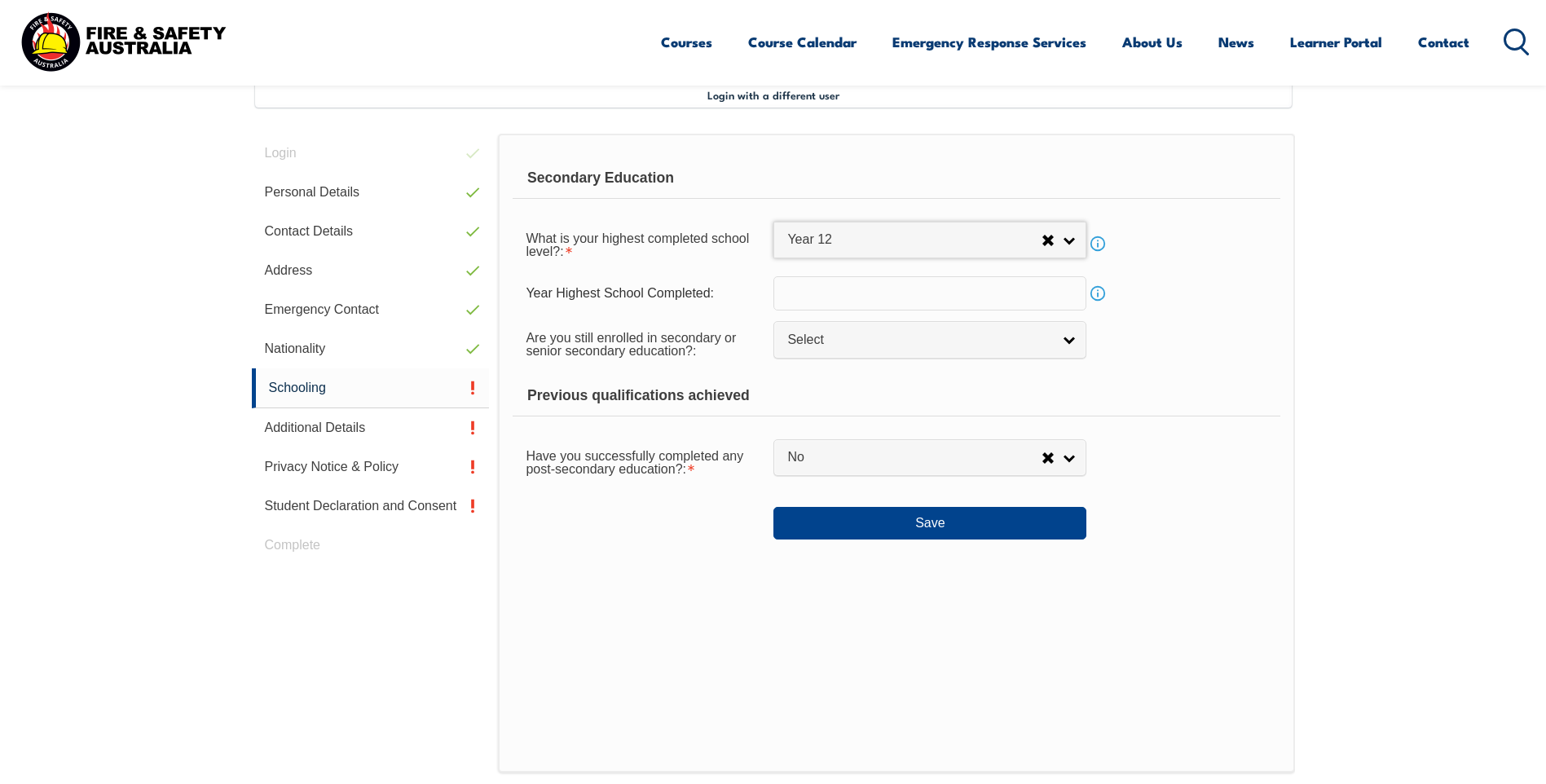
click at [974, 299] on input "text" at bounding box center [929, 293] width 313 height 34
drag, startPoint x: 838, startPoint y: 296, endPoint x: 924, endPoint y: 264, distance: 91.8
click at [816, 294] on input "1984" at bounding box center [929, 293] width 313 height 34
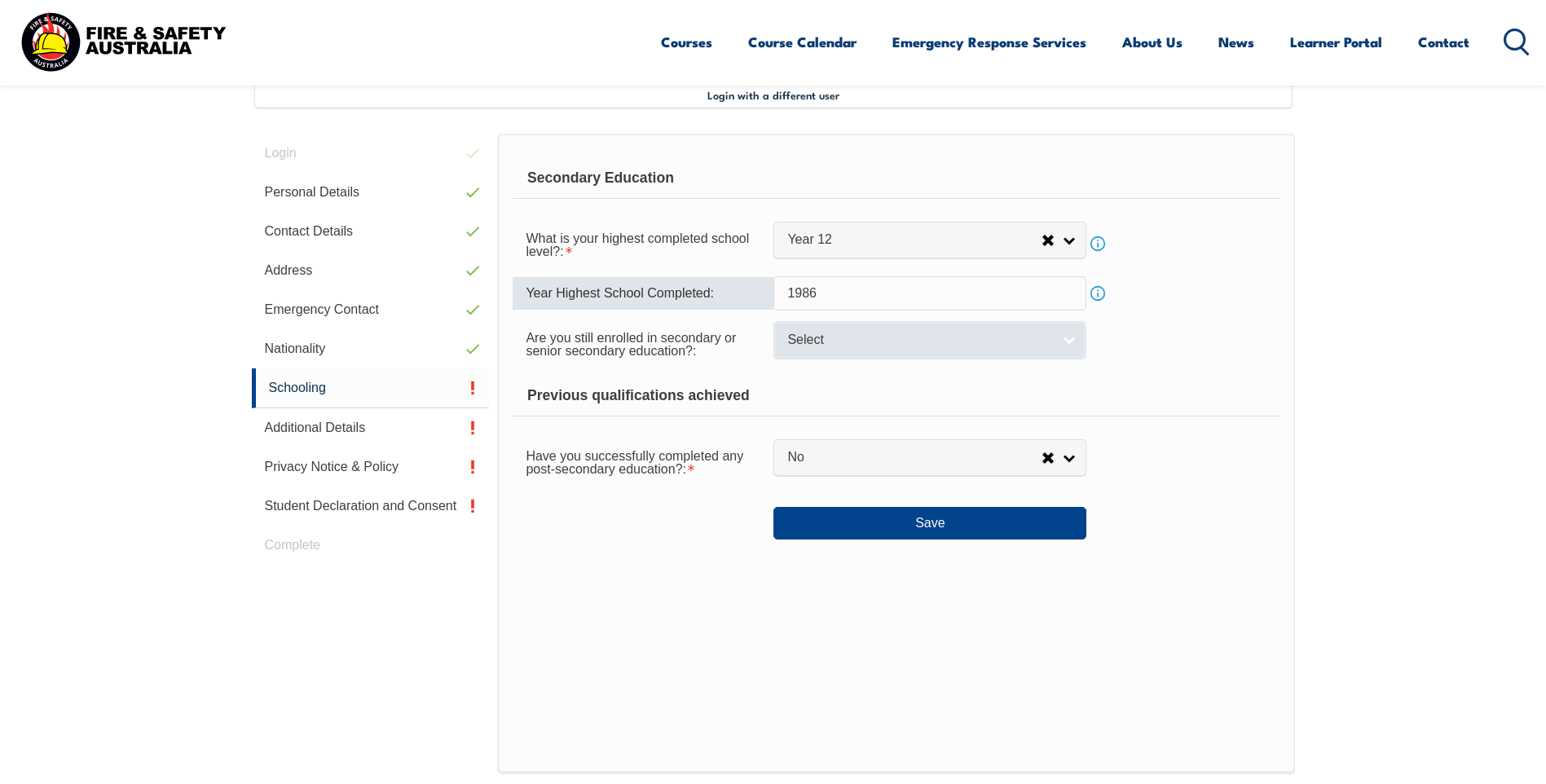
type input "1986"
click at [1074, 335] on link "Select" at bounding box center [929, 339] width 313 height 36
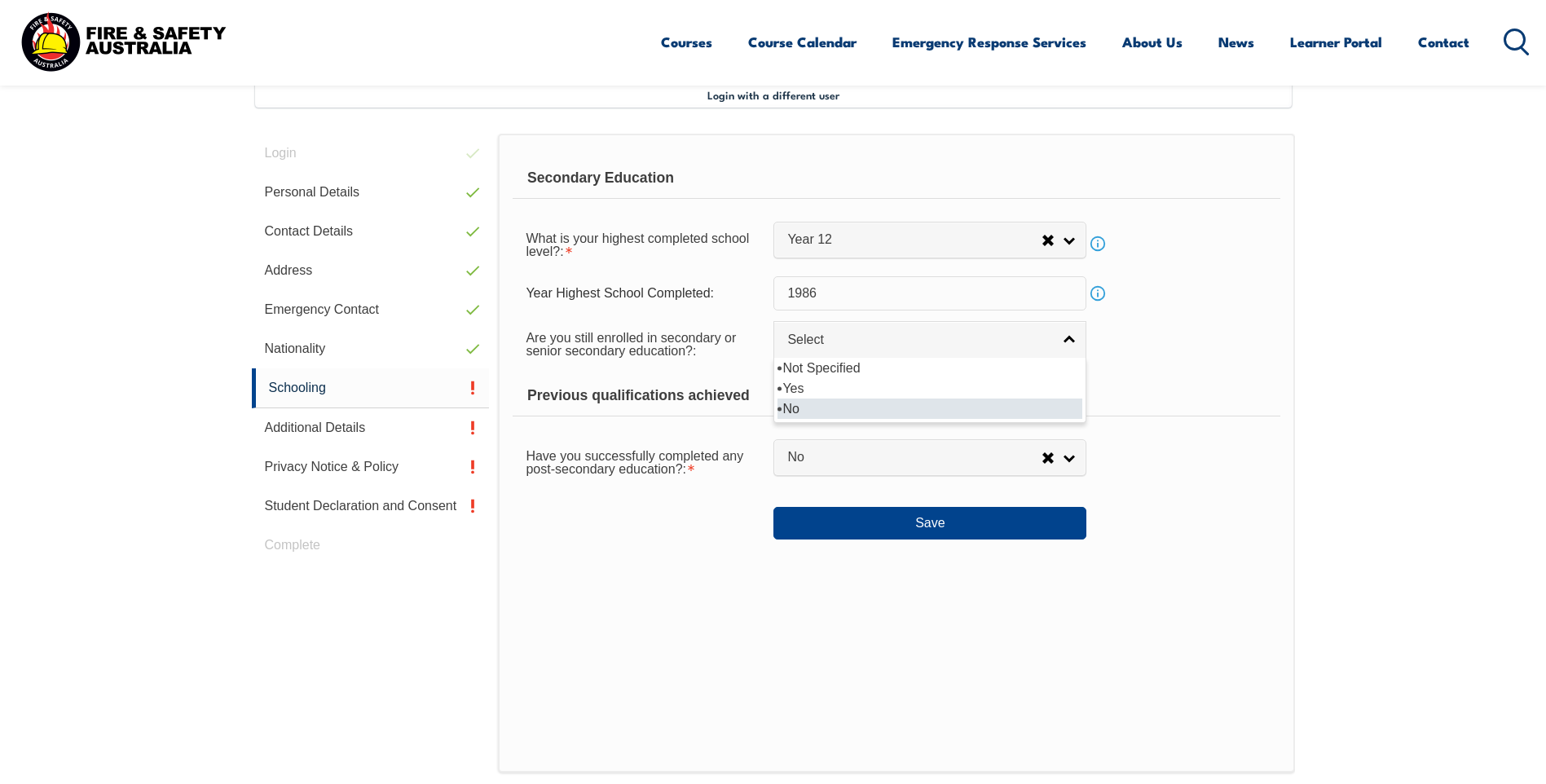
click at [798, 407] on li "No" at bounding box center [929, 408] width 304 height 20
select select "false"
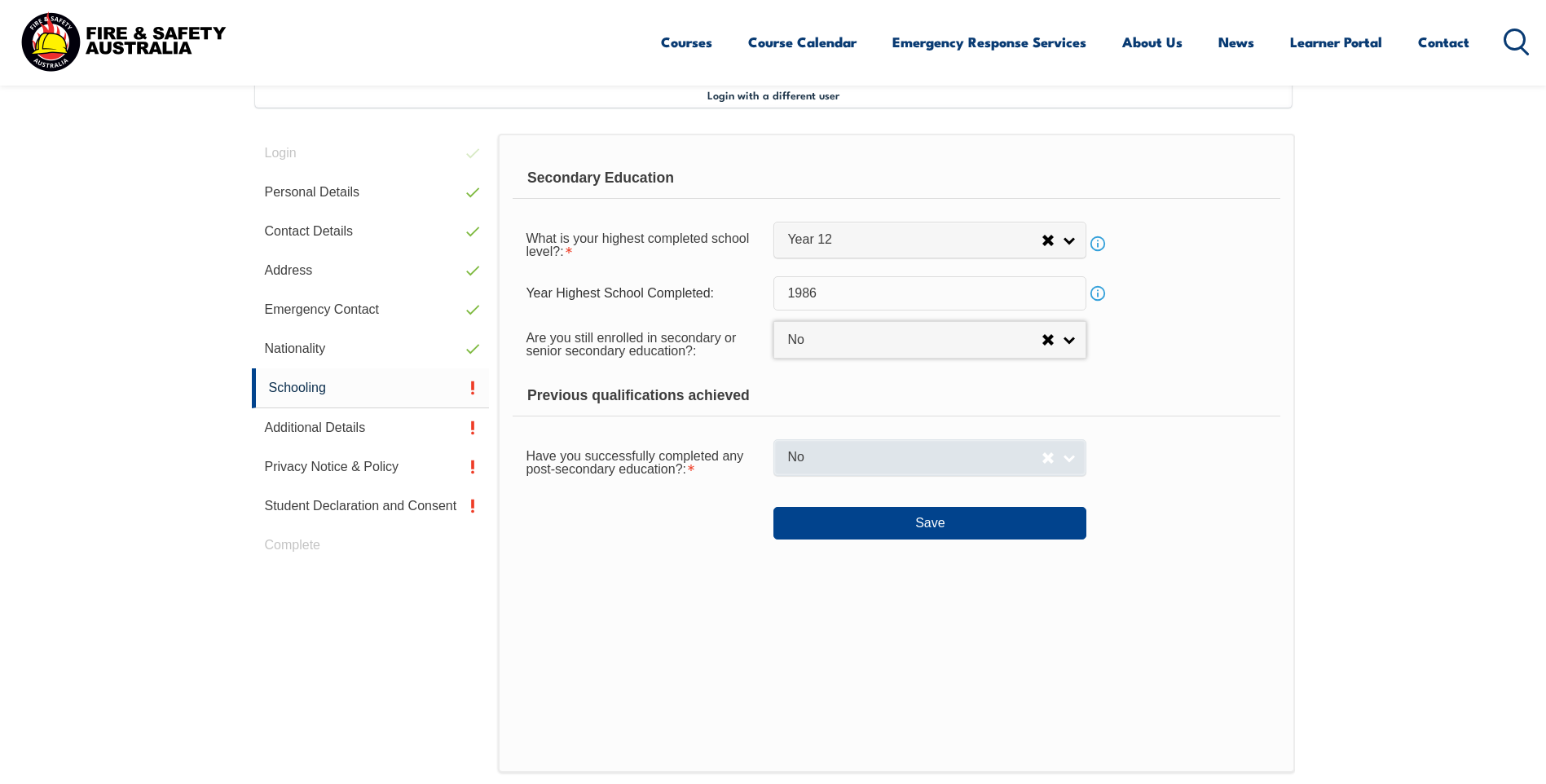
click at [1070, 455] on link "No" at bounding box center [929, 457] width 313 height 36
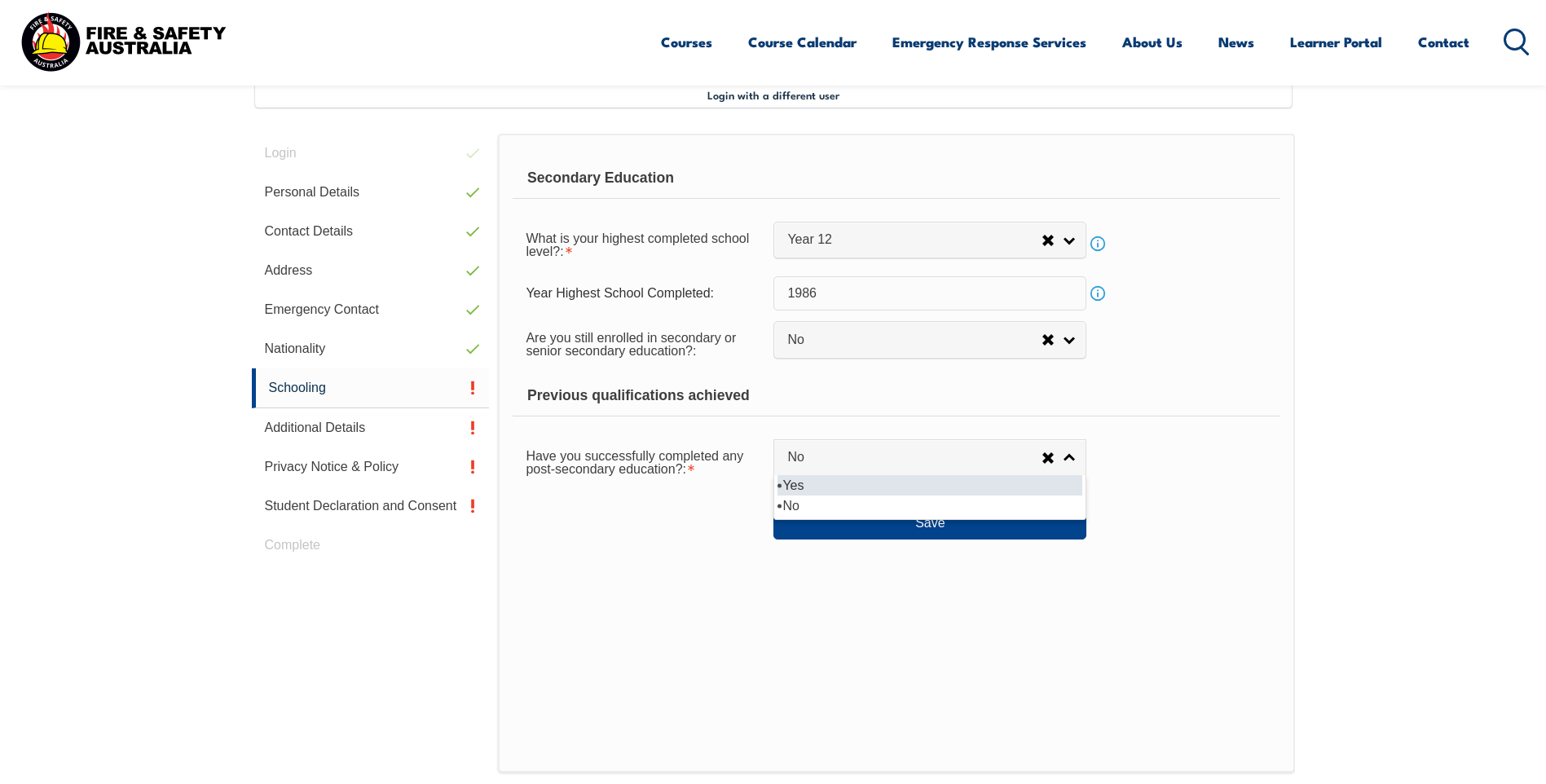
click at [802, 481] on li "Yes" at bounding box center [929, 485] width 304 height 20
select select "true"
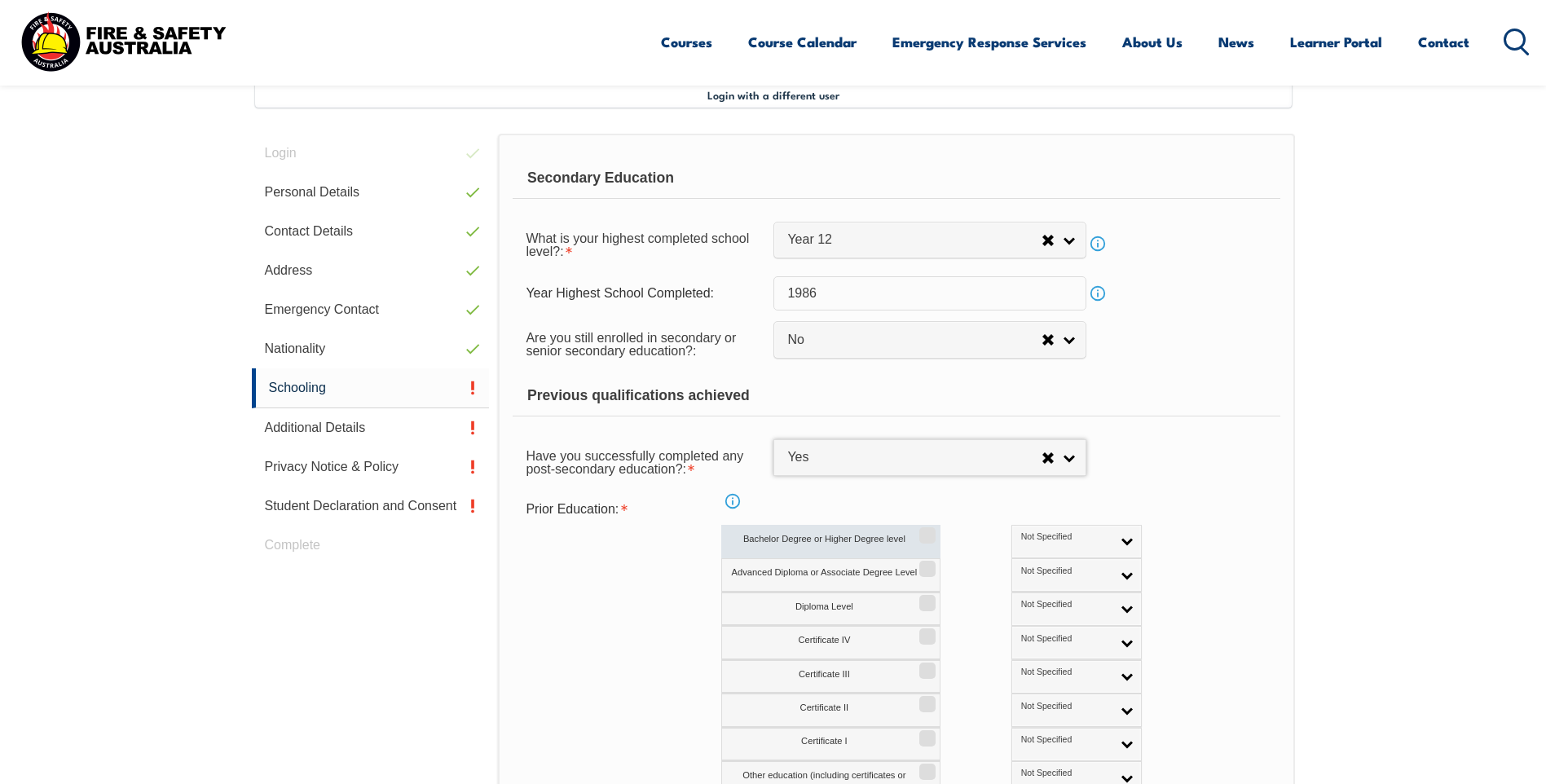
click at [929, 530] on input "Bachelor Degree or Higher Degree level" at bounding box center [925, 529] width 10 height 2
checkbox input "true"
click at [929, 564] on input "Advanced Diploma or Associate Degree Level" at bounding box center [925, 563] width 10 height 2
drag, startPoint x: 924, startPoint y: 572, endPoint x: 917, endPoint y: 562, distance: 12.2
click at [920, 564] on input "Advanced Diploma or Associate Degree Level" at bounding box center [925, 563] width 10 height 2
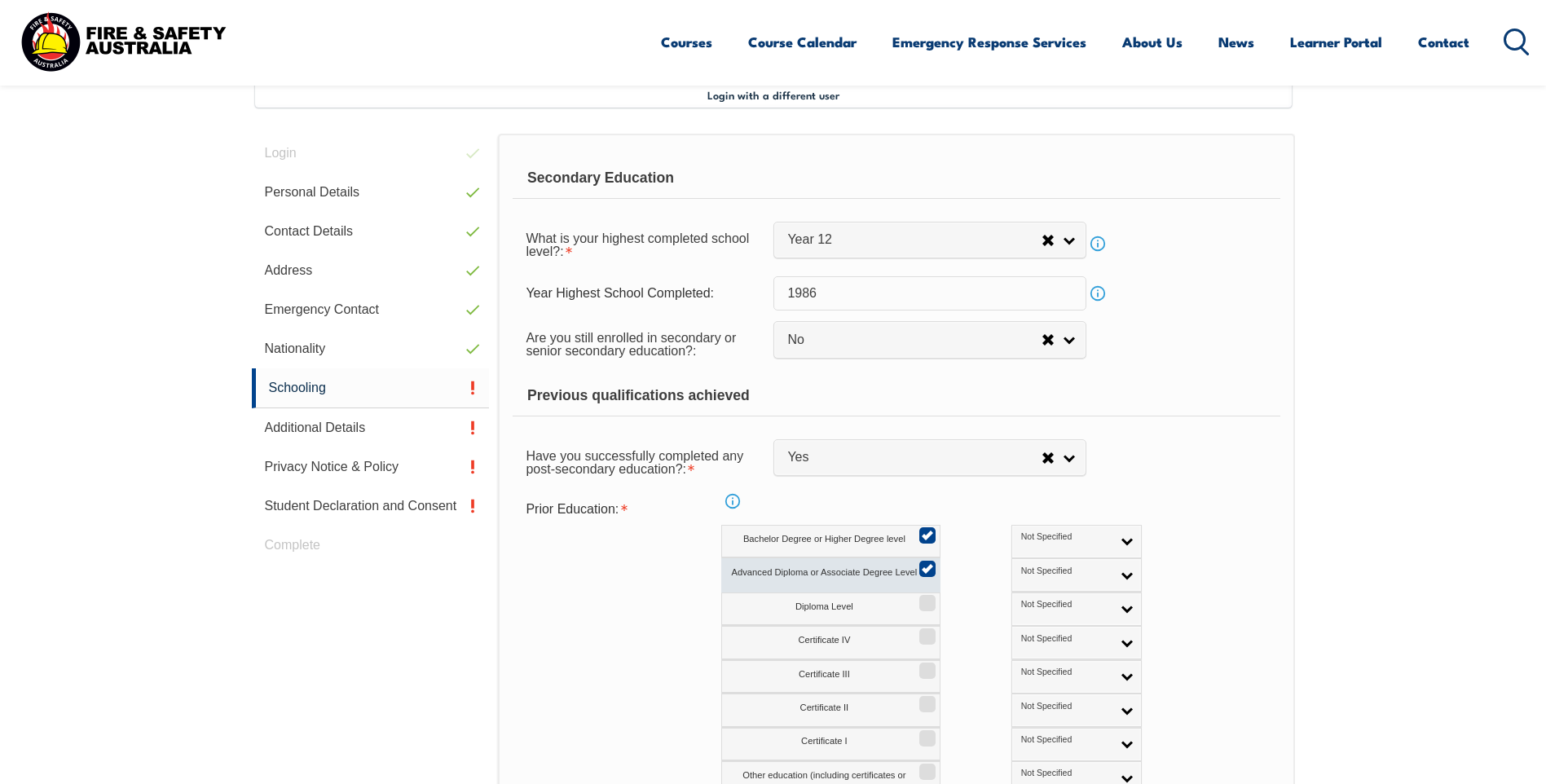
checkbox input "false"
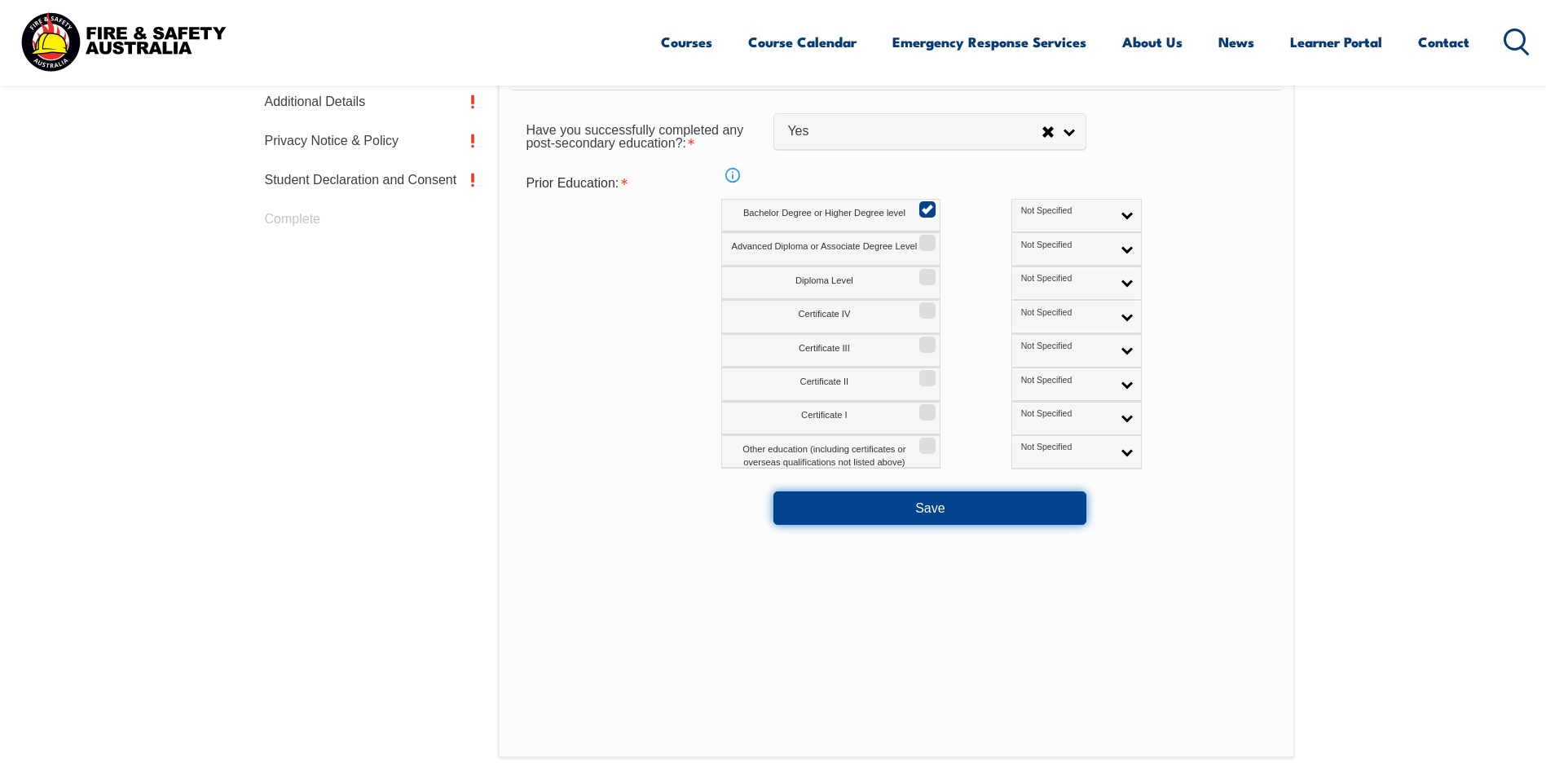
click at [902, 513] on button "Save" at bounding box center [929, 507] width 313 height 33
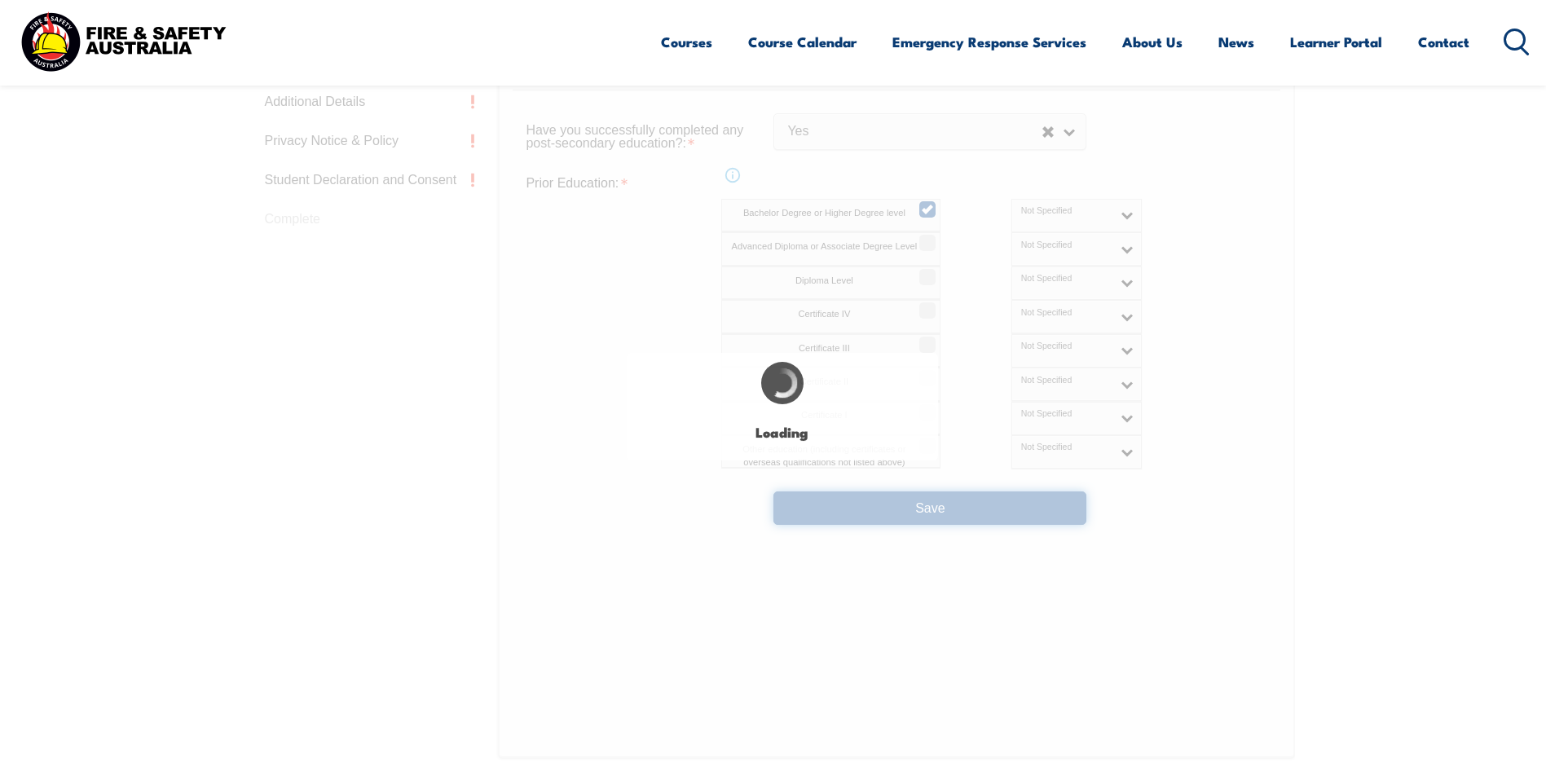
select select
select select "false"
select select "true"
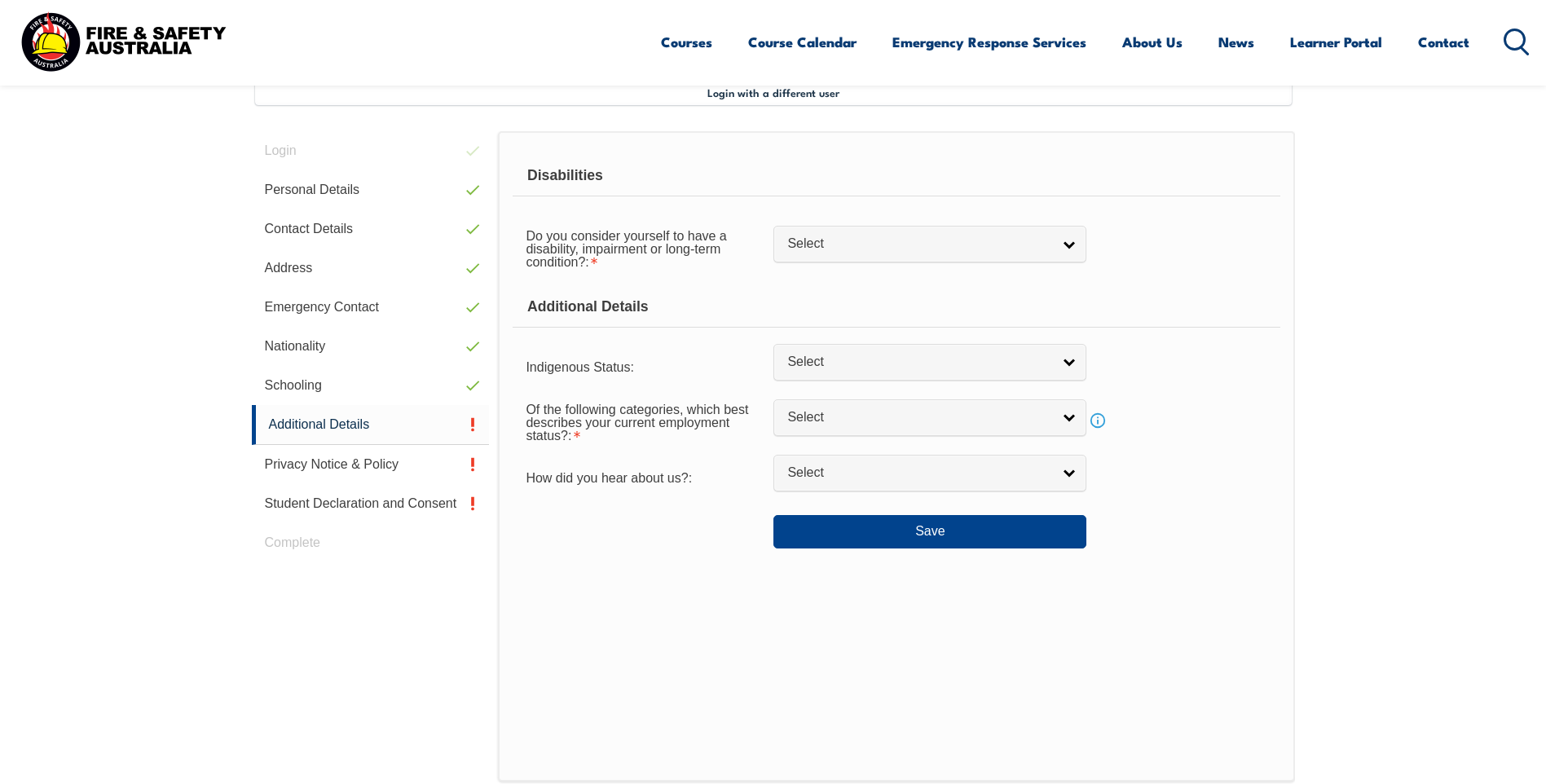
scroll to position [444, 0]
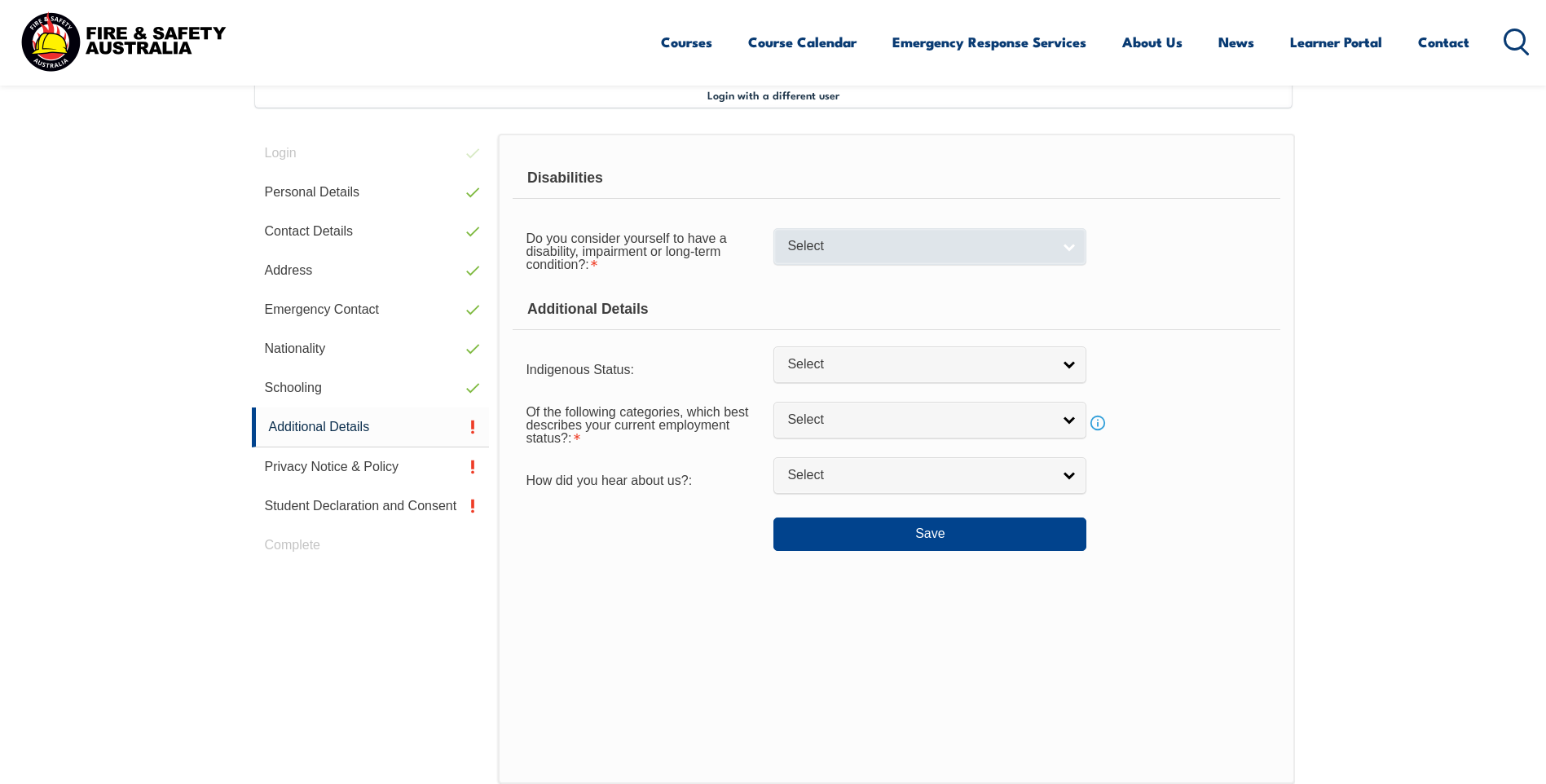
click at [1076, 249] on link "Select" at bounding box center [929, 246] width 313 height 36
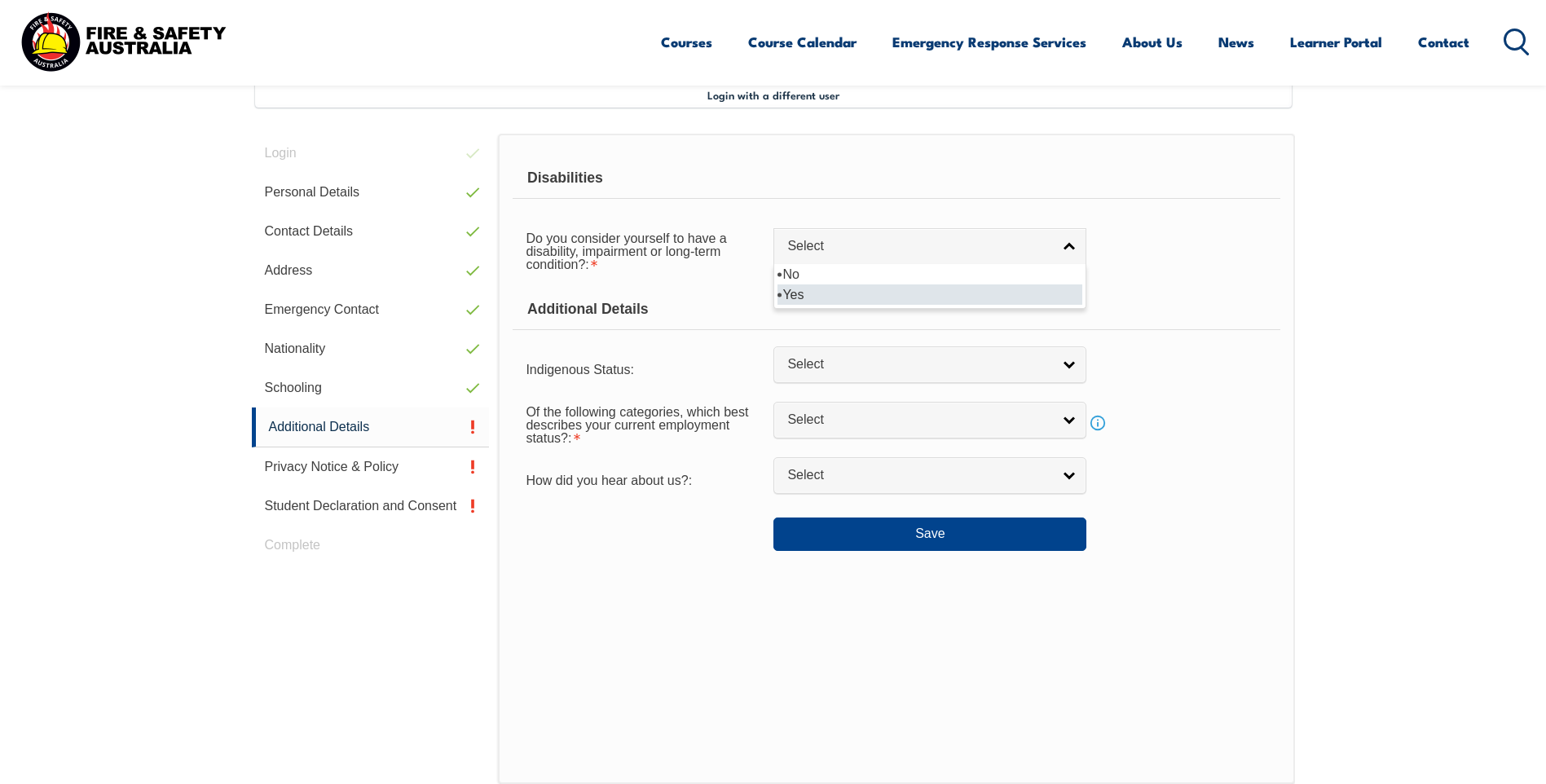
click at [796, 302] on li "Yes" at bounding box center [929, 294] width 304 height 20
select select "true"
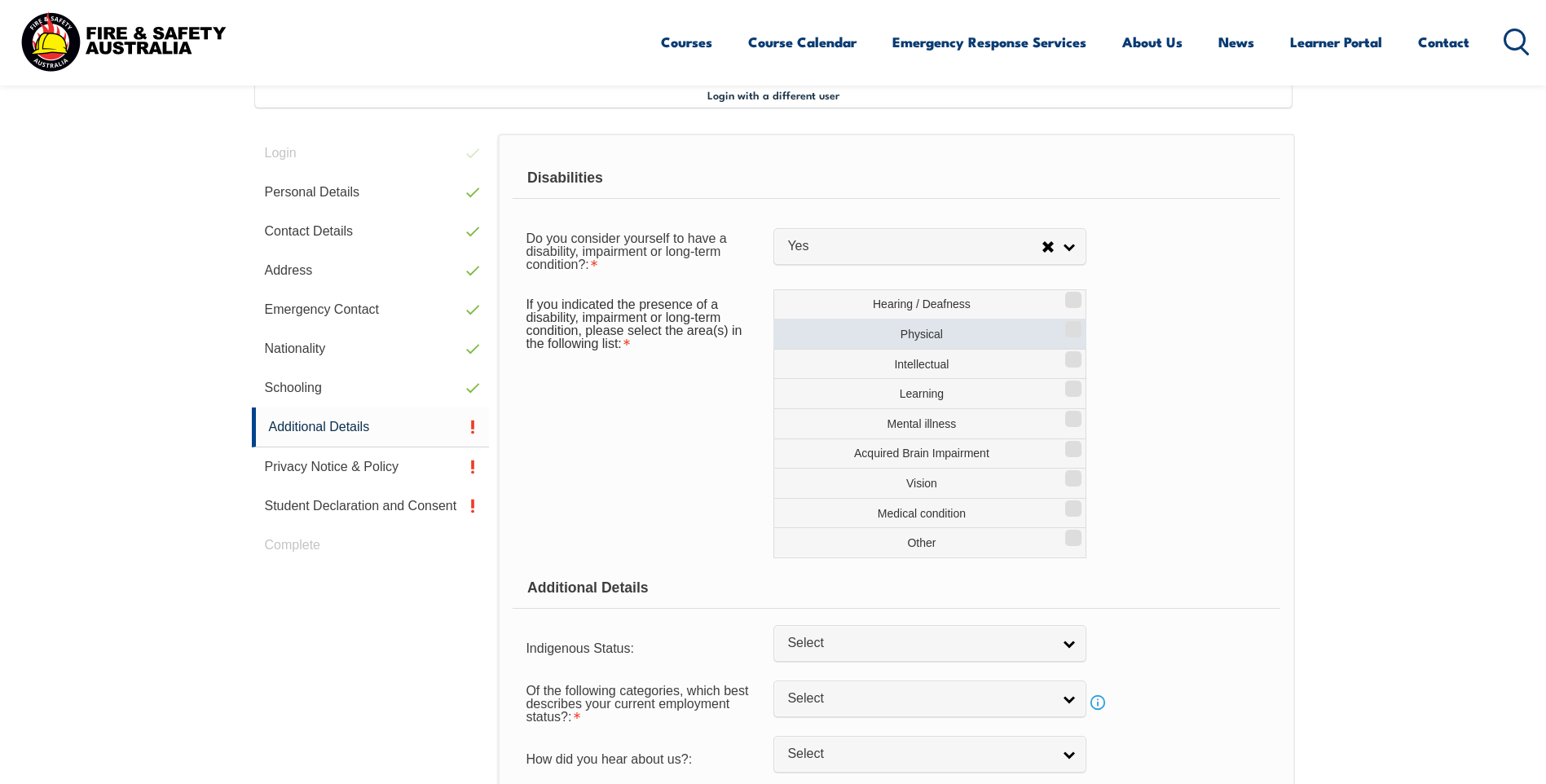
click at [1076, 324] on input "Physical" at bounding box center [1071, 324] width 10 height 2
checkbox input "true"
click at [633, 482] on div "If you indicated the presence of a disability, impairment or long-term conditio…" at bounding box center [896, 424] width 767 height 269
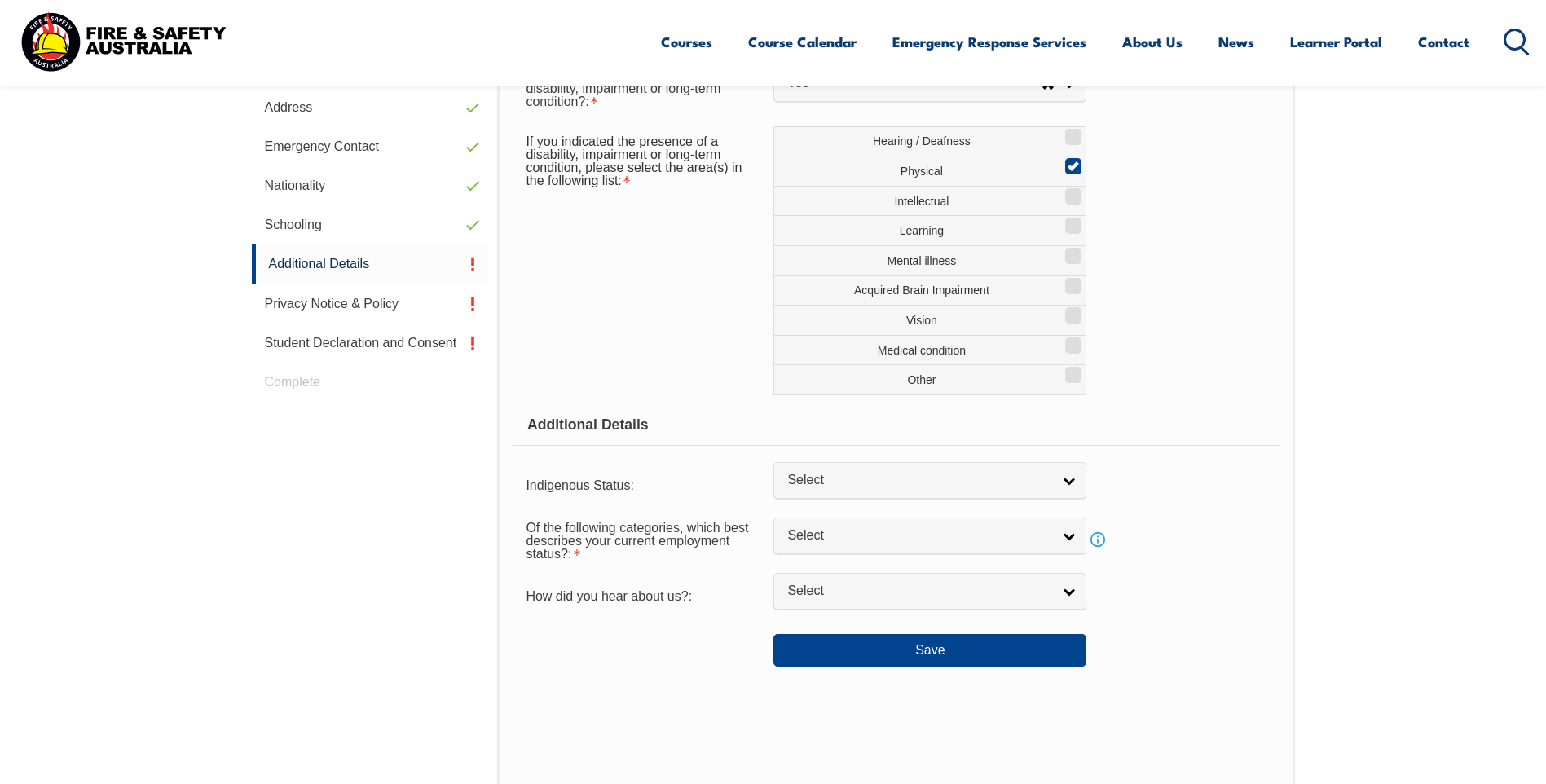
scroll to position [688, 0]
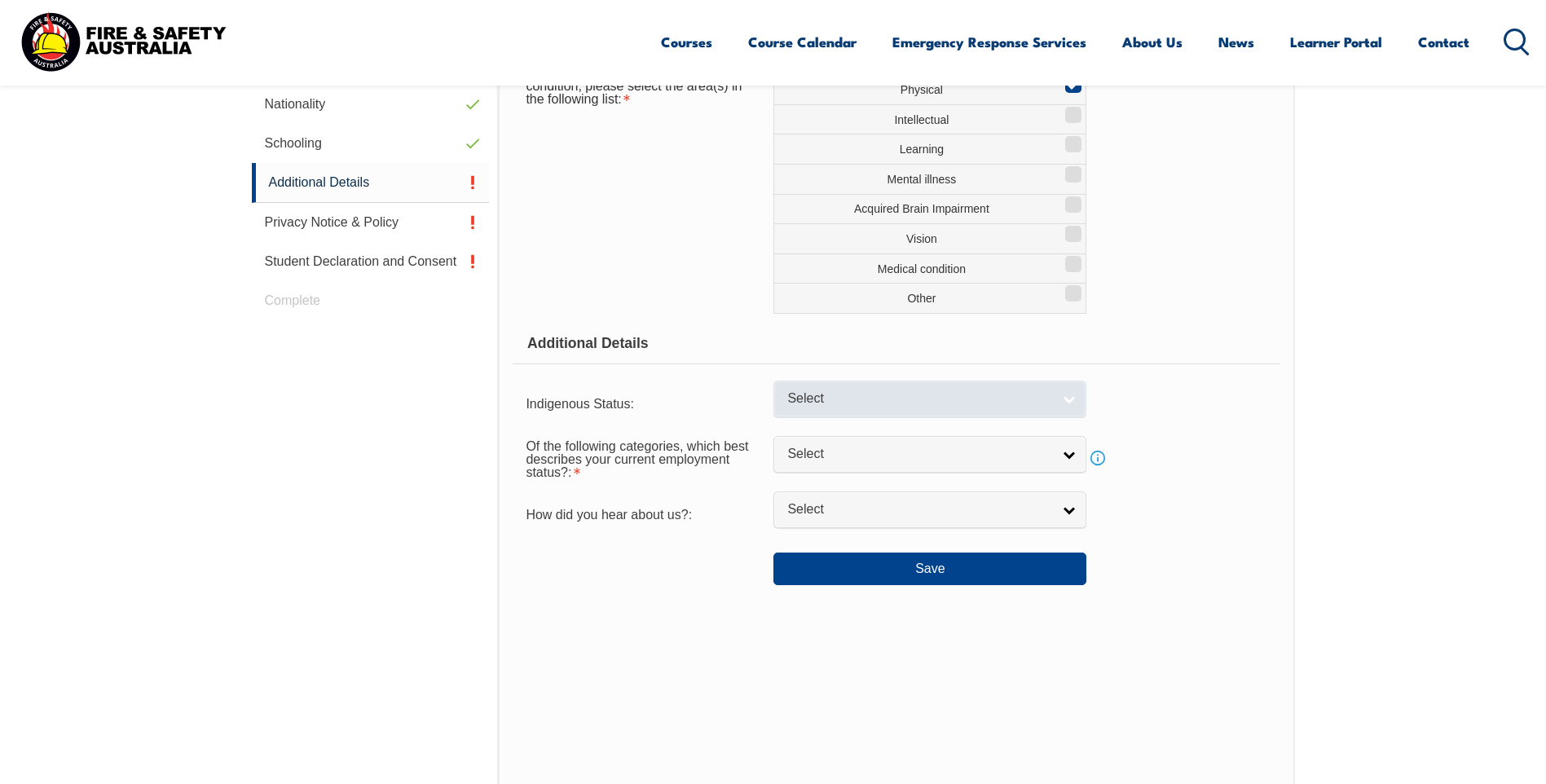
click at [1061, 400] on link "Select" at bounding box center [929, 398] width 313 height 36
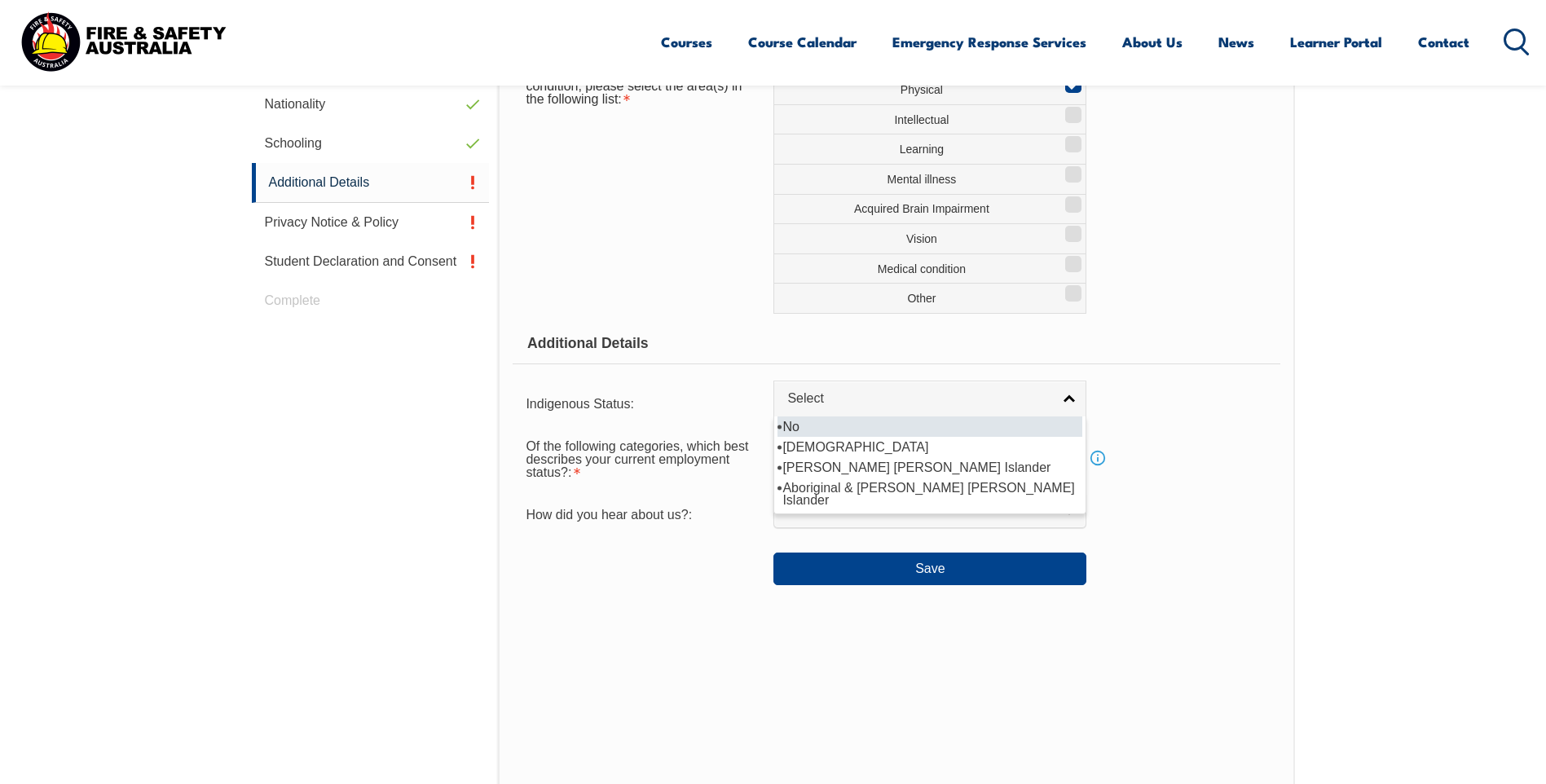
click at [796, 429] on li "No" at bounding box center [929, 426] width 304 height 20
select select "4"
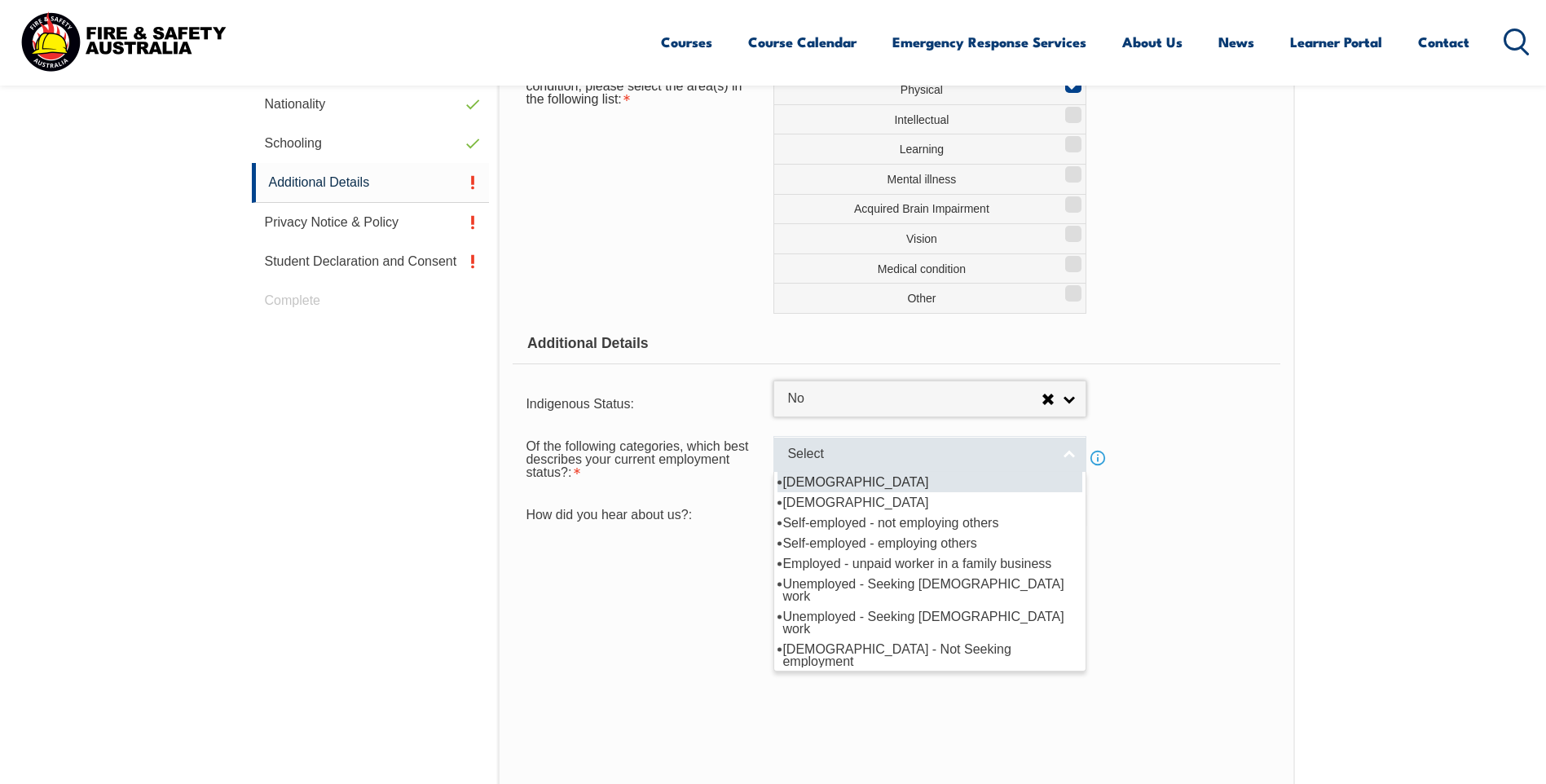
click at [1061, 452] on link "Select" at bounding box center [929, 453] width 313 height 36
click at [831, 486] on li "Full-time employee" at bounding box center [929, 482] width 304 height 20
select select "1"
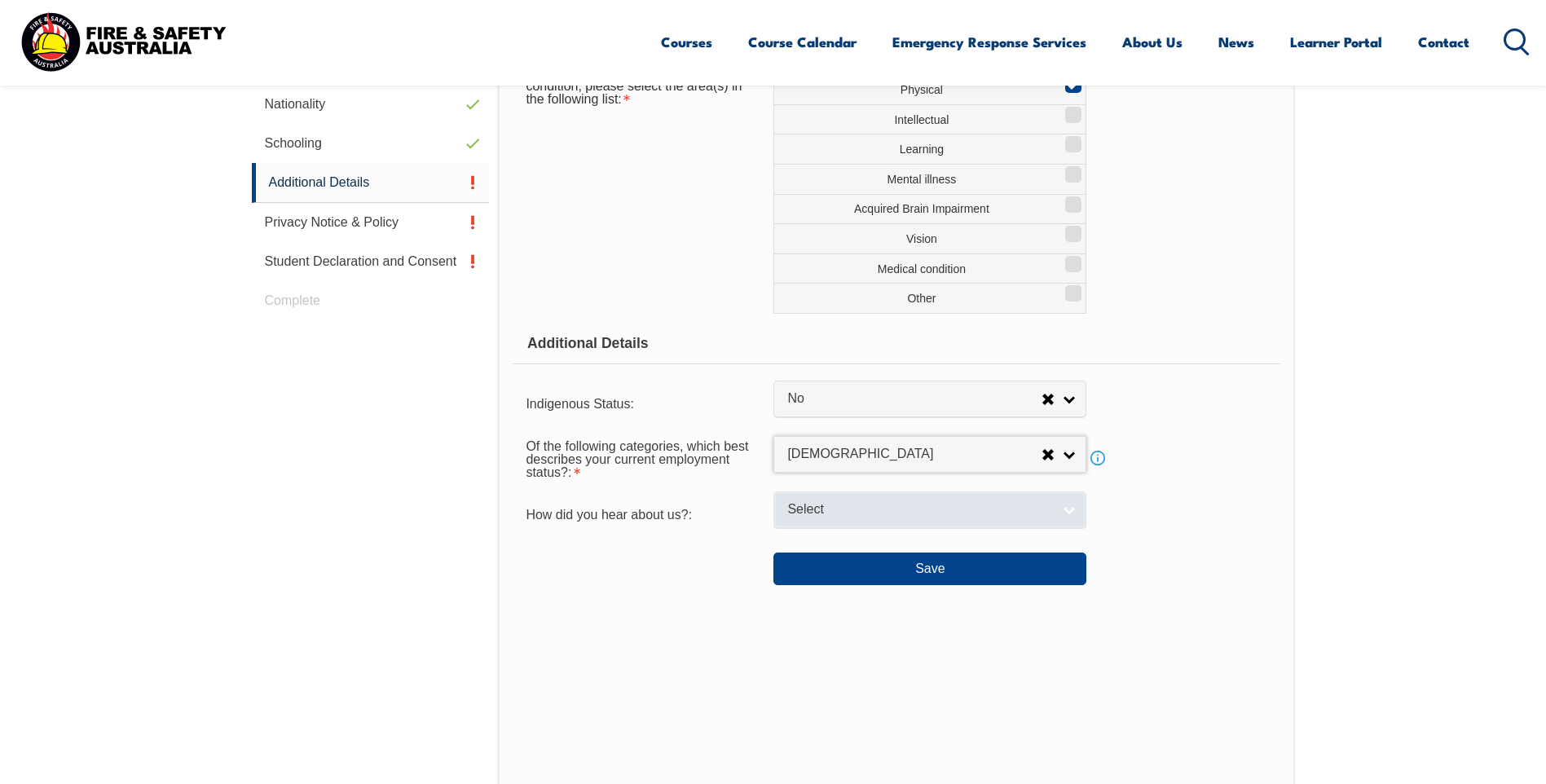
click at [1066, 512] on link "Select" at bounding box center [929, 509] width 313 height 36
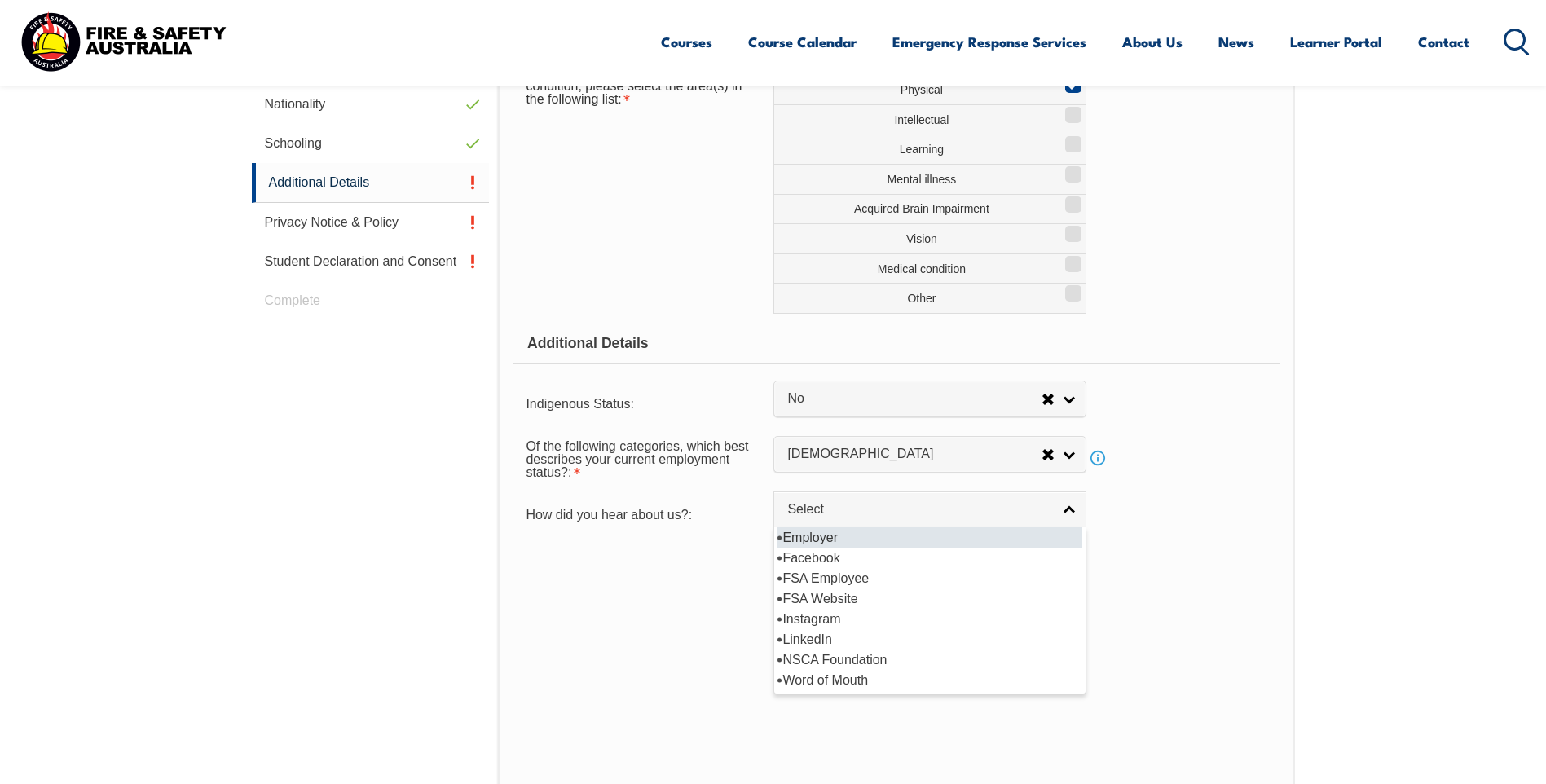
click at [810, 538] on li "Employer" at bounding box center [929, 537] width 304 height 20
select select "8019"
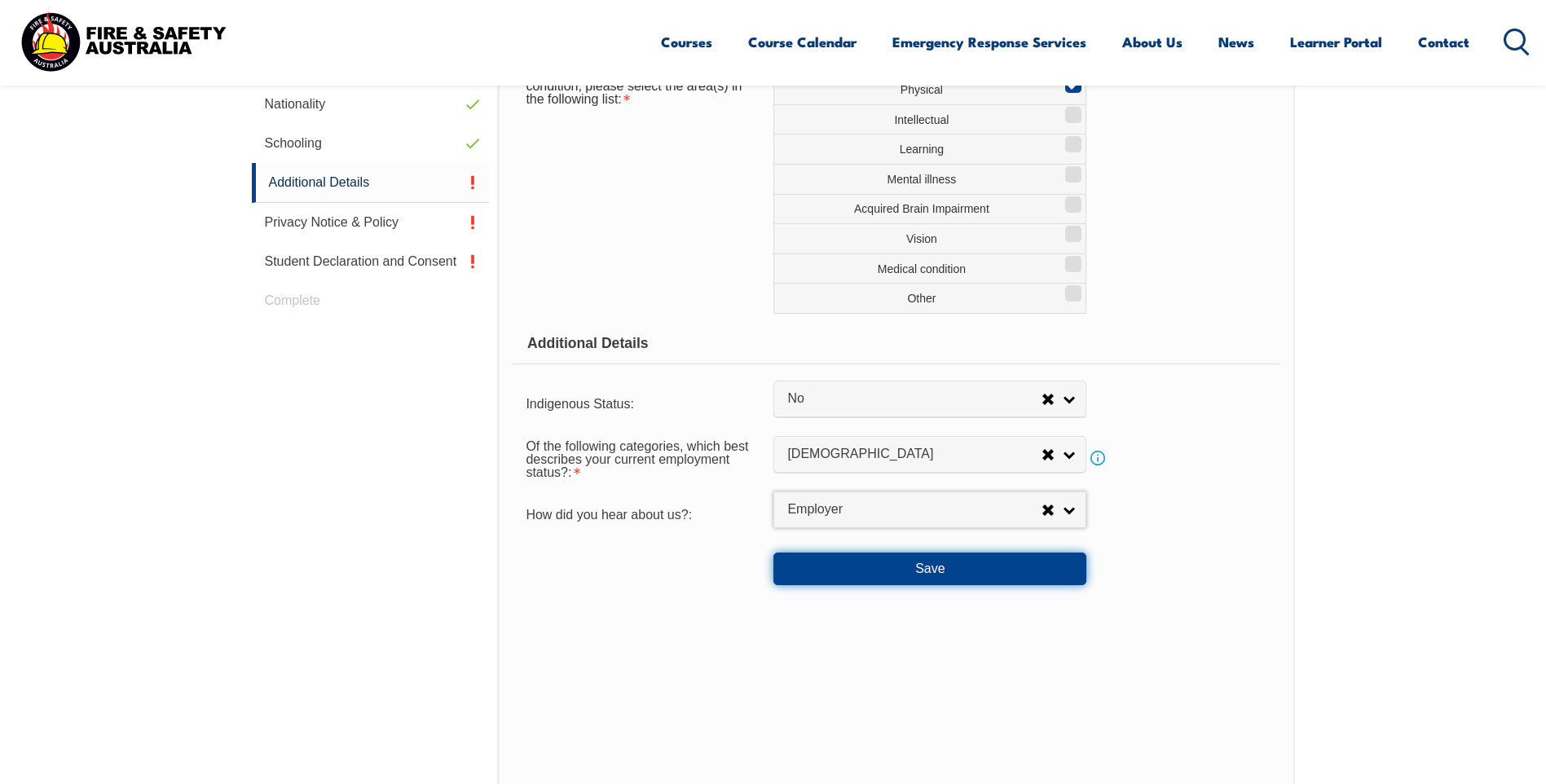
click at [940, 571] on button "Save" at bounding box center [929, 568] width 313 height 33
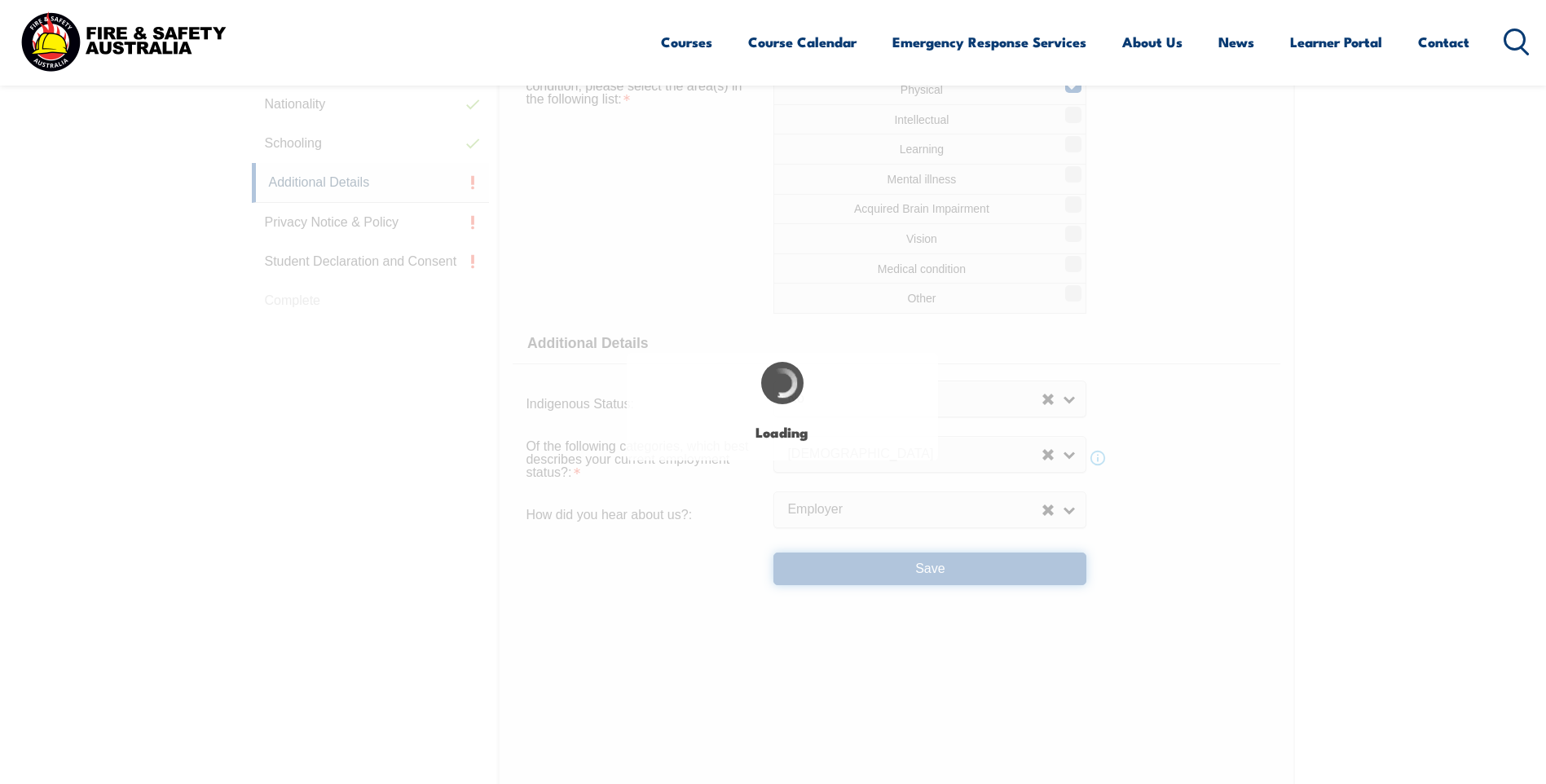
select select "true"
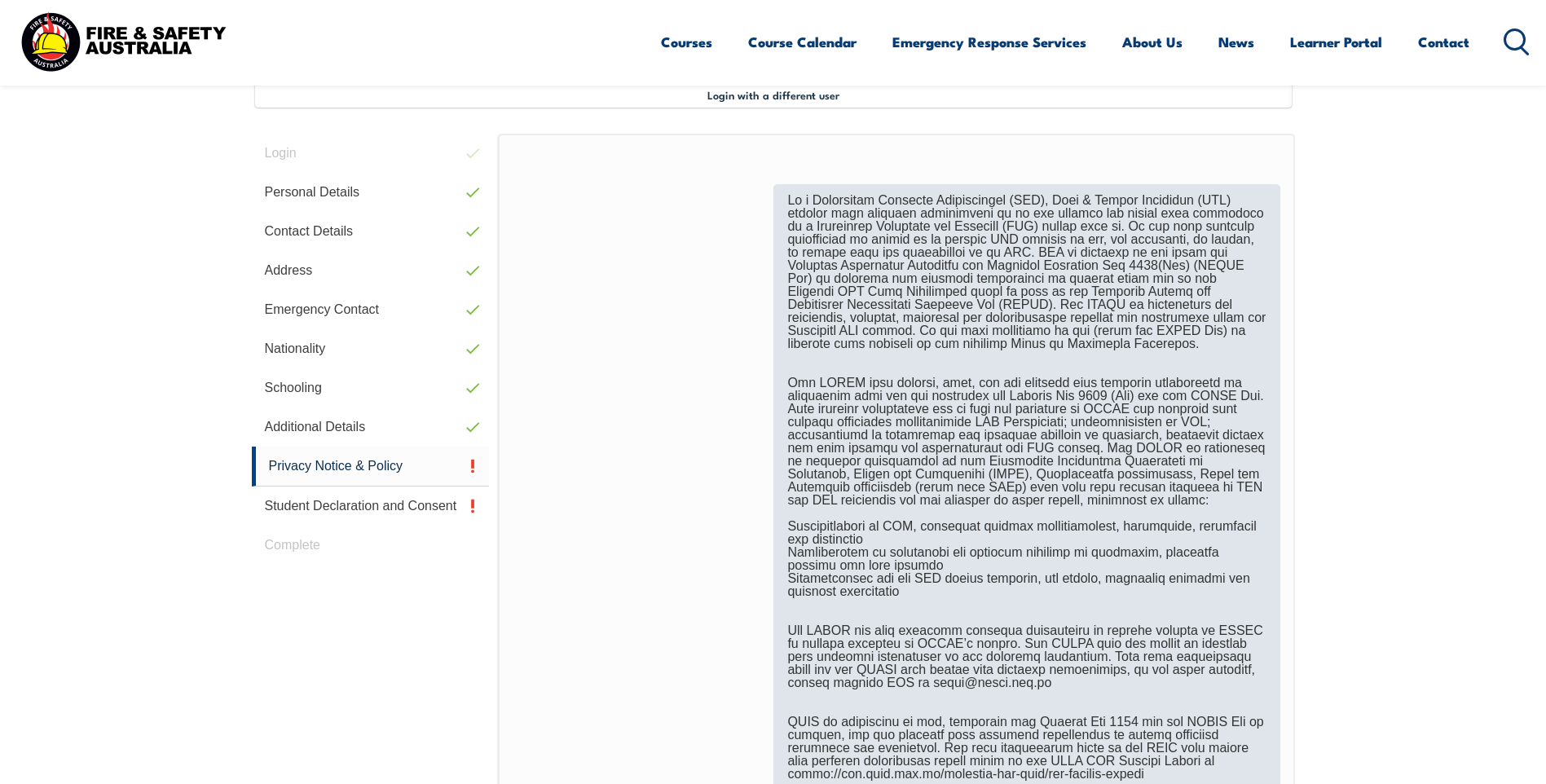
scroll to position [1015, 0]
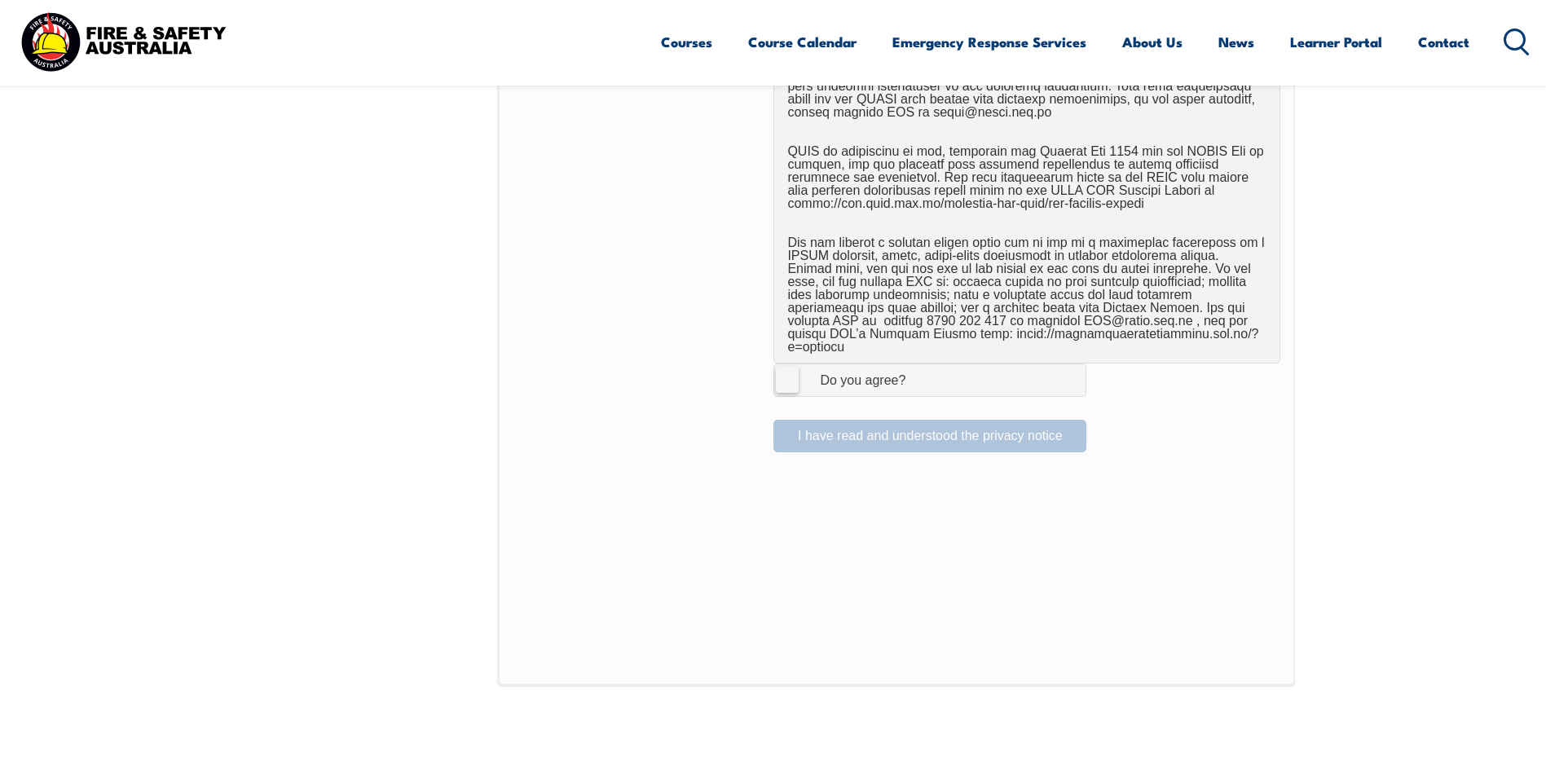
click at [793, 370] on label "I Agree Do you agree?" at bounding box center [929, 380] width 313 height 33
click at [918, 370] on input "I Agree Do you agree?" at bounding box center [932, 380] width 28 height 31
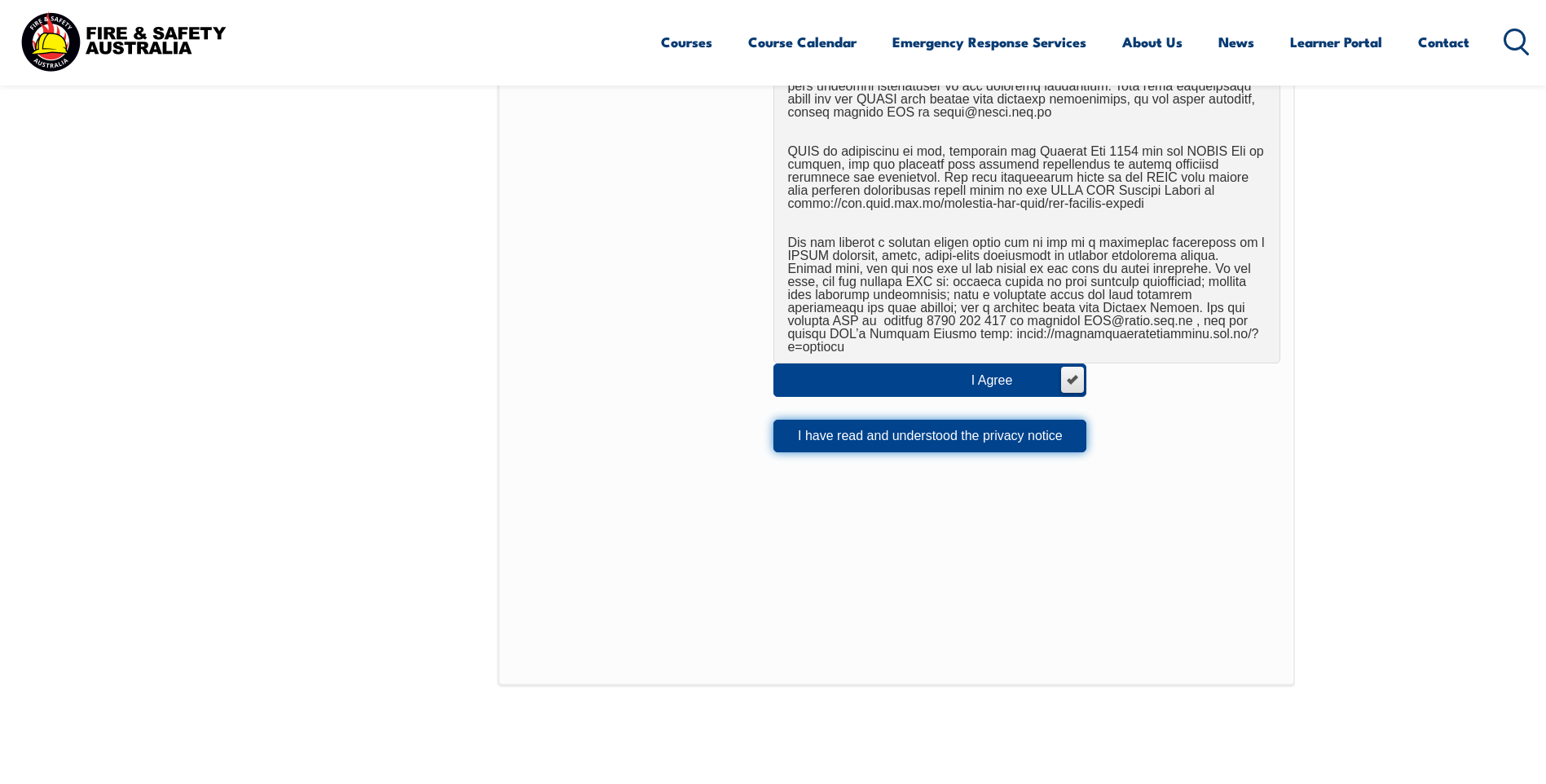
click at [857, 428] on button "I have read and understood the privacy notice" at bounding box center [929, 436] width 313 height 33
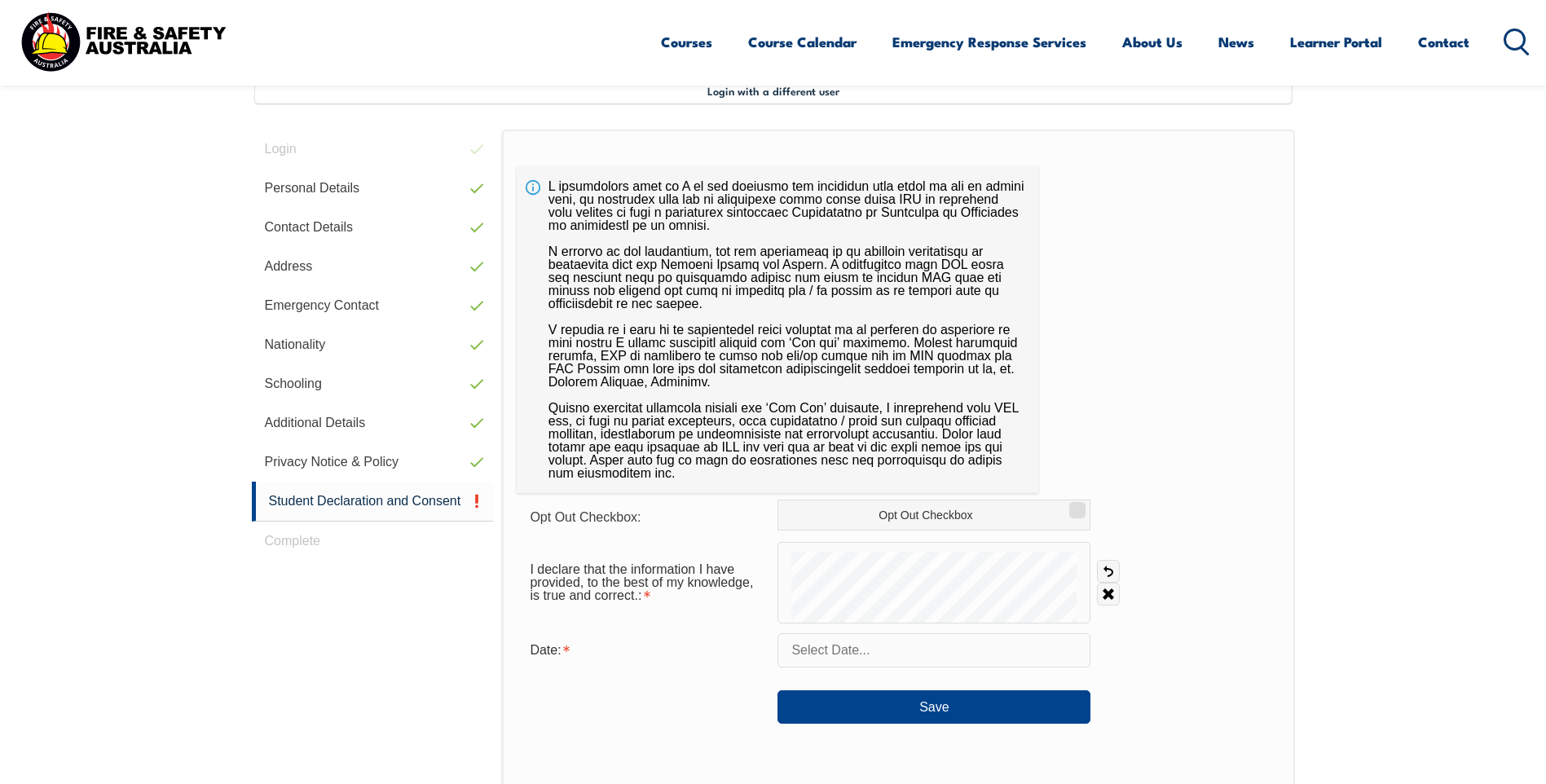
scroll to position [444, 0]
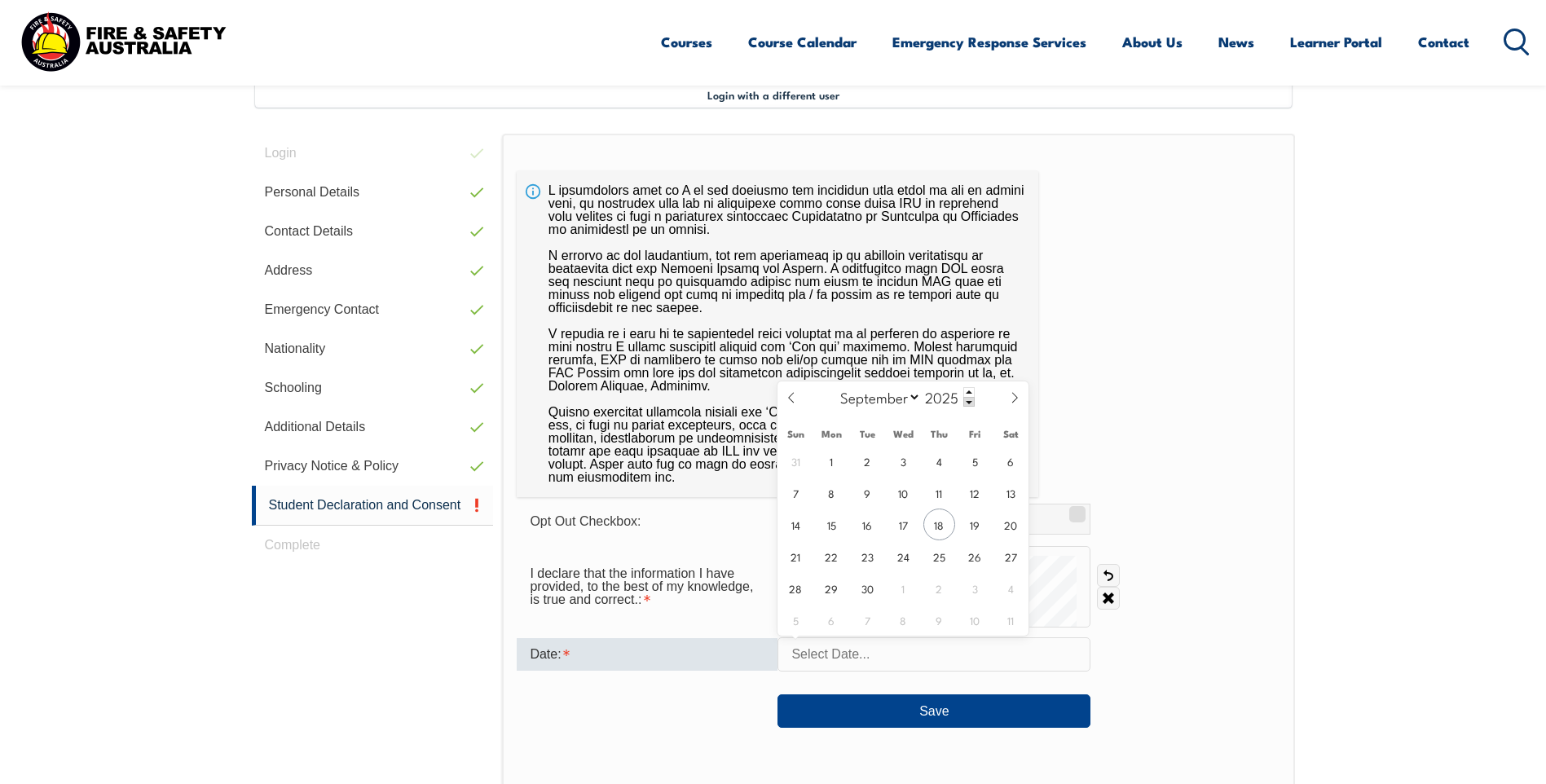
click at [809, 660] on input "text" at bounding box center [934, 654] width 313 height 34
click at [944, 523] on span "18" at bounding box center [940, 524] width 32 height 32
type input "September 18, 2025"
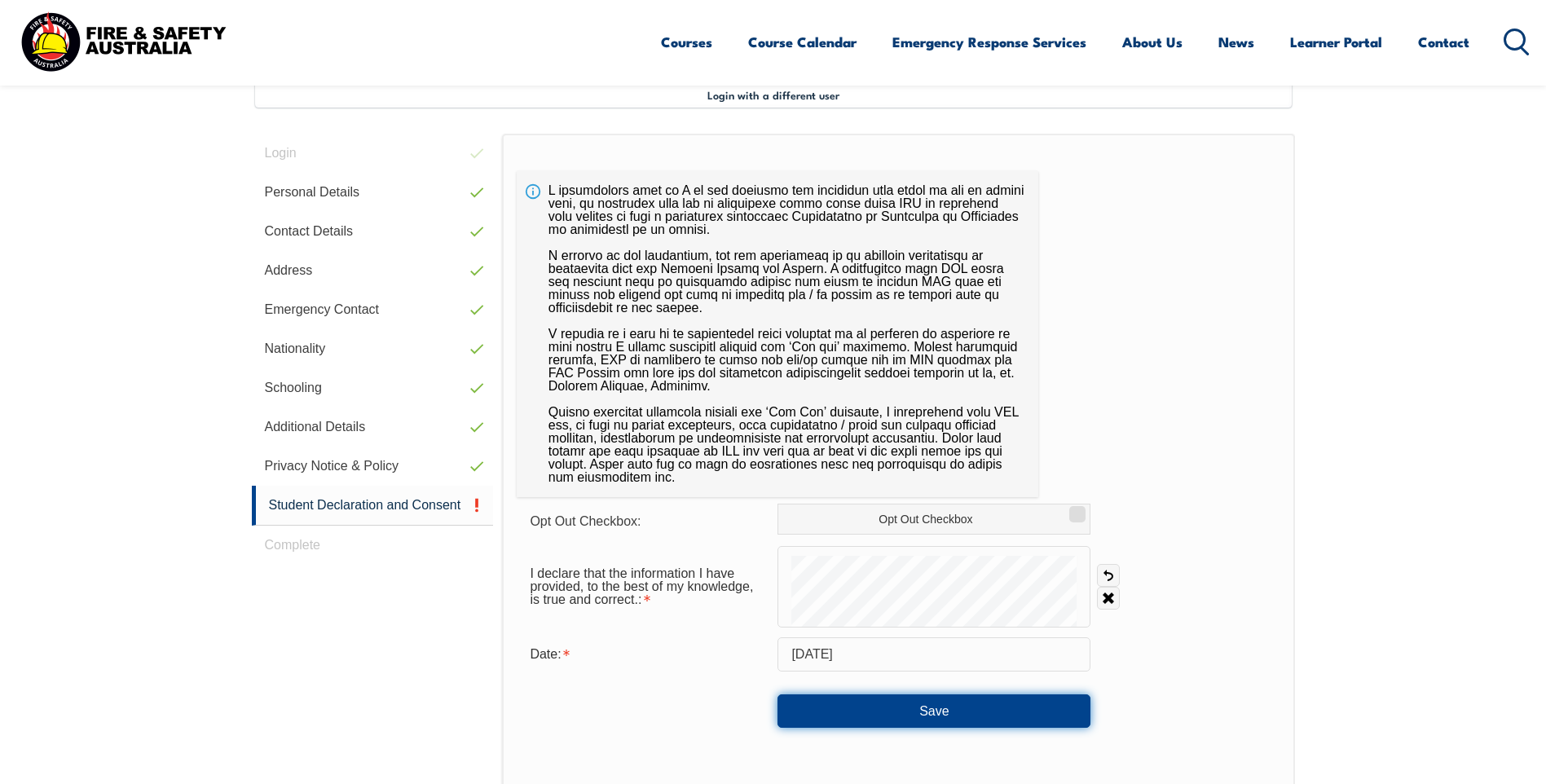
click at [861, 709] on button "Save" at bounding box center [934, 710] width 313 height 33
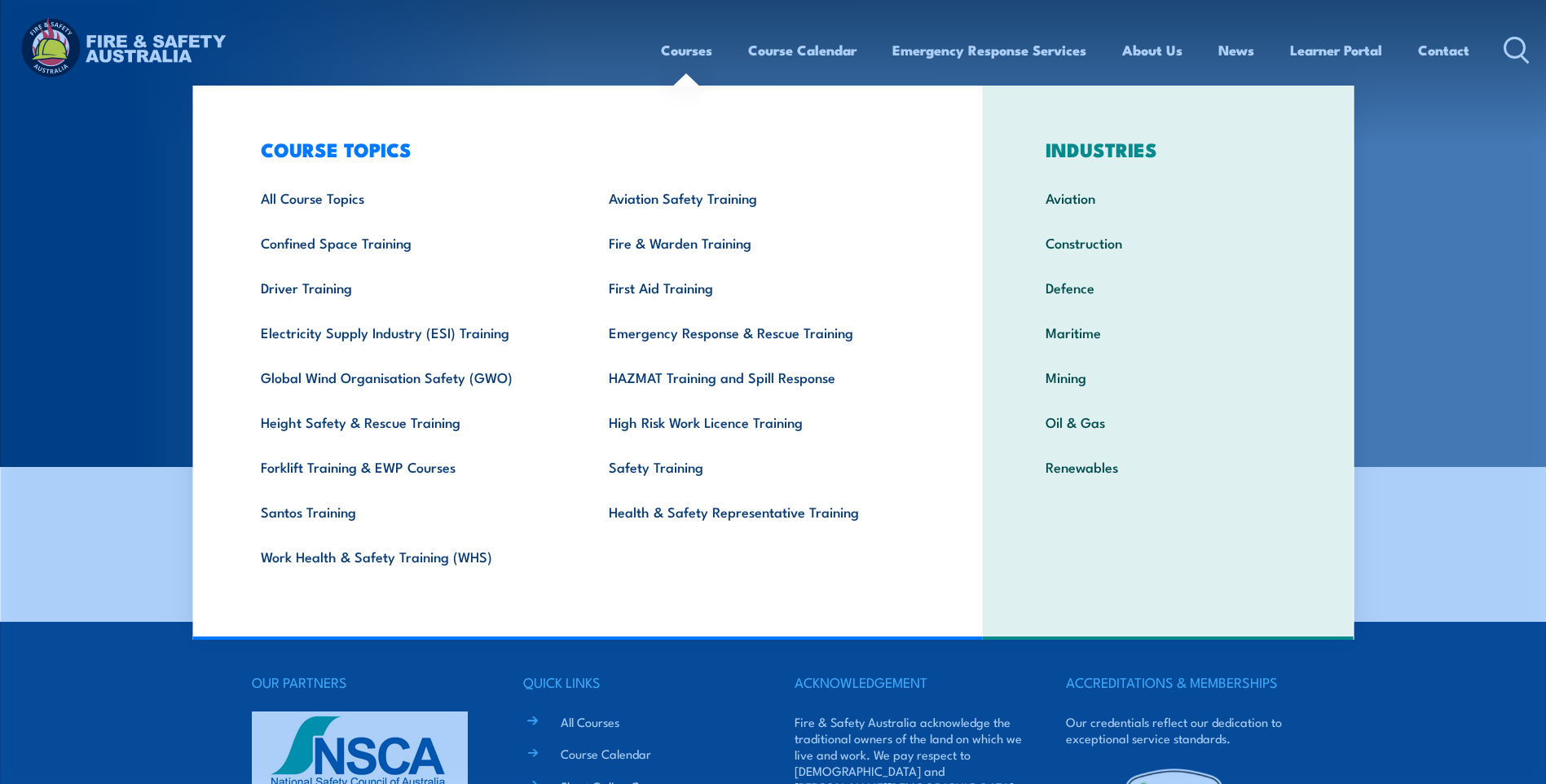
click at [697, 50] on link "Courses" at bounding box center [686, 50] width 52 height 43
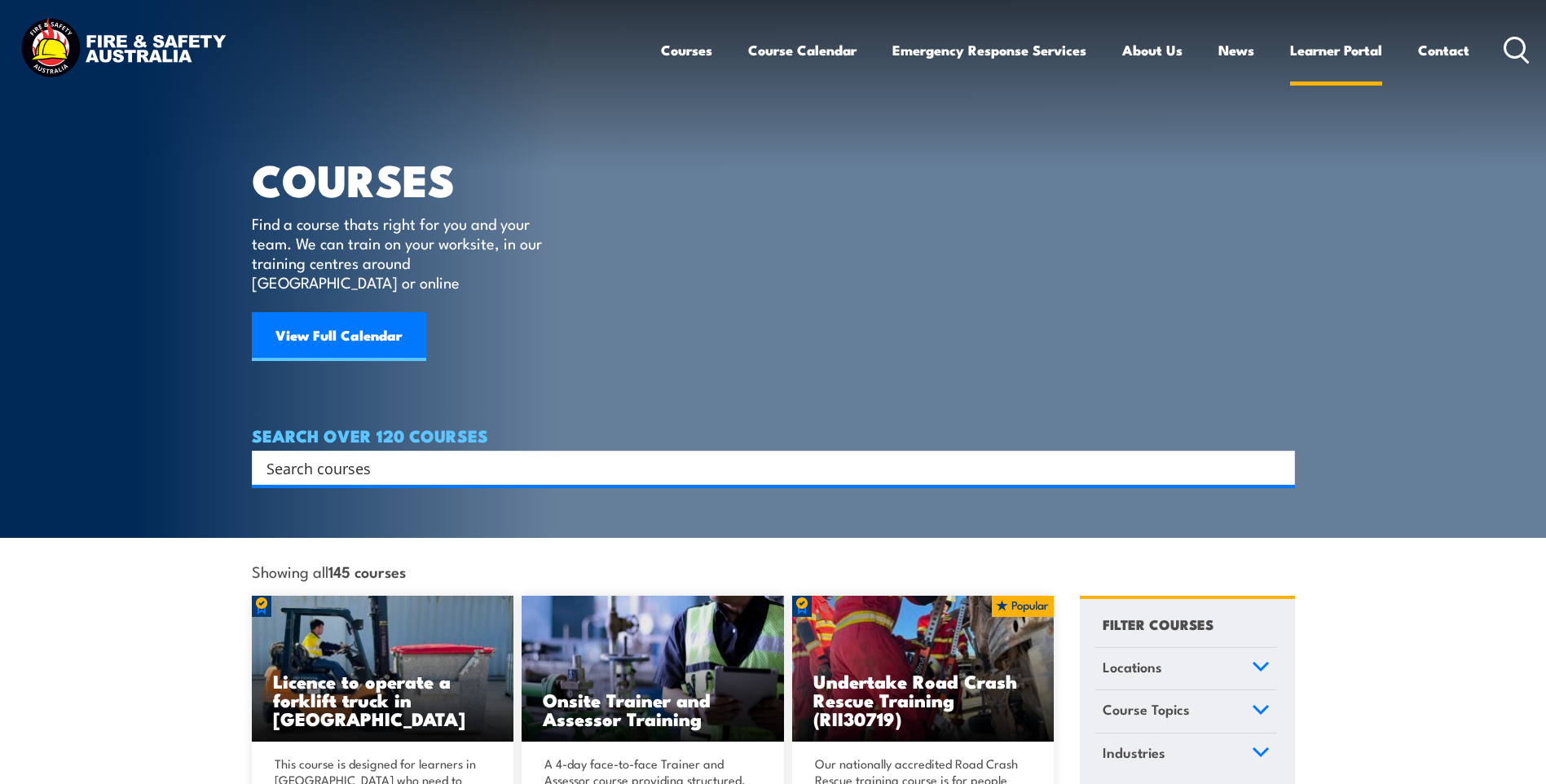
click at [1354, 48] on link "Learner Portal" at bounding box center [1335, 50] width 92 height 43
